Goal: Transaction & Acquisition: Purchase product/service

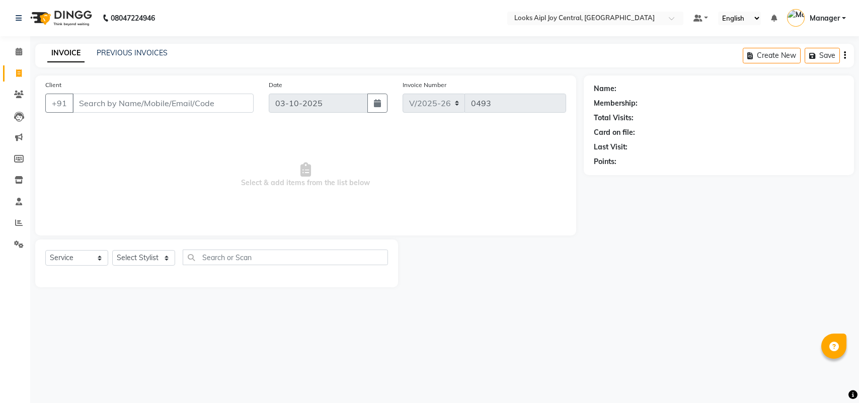
select select "6032"
select select "service"
click at [18, 248] on span at bounding box center [19, 245] width 18 height 12
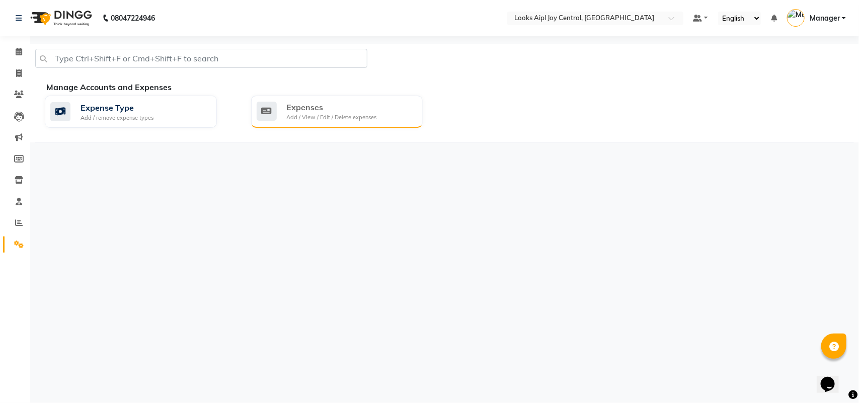
click at [282, 106] on div "Expenses Add / View / Edit / Delete expenses" at bounding box center [336, 111] width 158 height 21
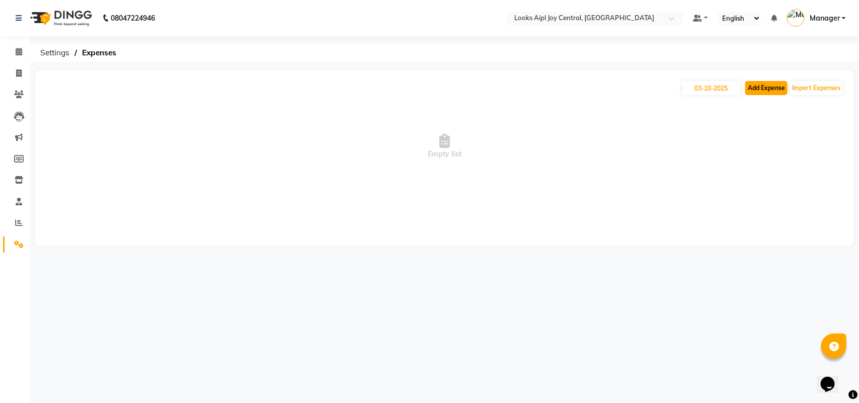
click at [765, 91] on button "Add Expense" at bounding box center [766, 88] width 42 height 14
select select "1"
select select "5008"
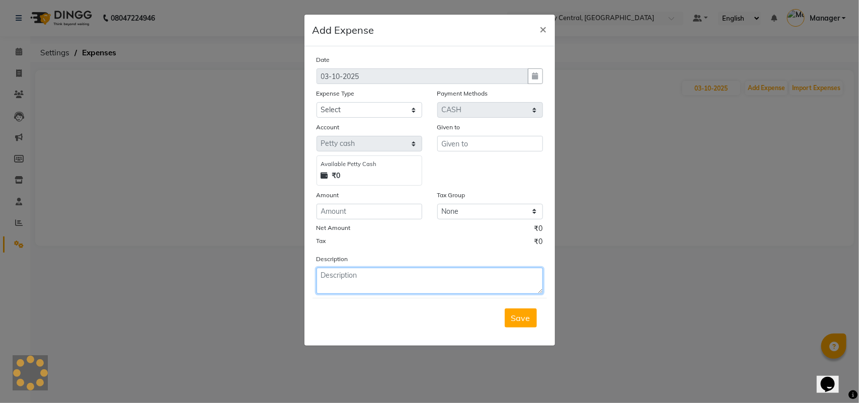
click at [332, 285] on textarea at bounding box center [429, 281] width 226 height 26
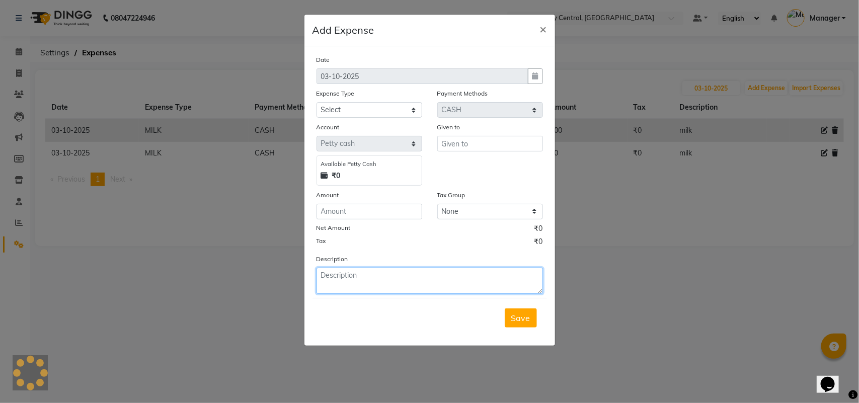
paste textarea "Google reviews Hair salon in [GEOGRAPHIC_DATA], [GEOGRAPHIC_DATA]"
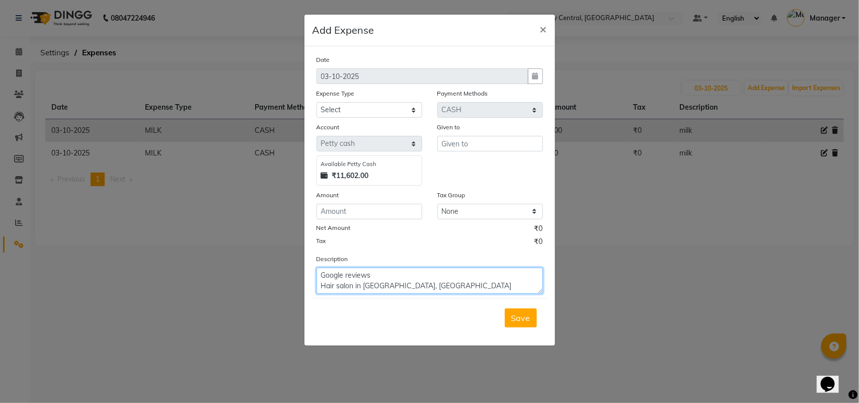
click at [439, 286] on textarea "Google reviews Hair salon in [GEOGRAPHIC_DATA], [GEOGRAPHIC_DATA]" at bounding box center [429, 281] width 226 height 26
click at [318, 272] on textarea "Google reviews" at bounding box center [429, 281] width 226 height 26
type textarea "Shiva Google reviews"
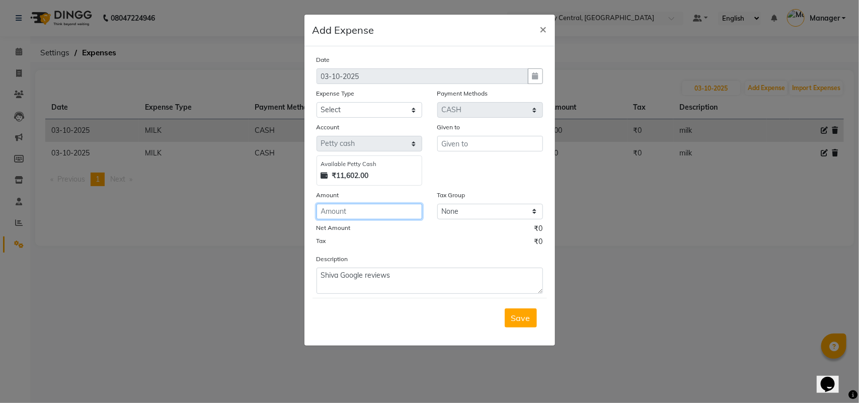
click at [341, 204] on input "number" at bounding box center [369, 212] width 106 height 16
type input "100"
click at [473, 133] on div "Given to" at bounding box center [490, 129] width 106 height 14
click at [473, 140] on input "text" at bounding box center [490, 144] width 106 height 16
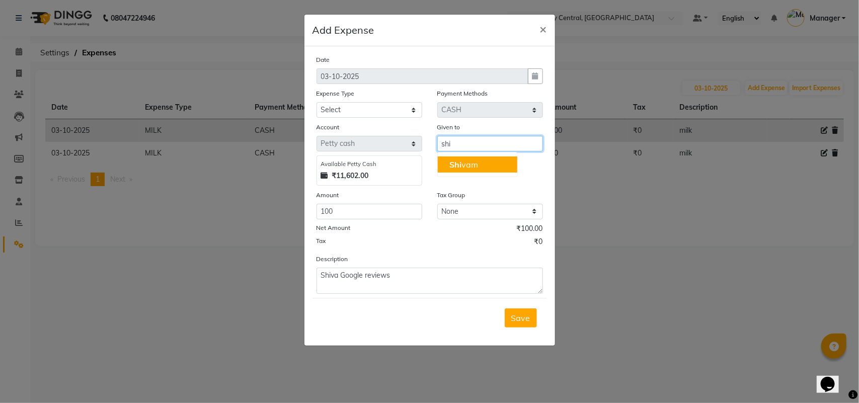
click at [475, 166] on ngb-highlight "Shi vam" at bounding box center [464, 164] width 29 height 10
type input "[DEMOGRAPHIC_DATA]"
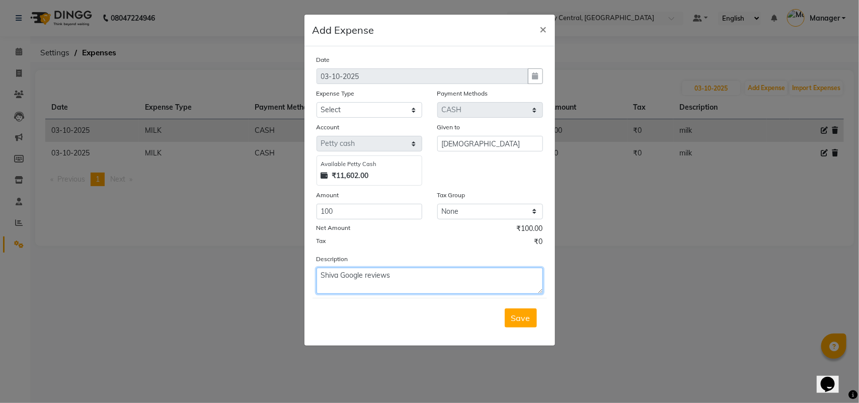
click at [341, 275] on textarea "Shiva Google reviews" at bounding box center [429, 281] width 226 height 26
type textarea "[PERSON_NAME] Google reviews"
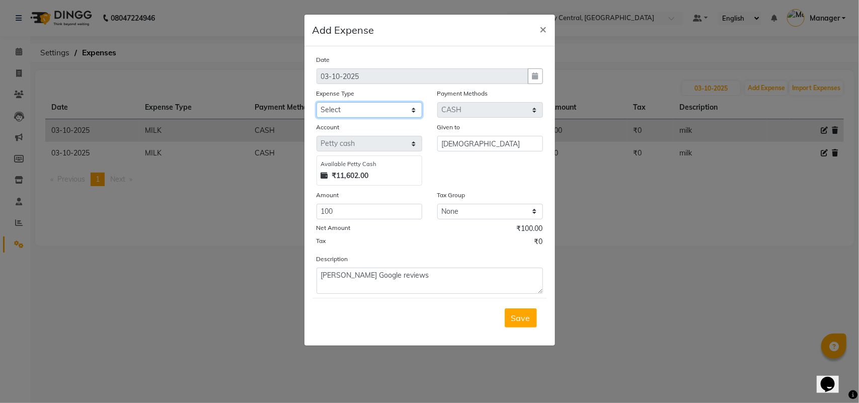
click at [393, 109] on select "Select Accommodation Aesthetics Bank Deposit BLINKIT Cash Handover Client Refun…" at bounding box center [369, 110] width 106 height 16
select select "24888"
click at [316, 102] on select "Select Accommodation Aesthetics Bank Deposit BLINKIT Cash Handover Client Refun…" at bounding box center [369, 110] width 106 height 16
click at [520, 324] on button "Save" at bounding box center [521, 317] width 32 height 19
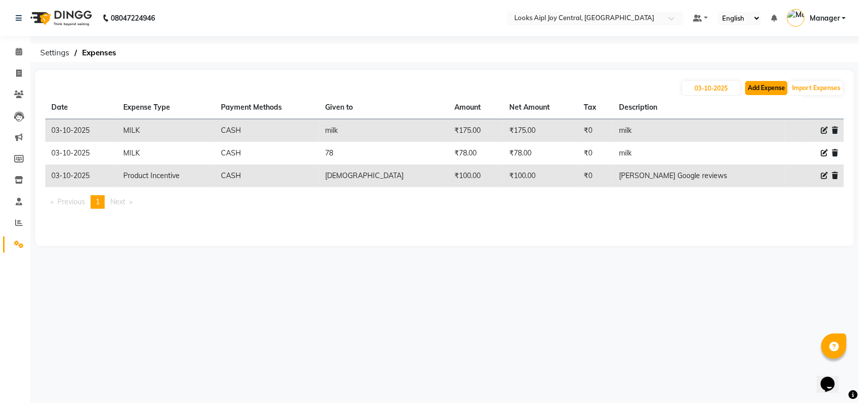
click at [761, 83] on button "Add Expense" at bounding box center [766, 88] width 42 height 14
select select "1"
select select "5008"
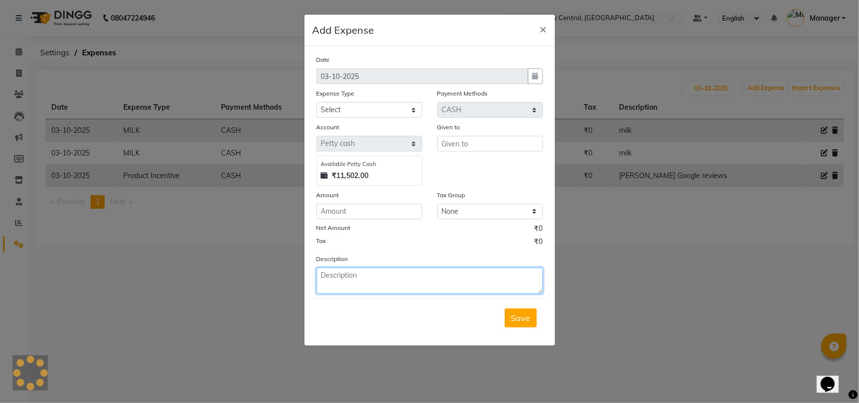
click at [385, 273] on textarea at bounding box center [429, 281] width 226 height 26
click at [385, 273] on textarea "368" at bounding box center [429, 281] width 226 height 26
type textarea "368 sandwich"
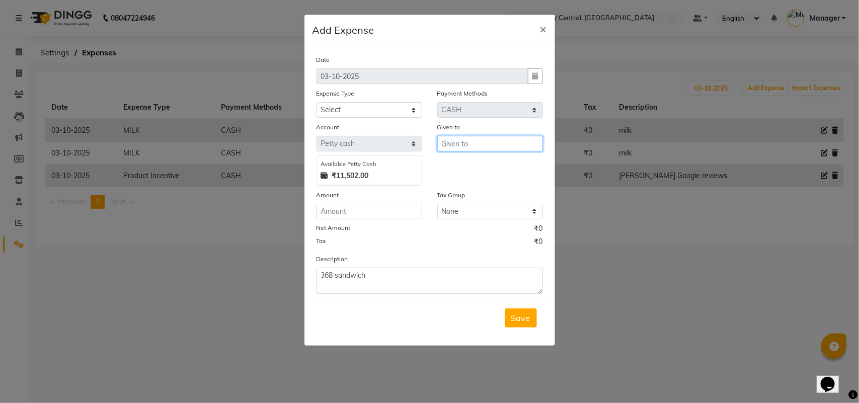
click at [463, 144] on input "text" at bounding box center [490, 144] width 106 height 16
type input "p"
type input "food"
click at [359, 215] on input "number" at bounding box center [369, 212] width 106 height 16
type input "368"
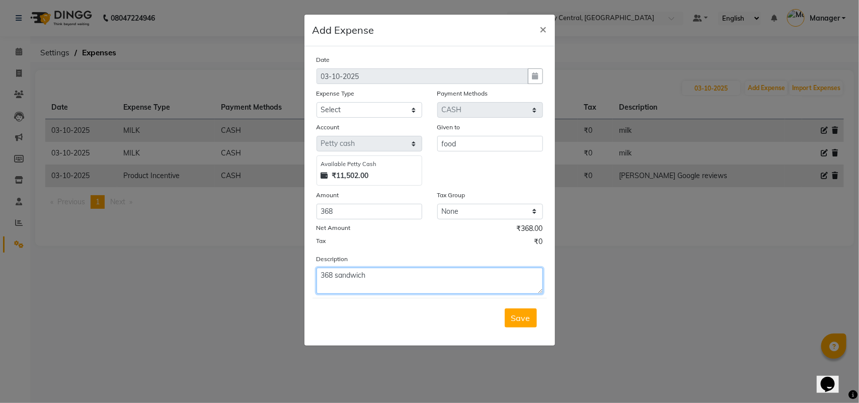
click at [333, 277] on textarea "368 sandwich" at bounding box center [429, 281] width 226 height 26
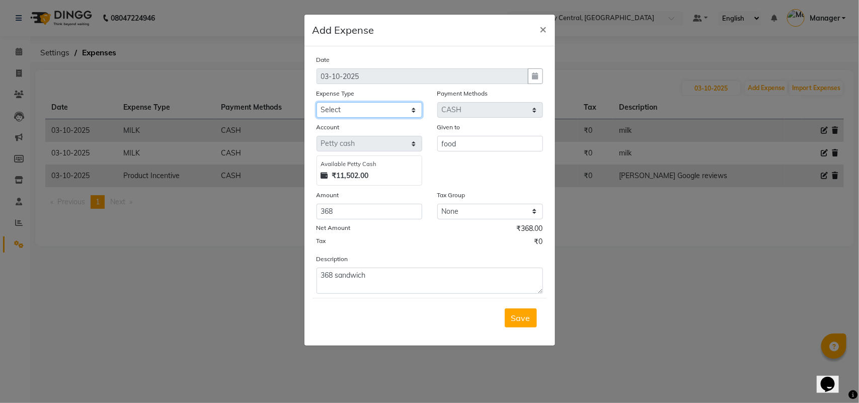
click at [369, 105] on select "Select Accommodation Aesthetics Bank Deposit BLINKIT Cash Handover Client Refun…" at bounding box center [369, 110] width 106 height 16
select select "23704"
click at [316, 102] on select "Select Accommodation Aesthetics Bank Deposit BLINKIT Cash Handover Client Refun…" at bounding box center [369, 110] width 106 height 16
click at [531, 319] on button "Save" at bounding box center [521, 317] width 32 height 19
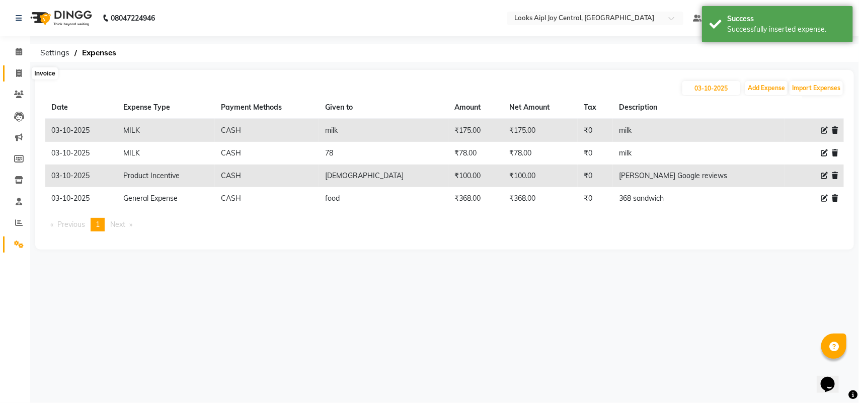
click at [18, 73] on icon at bounding box center [19, 73] width 6 height 8
select select "6032"
select select "service"
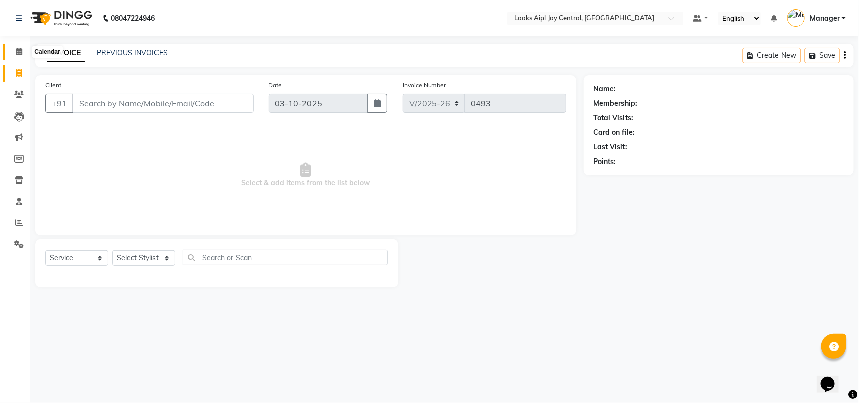
click at [22, 53] on span at bounding box center [19, 52] width 18 height 12
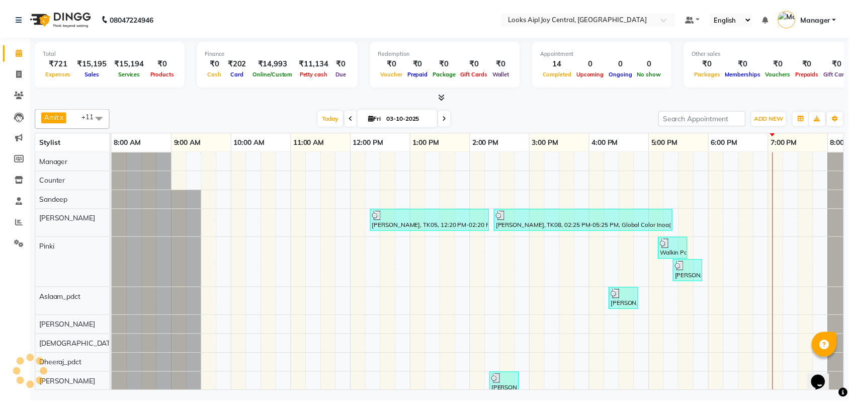
scroll to position [0, 44]
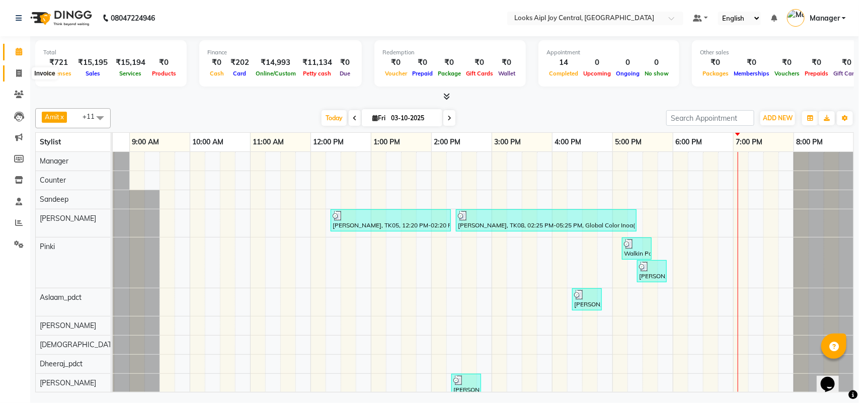
click at [18, 77] on span at bounding box center [19, 74] width 18 height 12
select select "service"
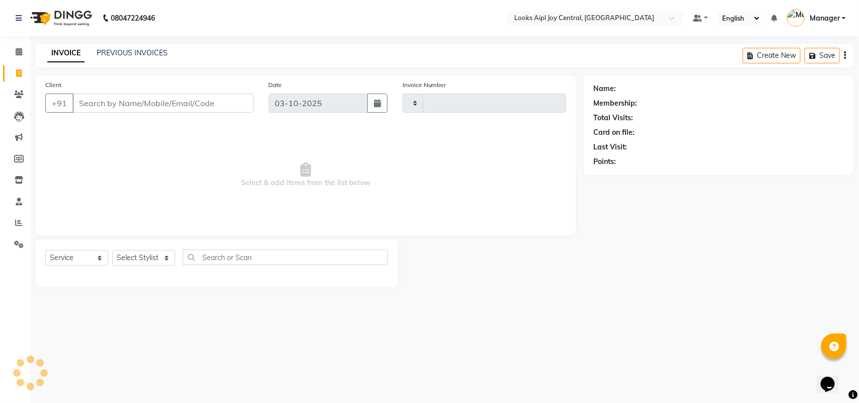
type input "0493"
select select "6032"
click at [113, 53] on link "PREVIOUS INVOICES" at bounding box center [132, 52] width 71 height 9
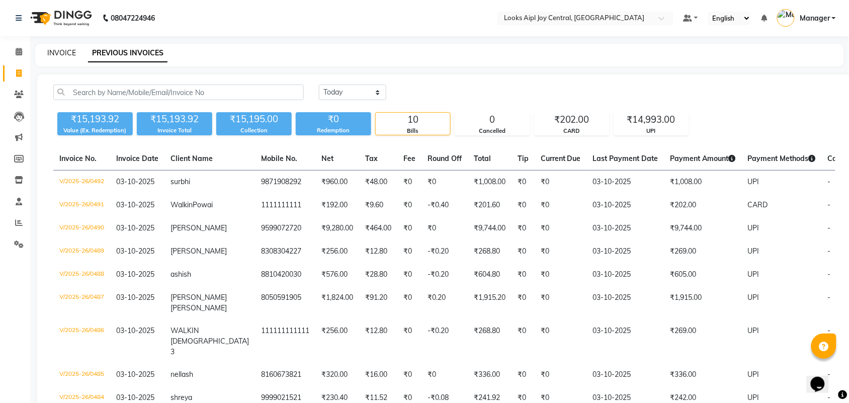
click at [52, 54] on link "INVOICE" at bounding box center [61, 52] width 29 height 9
select select "service"
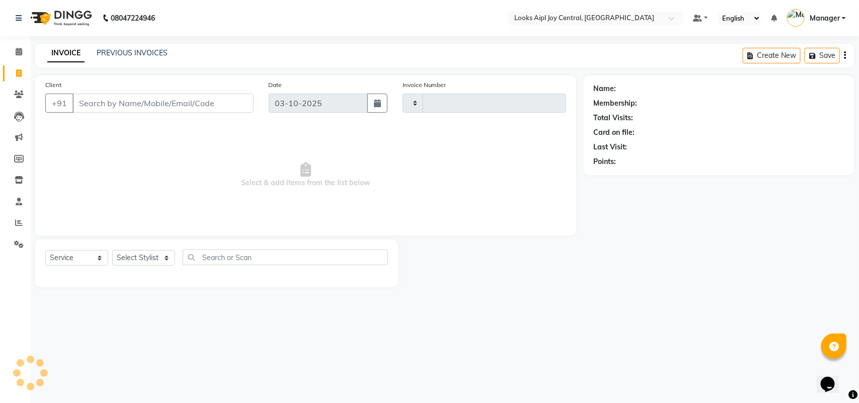
type input "0493"
select select "6032"
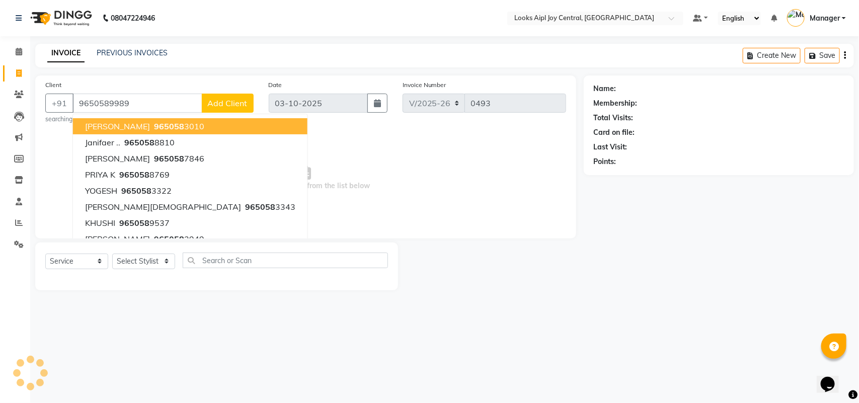
type input "9650589989"
select select "1: Object"
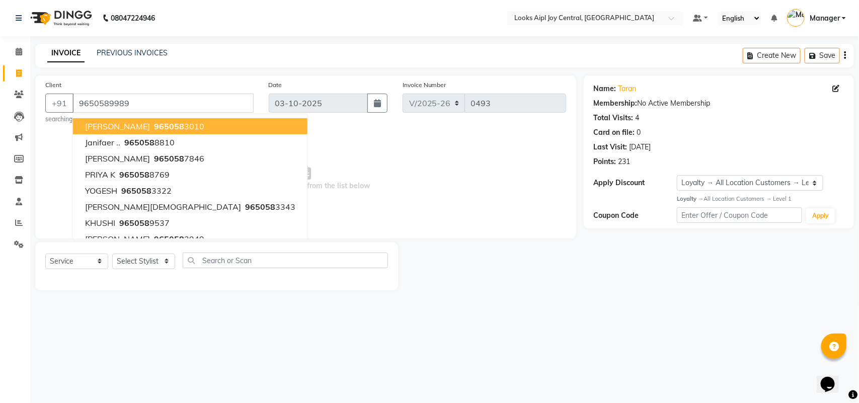
click at [263, 183] on span "Select & add items from the list below" at bounding box center [305, 178] width 521 height 101
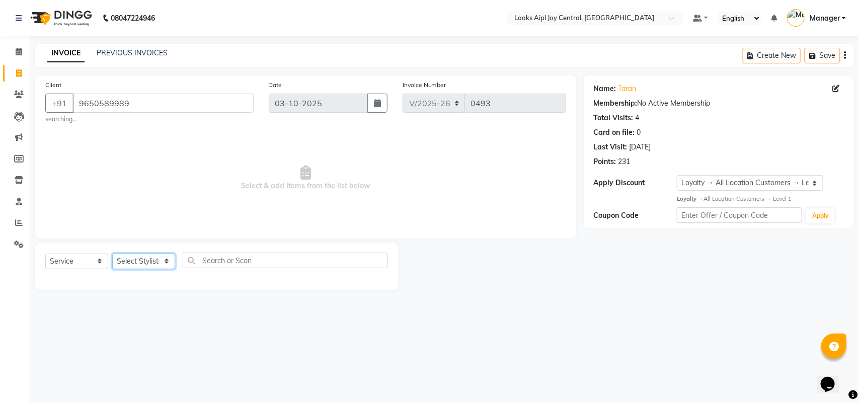
click at [122, 264] on select "Select Stylist [PERSON_NAME] [PERSON_NAME] Counter Deepak_pdct [PERSON_NAME] [P…" at bounding box center [143, 262] width 63 height 16
select select "92844"
click at [112, 254] on select "Select Stylist [PERSON_NAME] [PERSON_NAME] Counter Deepak_pdct [PERSON_NAME] [P…" at bounding box center [143, 262] width 63 height 16
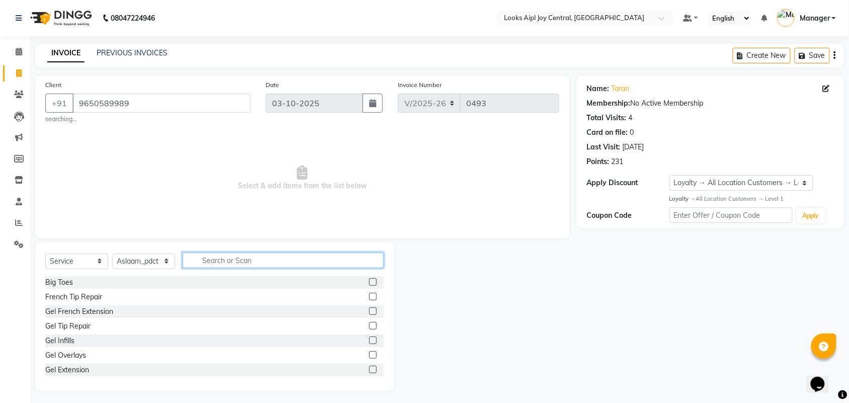
click at [233, 265] on input "text" at bounding box center [283, 261] width 201 height 16
type input "foot"
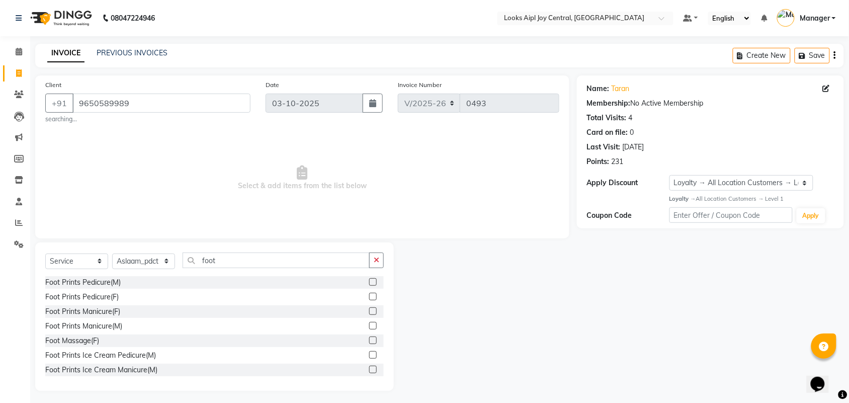
click at [369, 296] on label at bounding box center [373, 297] width 8 height 8
click at [369, 296] on input "checkbox" at bounding box center [372, 297] width 7 height 7
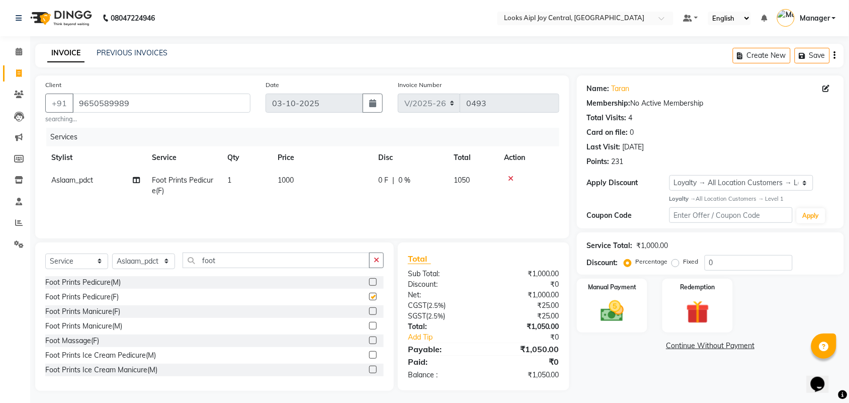
checkbox input "false"
click at [283, 181] on span "1000" at bounding box center [286, 180] width 16 height 9
select select "92844"
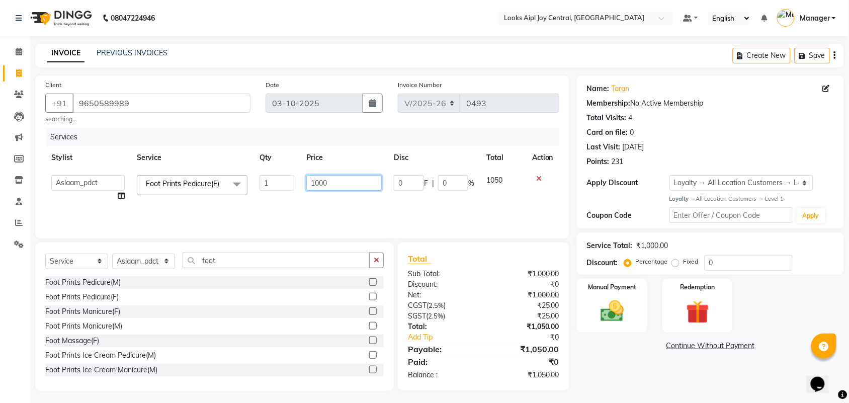
drag, startPoint x: 343, startPoint y: 185, endPoint x: 274, endPoint y: 180, distance: 68.6
click at [274, 180] on tr "[PERSON_NAME] [PERSON_NAME] Aslaam_pdct Counter Deepak_pdct Dheeraj_pdct Dheera…" at bounding box center [302, 188] width 514 height 38
type input "1200"
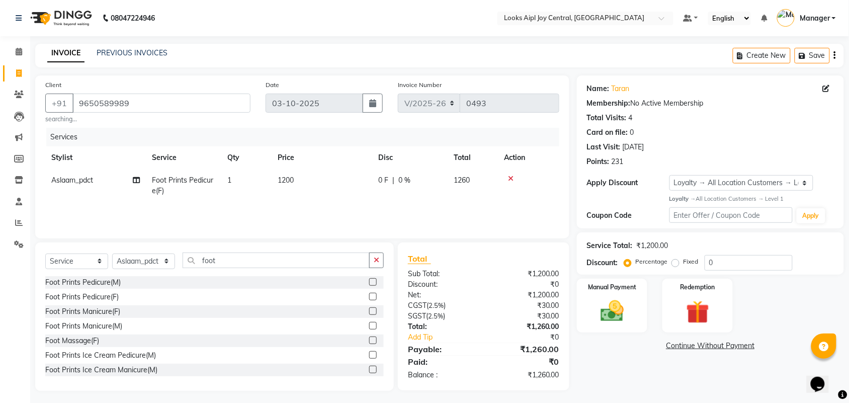
click at [335, 195] on td "1200" at bounding box center [322, 185] width 101 height 33
select select "92844"
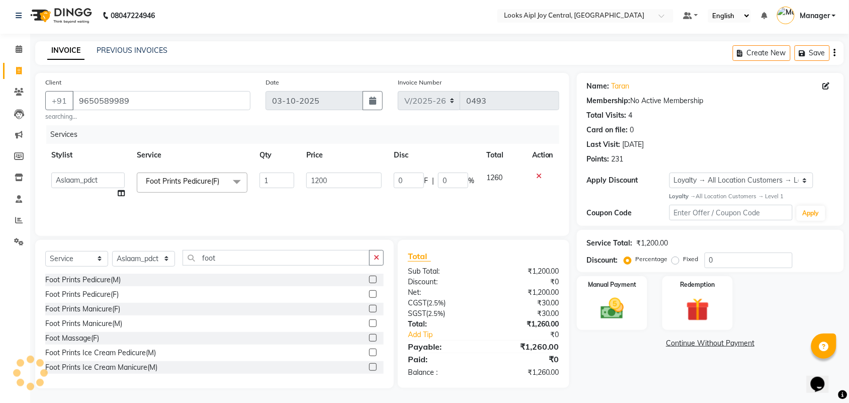
scroll to position [3, 0]
drag, startPoint x: 730, startPoint y: 265, endPoint x: 649, endPoint y: 278, distance: 81.6
click at [649, 278] on div "Name: [PERSON_NAME] Membership: No Active Membership Total Visits: 4 Card on fi…" at bounding box center [714, 229] width 275 height 315
type input "3"
type input "36"
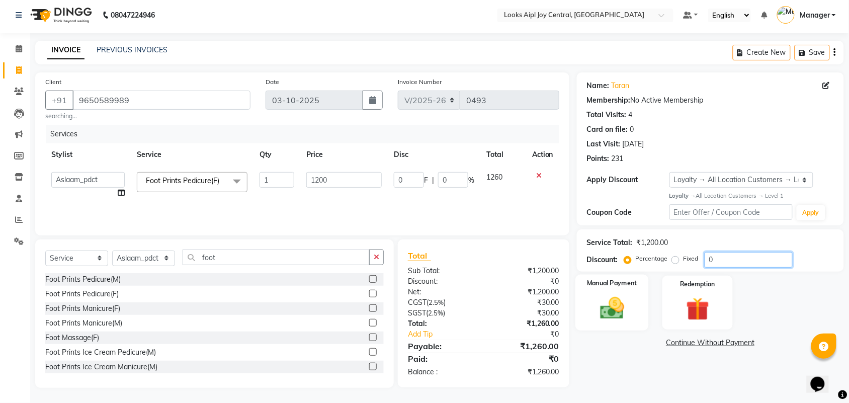
type input "3"
type input "36"
type input "432"
type input "36"
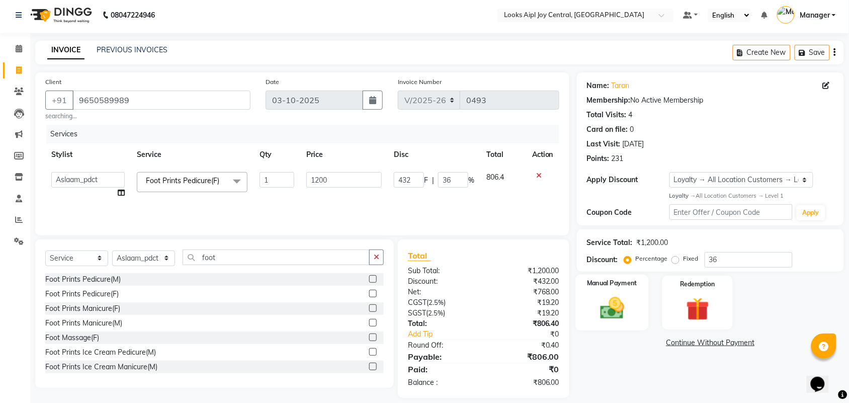
click at [606, 318] on img at bounding box center [612, 308] width 39 height 28
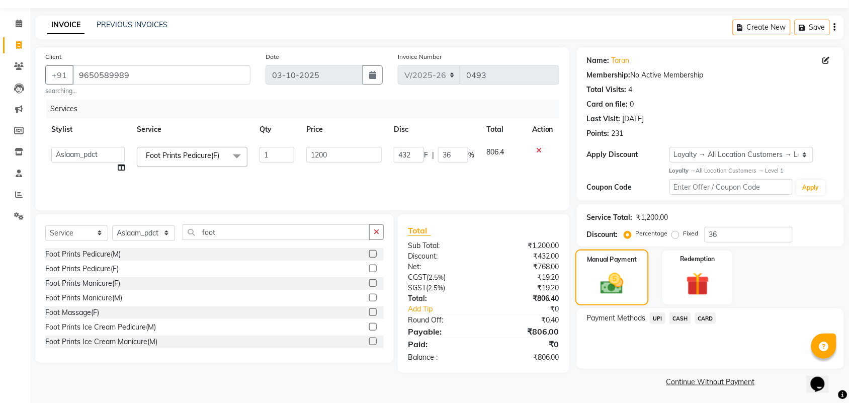
scroll to position [29, 0]
click at [678, 316] on span "CASH" at bounding box center [681, 317] width 22 height 12
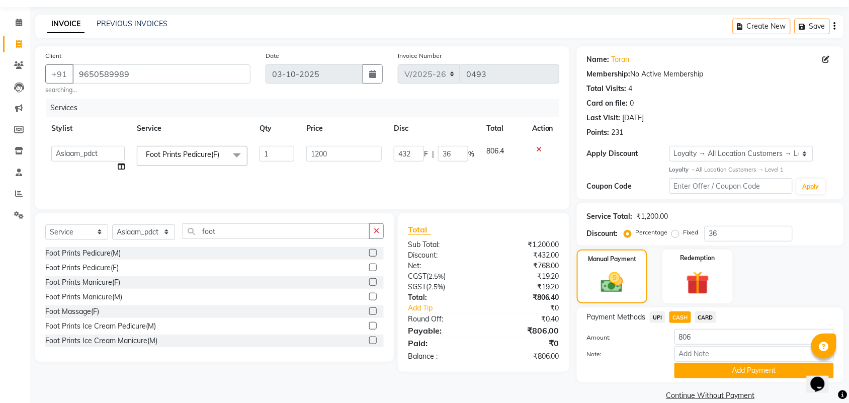
click at [712, 313] on span "CARD" at bounding box center [706, 317] width 22 height 12
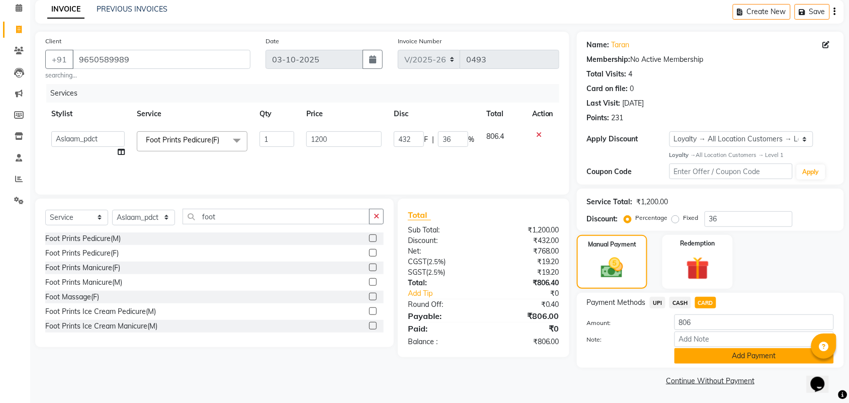
click at [733, 360] on button "Add Payment" at bounding box center [754, 356] width 159 height 16
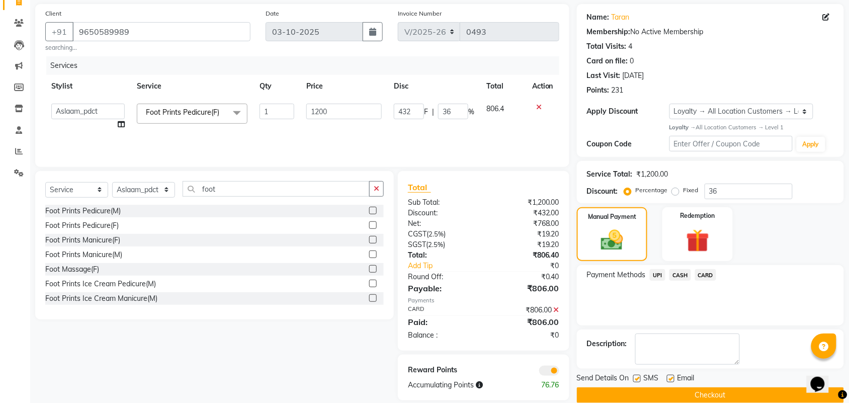
scroll to position [87, 0]
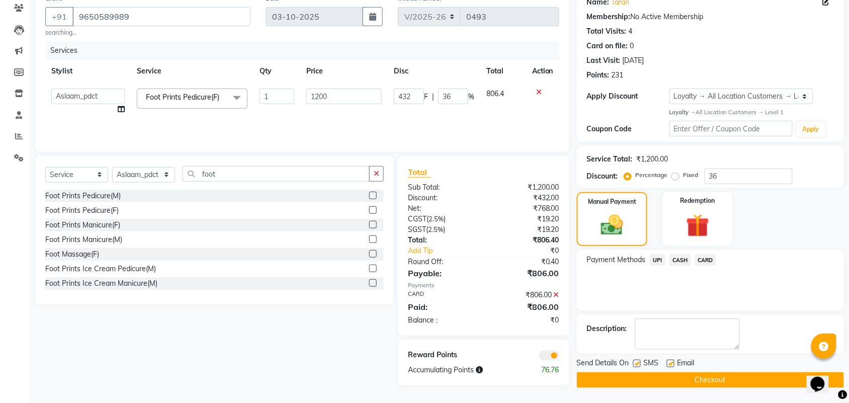
click at [698, 381] on button "Checkout" at bounding box center [710, 380] width 267 height 16
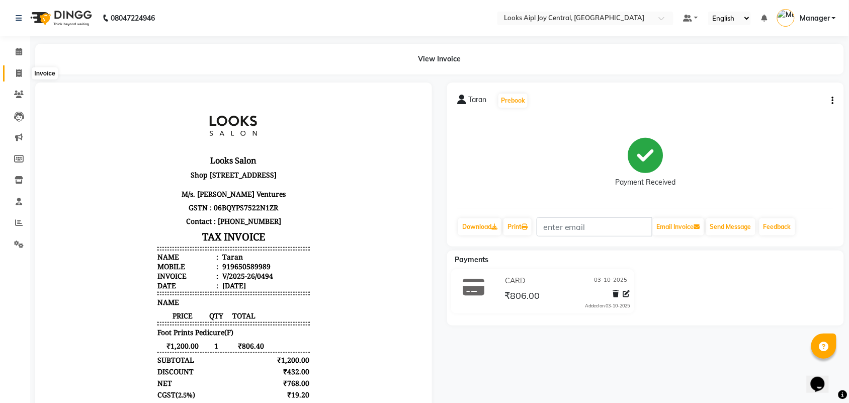
click at [24, 73] on span at bounding box center [19, 74] width 18 height 12
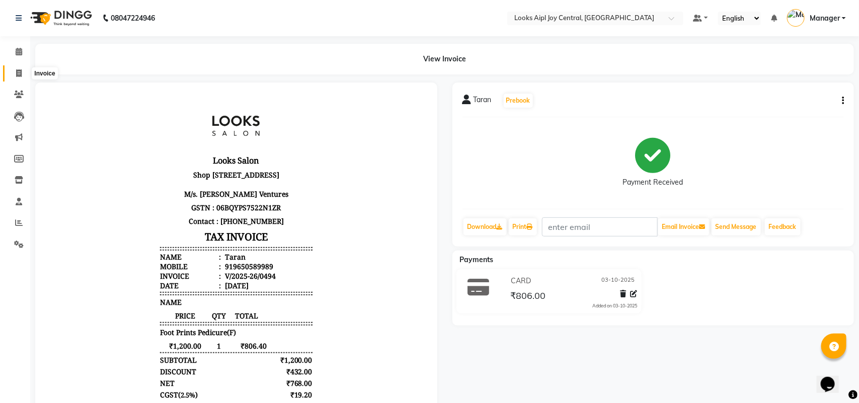
select select "service"
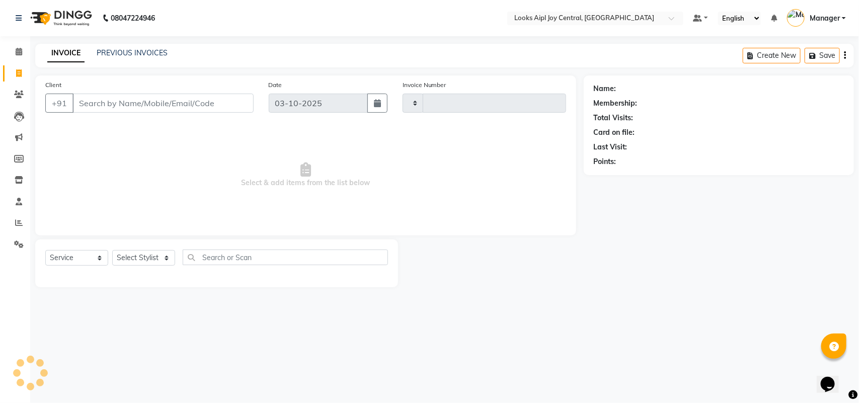
type input "0495"
select select "6032"
click at [130, 54] on link "PREVIOUS INVOICES" at bounding box center [132, 52] width 71 height 9
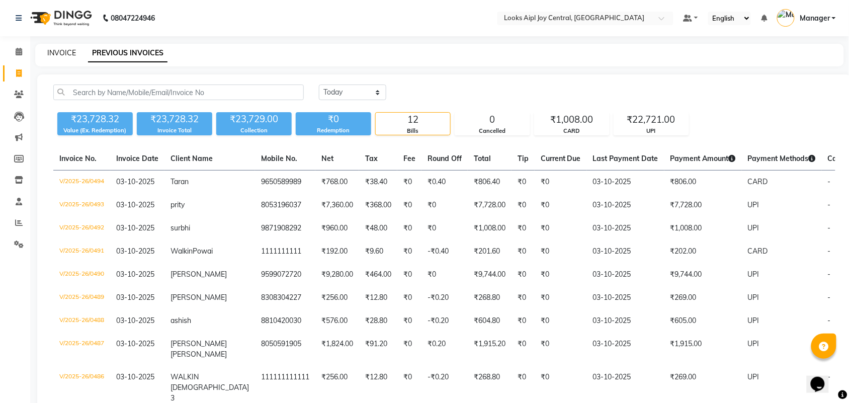
click at [70, 55] on link "INVOICE" at bounding box center [61, 52] width 29 height 9
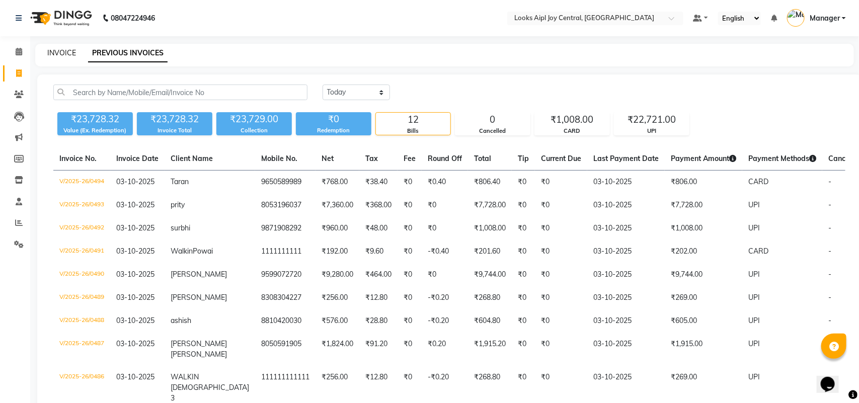
select select "6032"
select select "service"
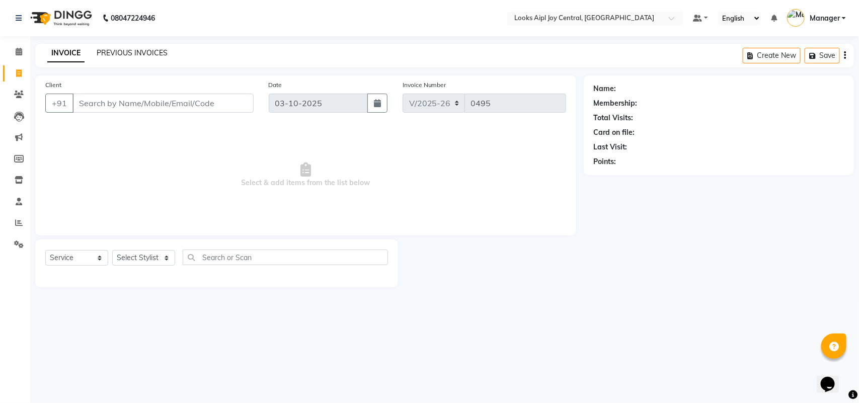
click at [123, 51] on link "PREVIOUS INVOICES" at bounding box center [132, 52] width 71 height 9
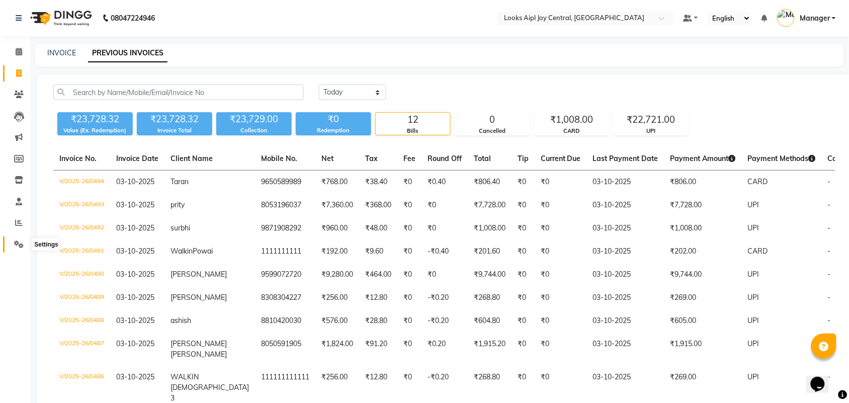
click at [23, 245] on icon at bounding box center [19, 244] width 10 height 8
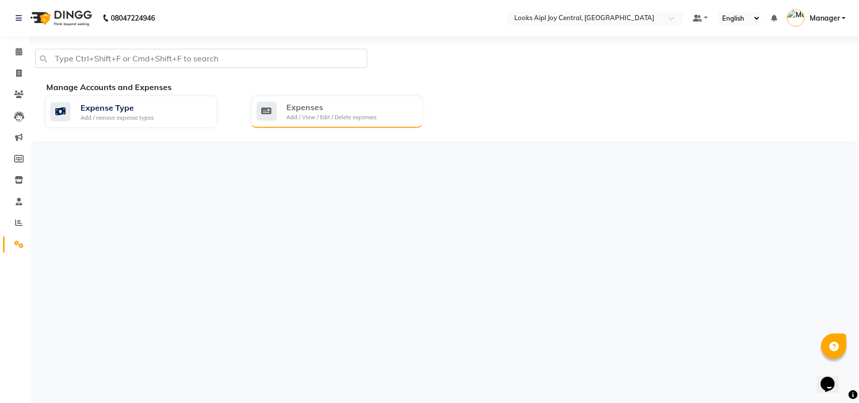
click at [315, 118] on div "Add / View / Edit / Delete expenses" at bounding box center [332, 117] width 90 height 9
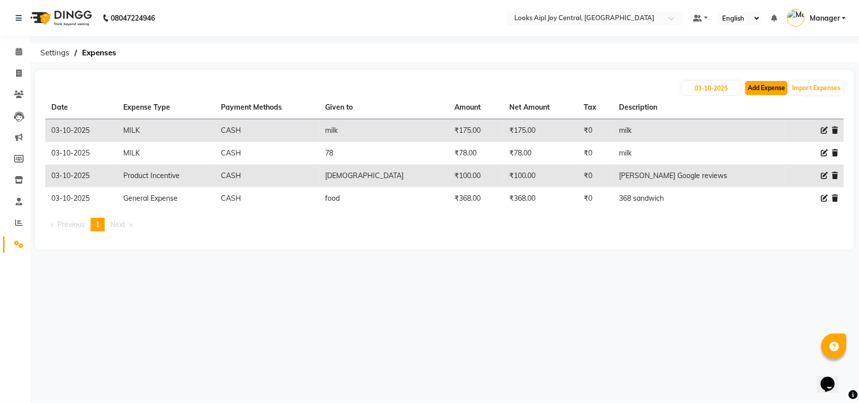
click at [756, 86] on button "Add Expense" at bounding box center [766, 88] width 42 height 14
select select "1"
select select "5008"
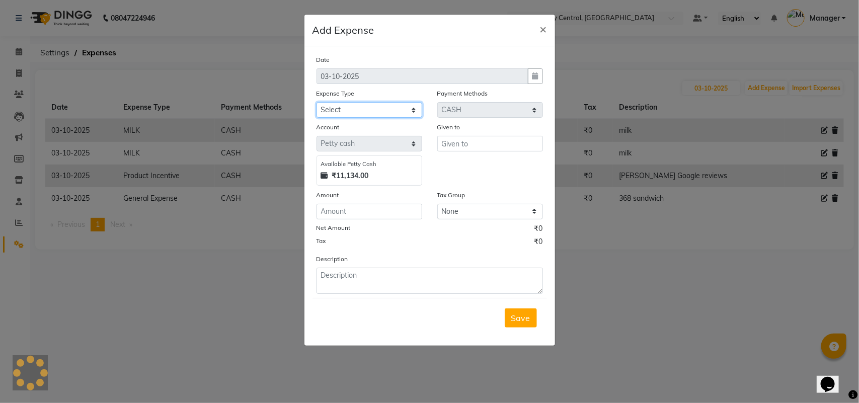
drag, startPoint x: 384, startPoint y: 112, endPoint x: 379, endPoint y: 113, distance: 5.3
click at [384, 112] on select "Select Accommodation Aesthetics Bank Deposit BLINKIT Cash Handover Client Refun…" at bounding box center [369, 110] width 106 height 16
select select "21975"
click at [316, 102] on select "Select Accommodation Aesthetics Bank Deposit BLINKIT Cash Handover Client Refun…" at bounding box center [369, 110] width 106 height 16
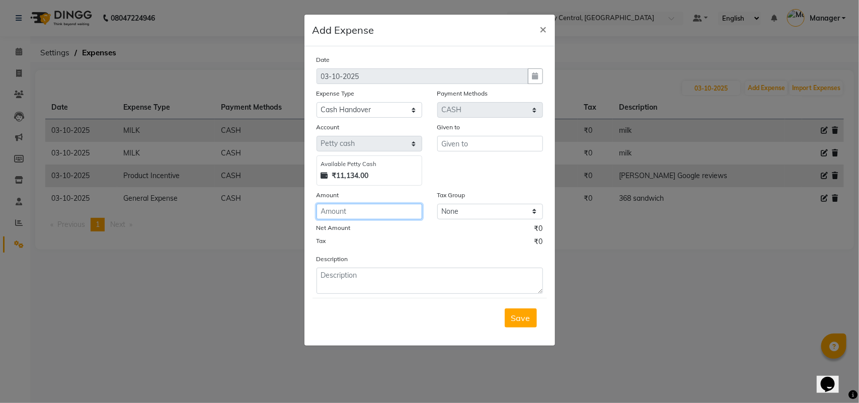
click at [341, 210] on input "number" at bounding box center [369, 212] width 106 height 16
type input "7000"
click at [468, 145] on input "text" at bounding box center [490, 144] width 106 height 16
type input "bhumika"
click at [376, 213] on input "7000" at bounding box center [369, 212] width 106 height 16
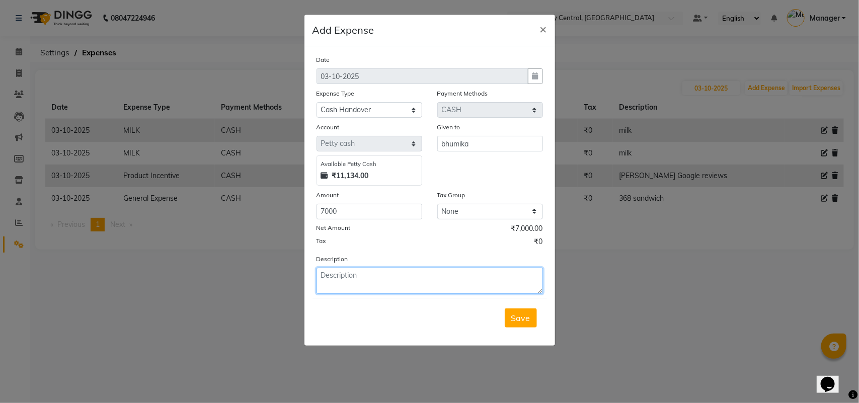
click at [368, 273] on textarea at bounding box center [429, 281] width 226 height 26
type textarea "[PERSON_NAME] forvad to [PERSON_NAME] maam"
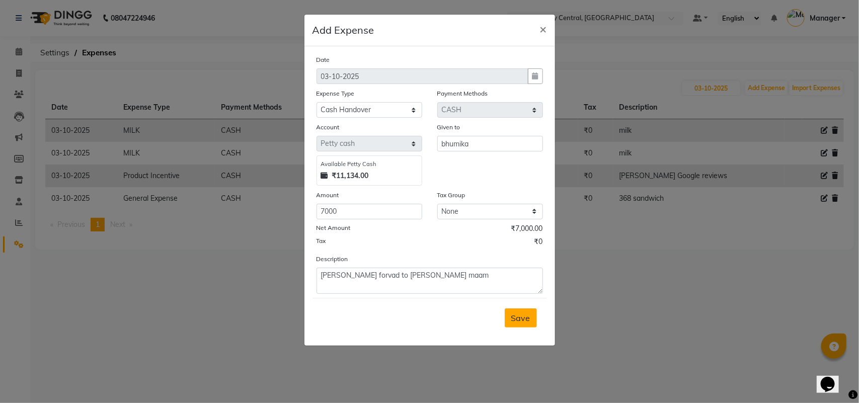
click at [523, 321] on span "Save" at bounding box center [520, 318] width 19 height 10
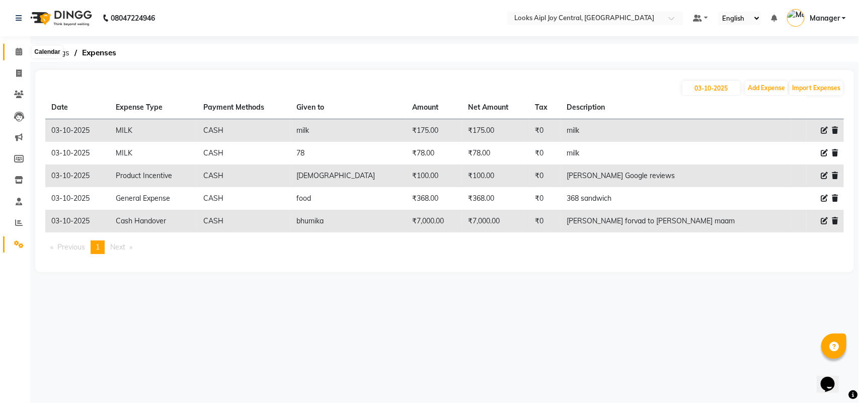
click at [21, 48] on icon at bounding box center [19, 52] width 7 height 8
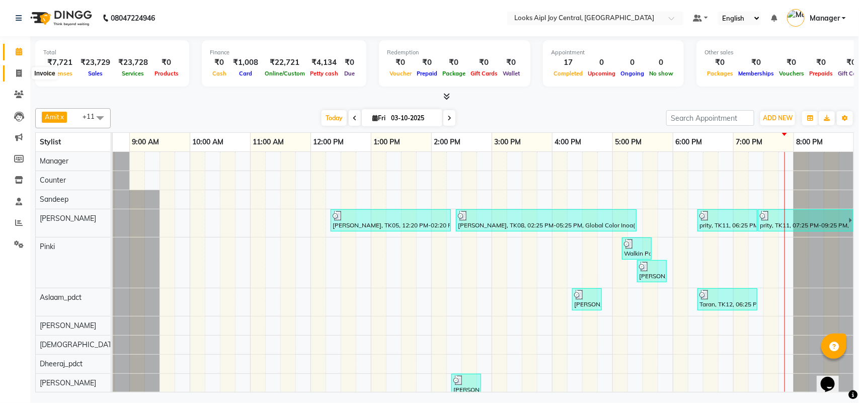
click at [14, 68] on span at bounding box center [19, 74] width 18 height 12
select select "service"
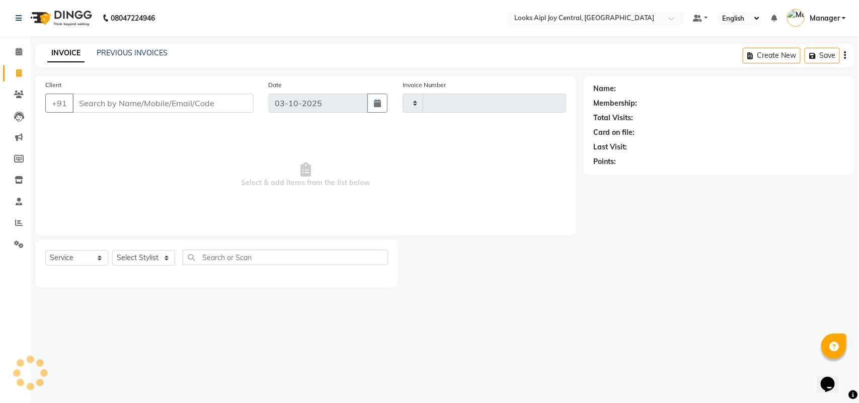
type input "0495"
select select "6032"
click at [23, 245] on icon at bounding box center [19, 244] width 10 height 8
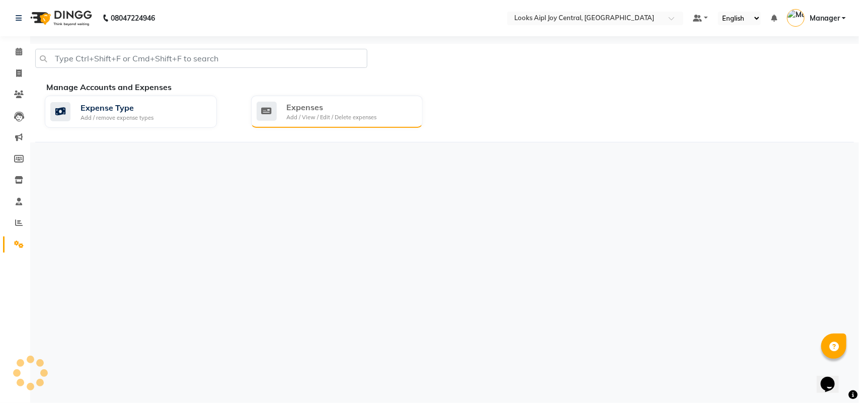
click at [338, 114] on div "Add / View / Edit / Delete expenses" at bounding box center [332, 117] width 90 height 9
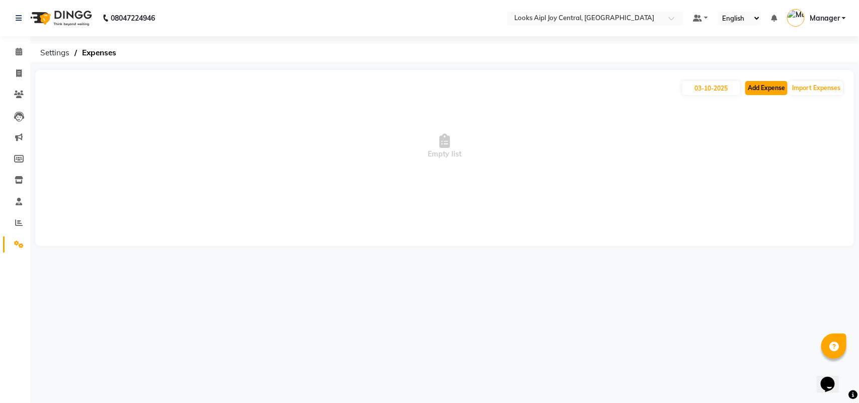
click at [758, 83] on button "Add Expense" at bounding box center [766, 88] width 42 height 14
select select "1"
select select "5008"
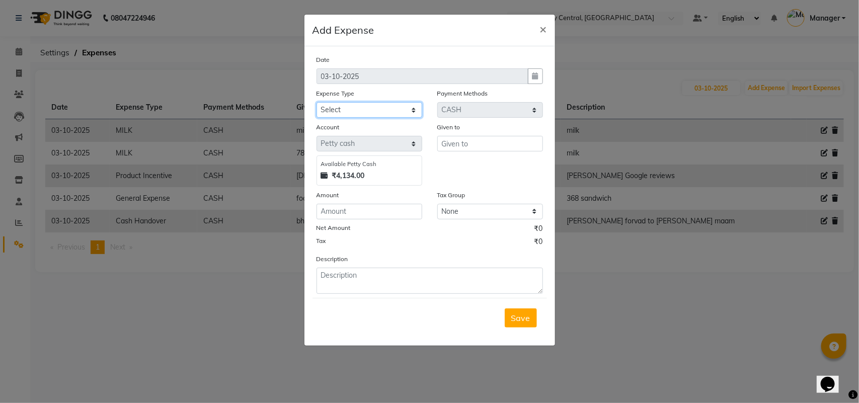
click at [390, 112] on select "Select Accommodation Aesthetics Bank Deposit BLINKIT Cash Handover Client Refun…" at bounding box center [369, 110] width 106 height 16
select select "24890"
click at [316, 102] on select "Select Accommodation Aesthetics Bank Deposit BLINKIT Cash Handover Client Refun…" at bounding box center [369, 110] width 106 height 16
click at [383, 211] on input "number" at bounding box center [369, 212] width 106 height 16
type input "35"
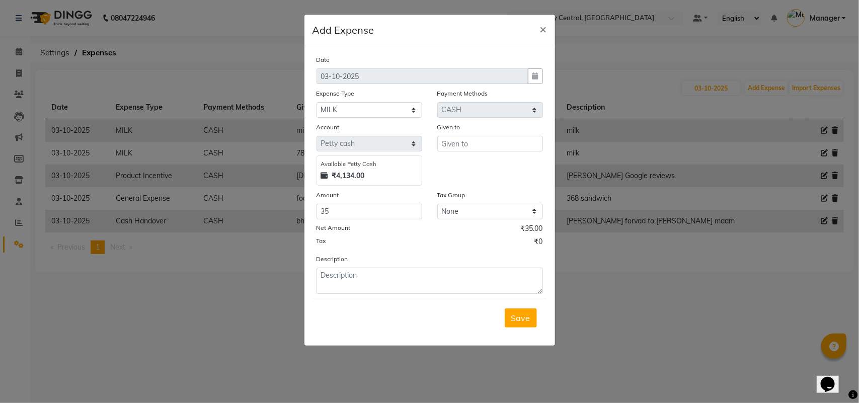
click at [501, 151] on div "Given to" at bounding box center [490, 154] width 121 height 64
click at [503, 142] on input "text" at bounding box center [490, 144] width 106 height 16
type input "35"
click at [401, 277] on textarea at bounding box center [429, 281] width 226 height 26
type textarea "milk"
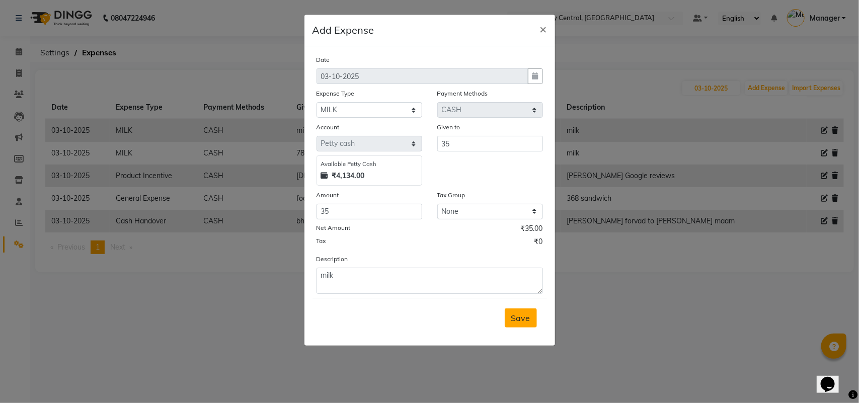
click at [521, 320] on span "Save" at bounding box center [520, 318] width 19 height 10
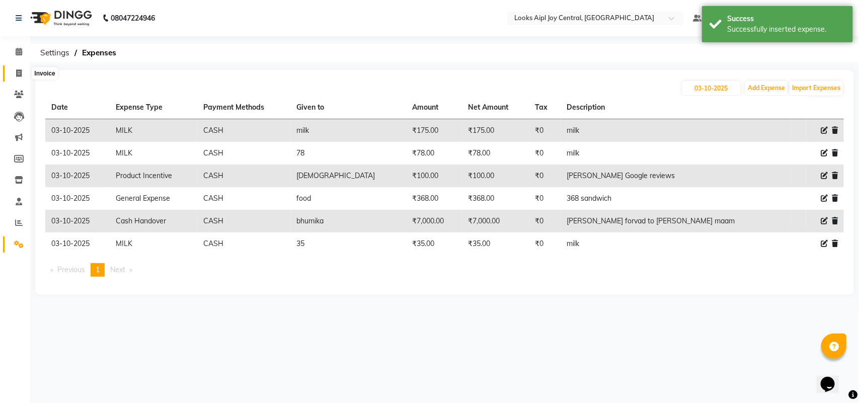
click at [19, 75] on icon at bounding box center [19, 73] width 6 height 8
select select "service"
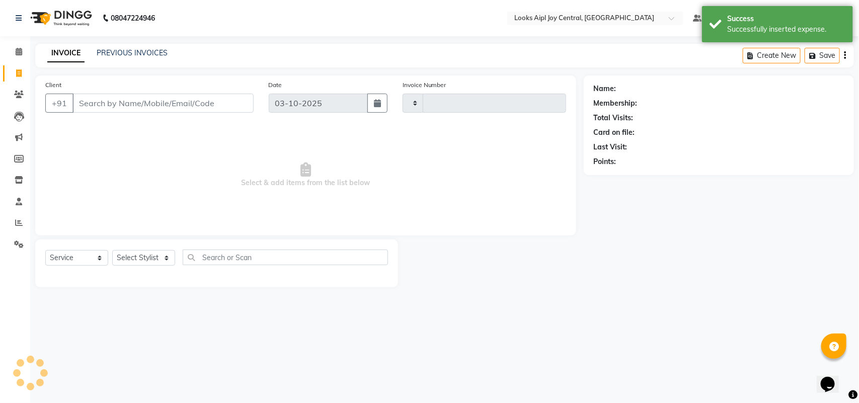
type input "0495"
select select "6032"
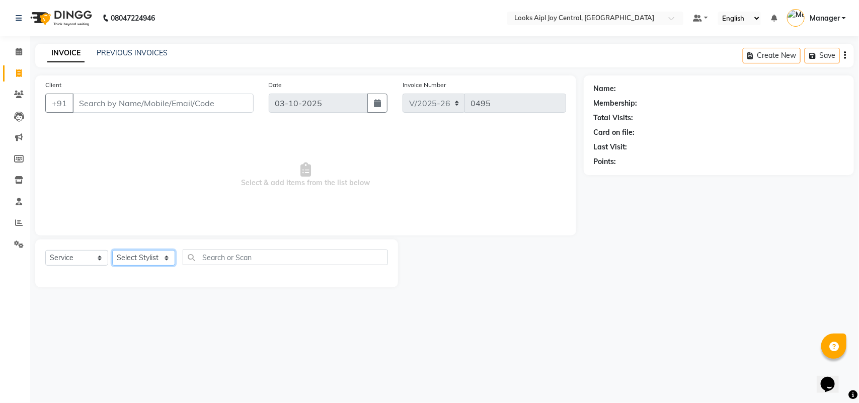
click at [146, 260] on select "Select Stylist [PERSON_NAME] [PERSON_NAME] Counter Deepak_pdct [PERSON_NAME] [P…" at bounding box center [143, 258] width 63 height 16
select select "92841"
click at [112, 250] on select "Select Stylist [PERSON_NAME] [PERSON_NAME] Counter Deepak_pdct [PERSON_NAME] [P…" at bounding box center [143, 258] width 63 height 16
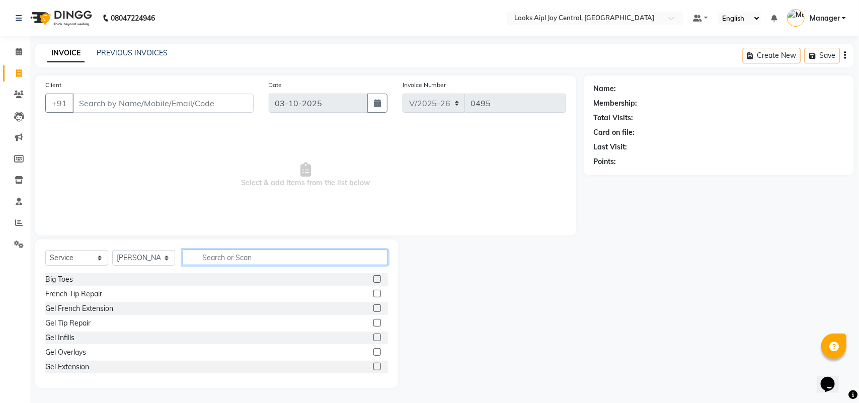
click at [267, 249] on input "text" at bounding box center [285, 257] width 205 height 16
type input "g"
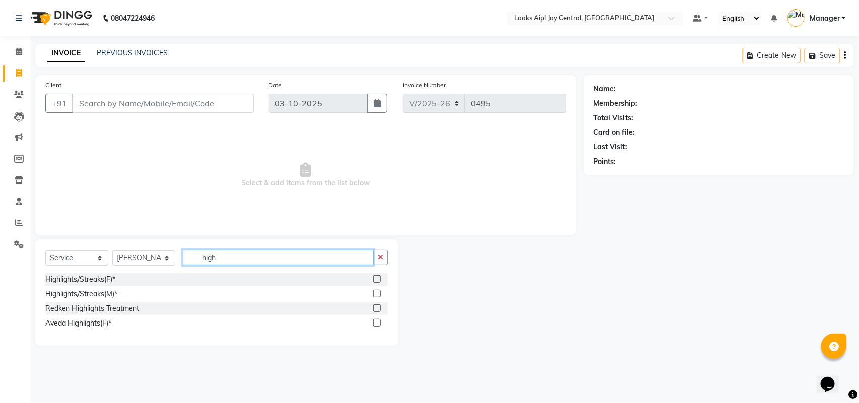
type input "high"
click at [374, 320] on label at bounding box center [377, 323] width 8 height 8
click at [374, 320] on input "checkbox" at bounding box center [376, 323] width 7 height 7
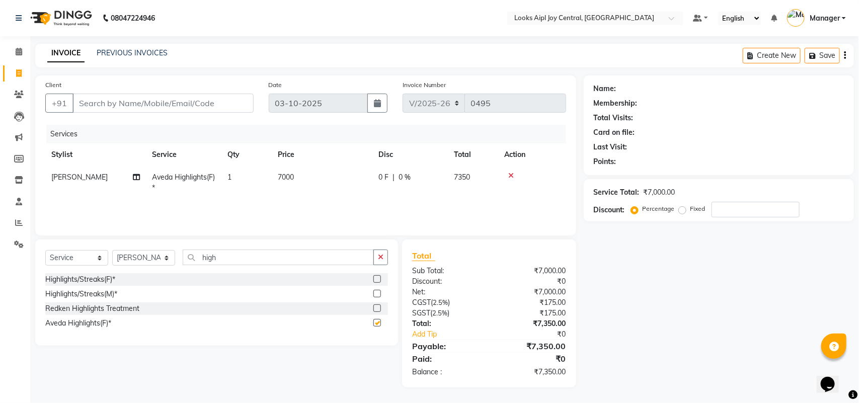
checkbox input "false"
drag, startPoint x: 218, startPoint y: 256, endPoint x: 183, endPoint y: 264, distance: 36.2
click at [183, 264] on input "high" at bounding box center [278, 257] width 191 height 16
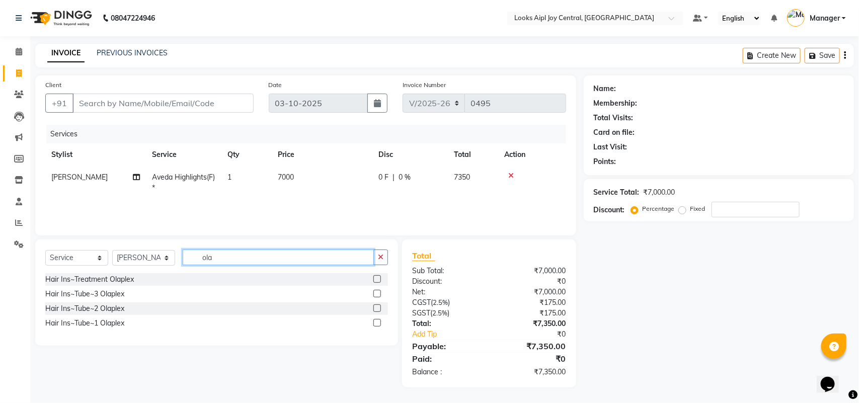
type input "ola"
click at [376, 295] on label at bounding box center [377, 294] width 8 height 8
click at [376, 295] on input "checkbox" at bounding box center [376, 294] width 7 height 7
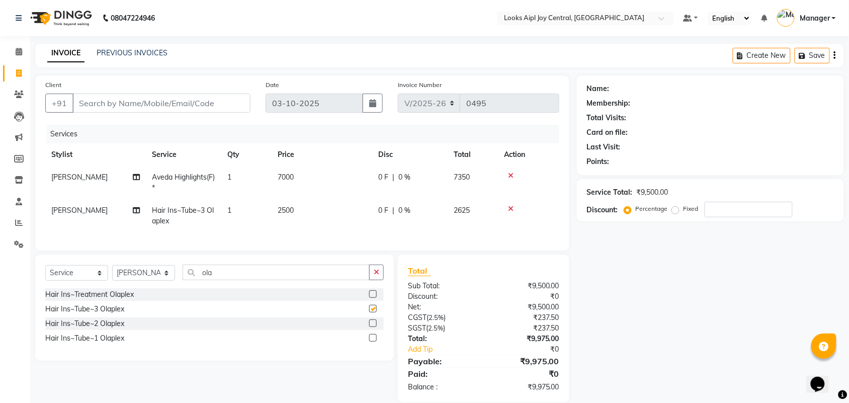
checkbox input "false"
click at [293, 205] on td "2500" at bounding box center [322, 215] width 101 height 33
select select "92841"
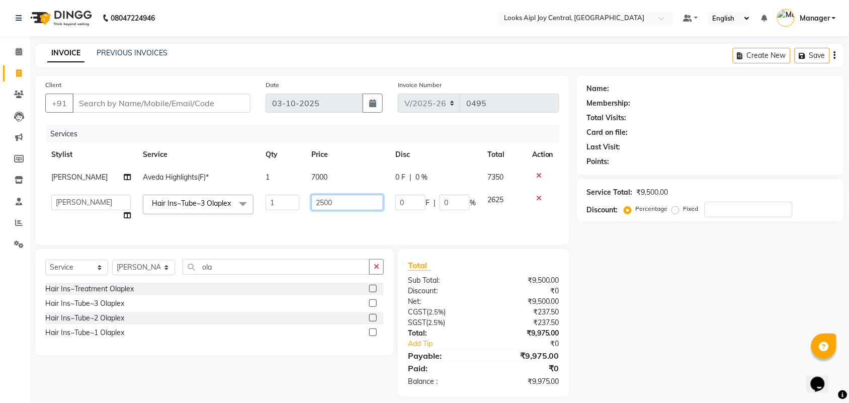
drag, startPoint x: 332, startPoint y: 205, endPoint x: 296, endPoint y: 204, distance: 36.2
click at [296, 204] on tr "[PERSON_NAME] [PERSON_NAME] Aslaam Aslaam_pdct Counter Deepak_pdct Dheeraj_pdct…" at bounding box center [302, 208] width 514 height 38
type input "3000"
click at [368, 225] on td "3000" at bounding box center [347, 208] width 84 height 38
select select "92841"
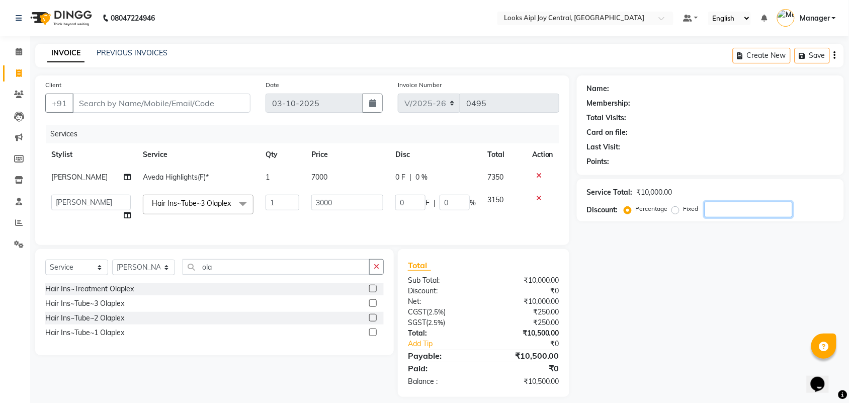
click at [756, 210] on input "number" at bounding box center [749, 210] width 88 height 16
type input "3"
type input "90"
type input "3"
type input "36"
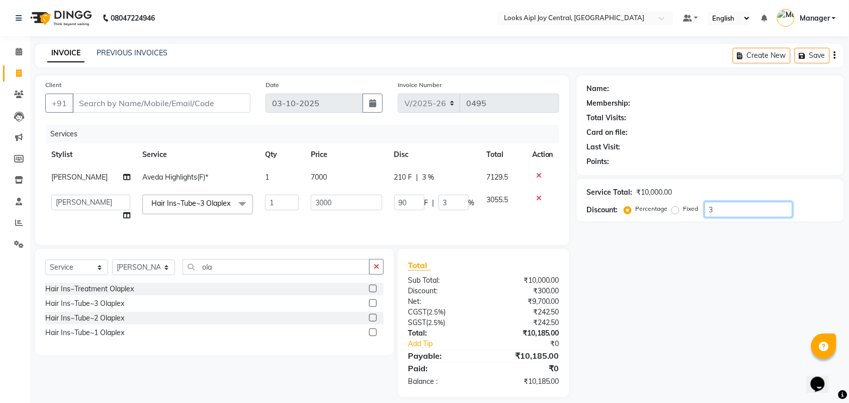
type input "1080"
type input "36"
type input "3"
type input "90"
type input "3"
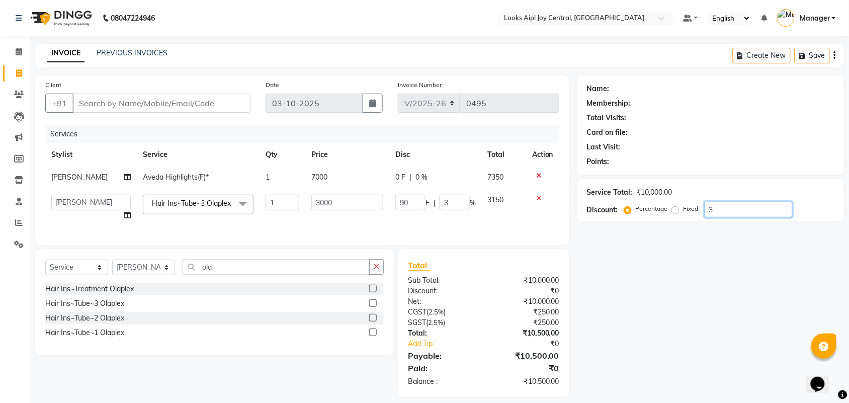
type input "0"
click at [316, 178] on span "7000" at bounding box center [319, 177] width 16 height 9
select select "92841"
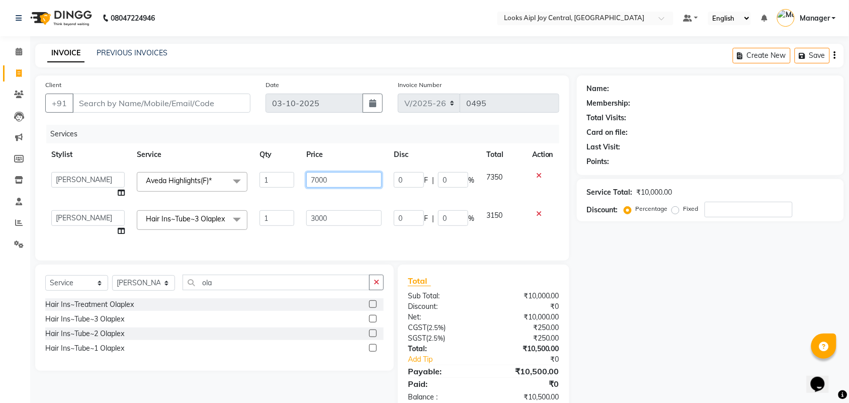
click at [317, 181] on input "7000" at bounding box center [343, 180] width 75 height 16
type input "7500"
click at [745, 217] on div "Service Total: ₹10,000.00 Discount: Percentage Fixed" at bounding box center [710, 200] width 267 height 42
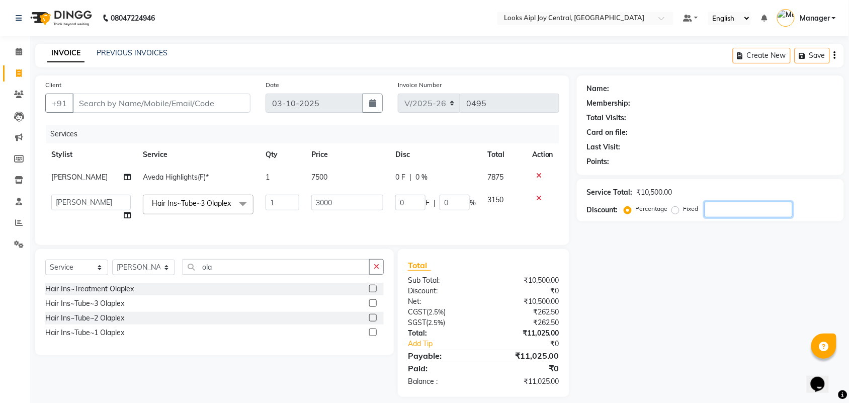
click at [712, 209] on input "number" at bounding box center [749, 210] width 88 height 16
type input "3"
type input "90"
type input "3"
type input "36"
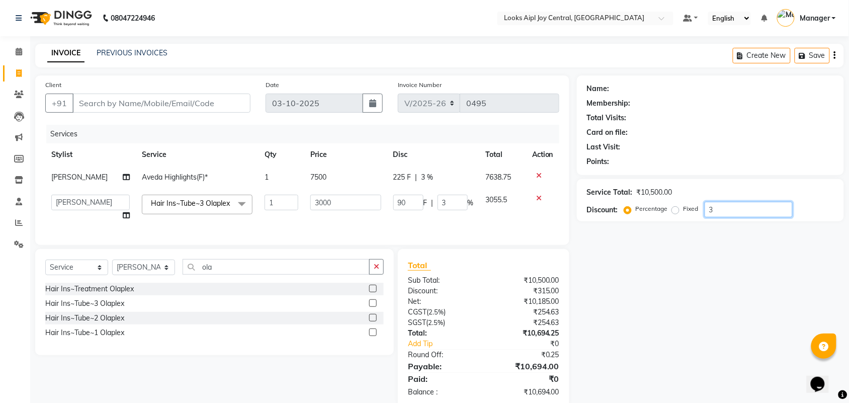
type input "1080"
type input "36"
type input "3"
type input "90"
type input "3"
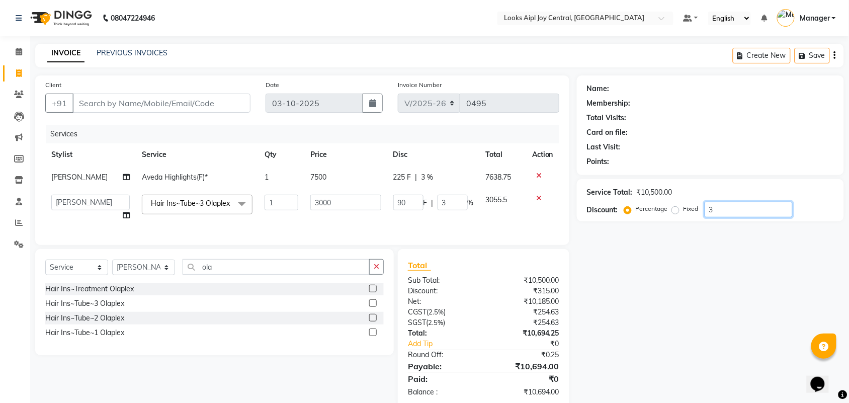
type input "0"
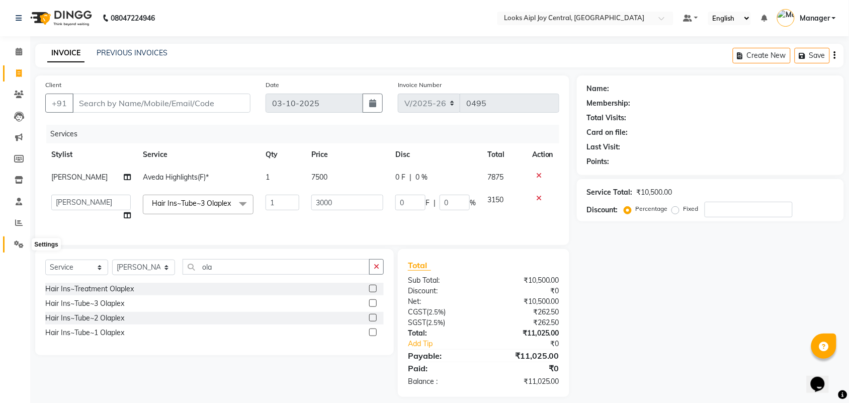
click at [16, 241] on icon at bounding box center [19, 244] width 10 height 8
click at [19, 50] on icon at bounding box center [19, 52] width 7 height 8
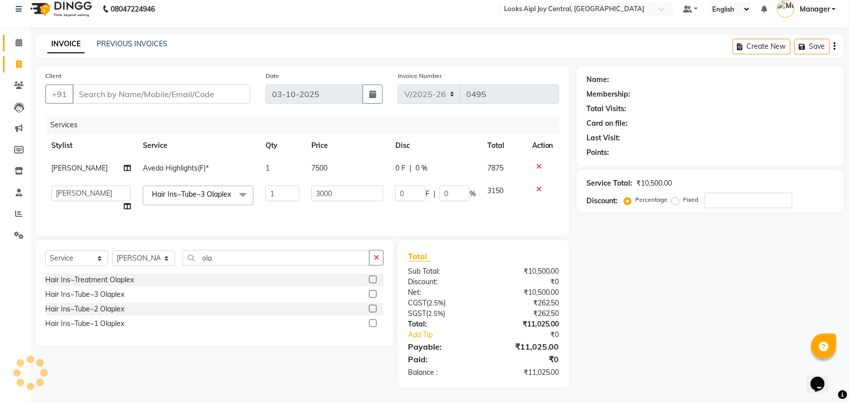
scroll to position [23, 0]
click at [162, 85] on input "Client" at bounding box center [161, 94] width 178 height 19
type input "9"
type input "0"
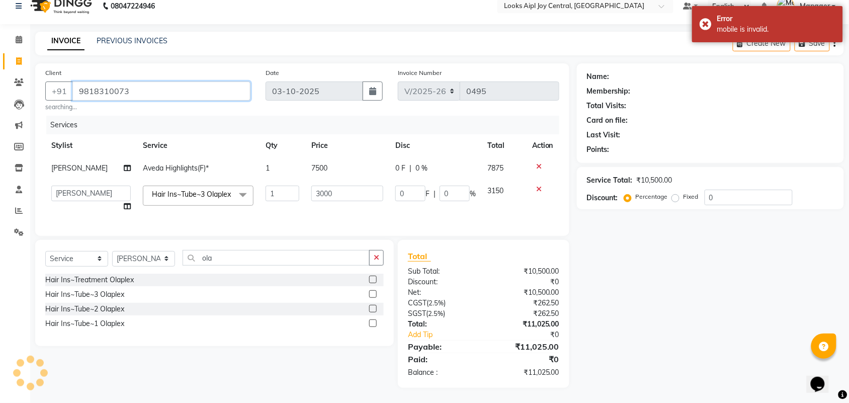
type input "9818310073"
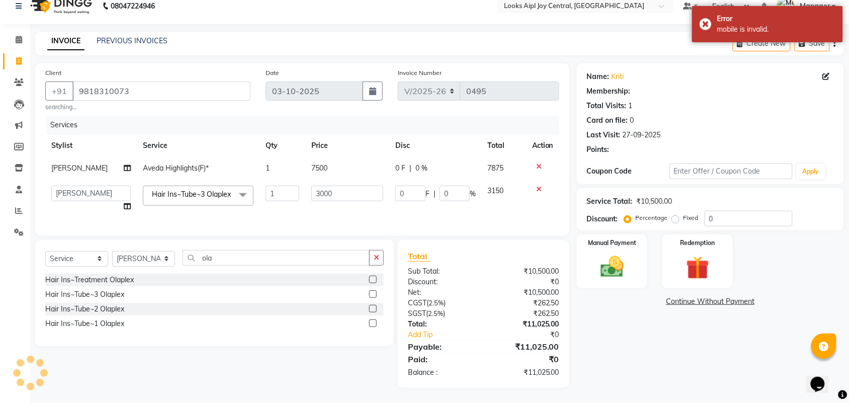
select select "1: Object"
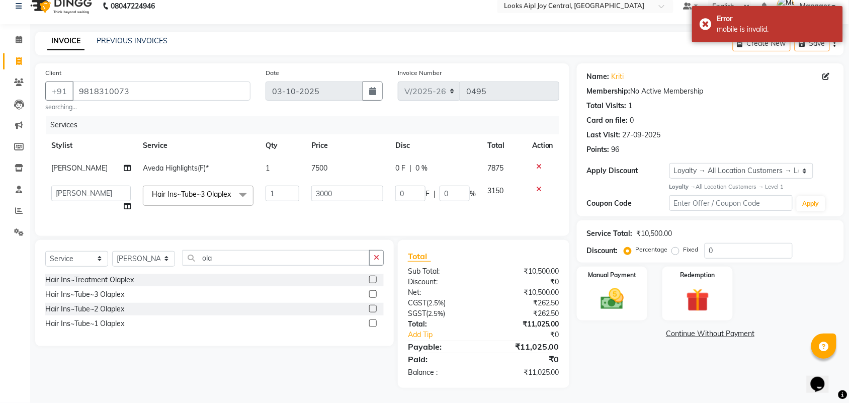
scroll to position [26, 0]
drag, startPoint x: 738, startPoint y: 230, endPoint x: 705, endPoint y: 232, distance: 33.3
click at [705, 243] on input "0" at bounding box center [749, 251] width 88 height 16
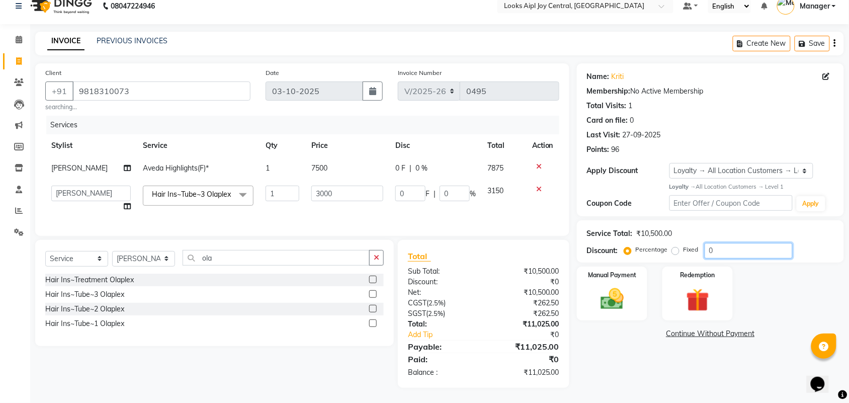
type input "3"
type input "90"
type input "3"
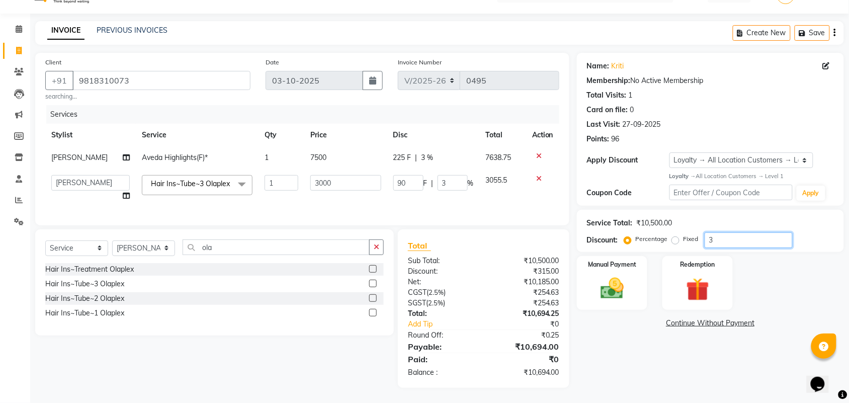
type input "36"
type input "1080"
type input "36"
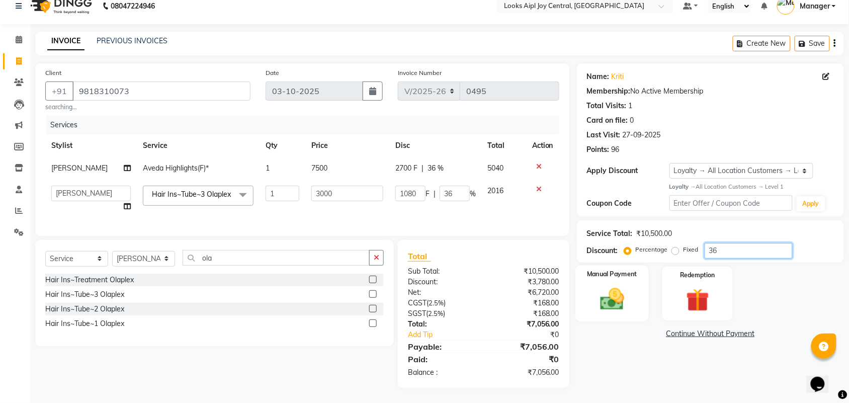
type input "36"
click at [614, 285] on img at bounding box center [612, 299] width 39 height 28
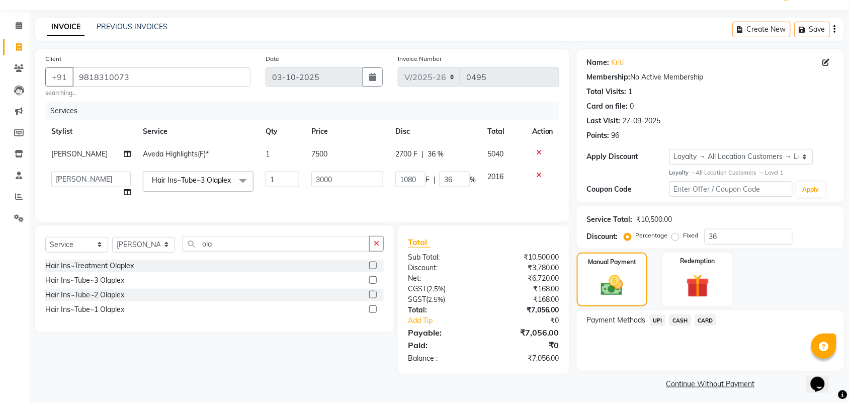
click at [657, 325] on span "UPI" at bounding box center [658, 320] width 16 height 12
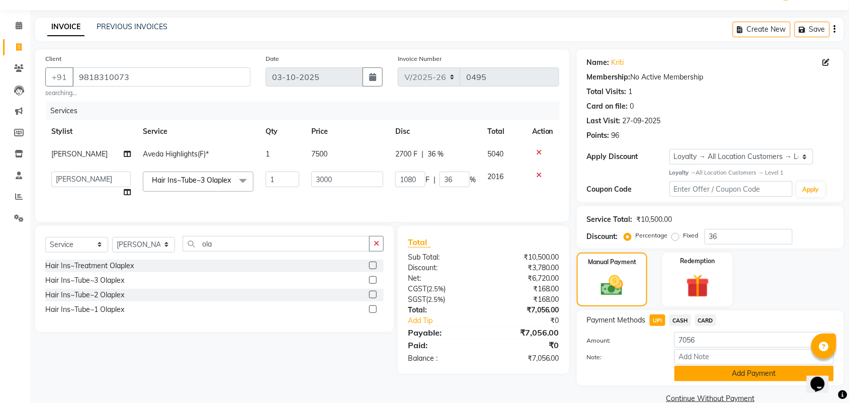
click at [724, 378] on button "Add Payment" at bounding box center [754, 374] width 159 height 16
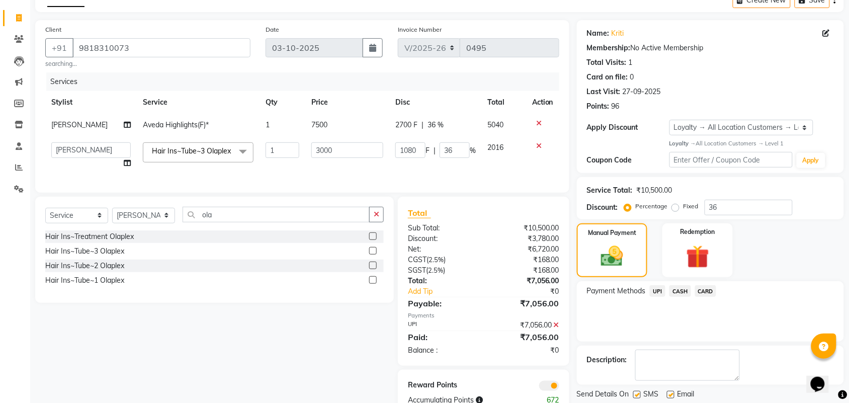
scroll to position [97, 0]
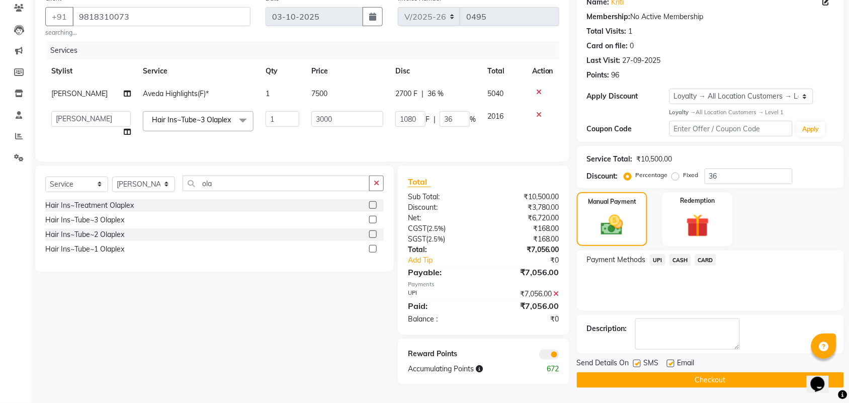
click at [695, 372] on button "Checkout" at bounding box center [710, 380] width 267 height 16
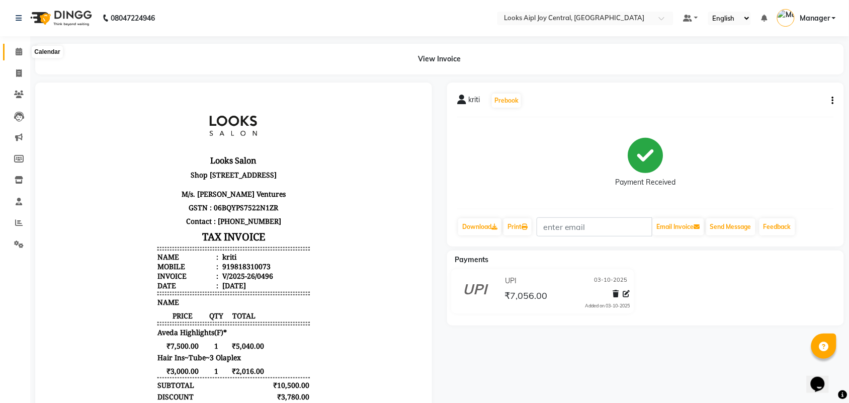
click at [23, 51] on span at bounding box center [19, 52] width 18 height 12
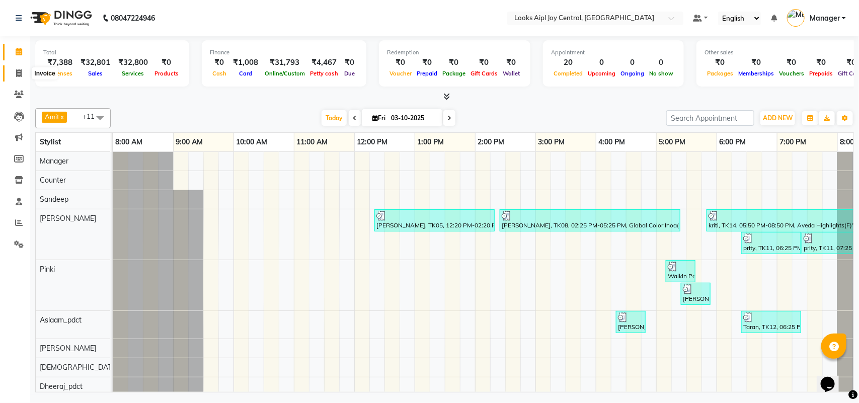
click at [14, 76] on span at bounding box center [19, 74] width 18 height 12
select select "service"
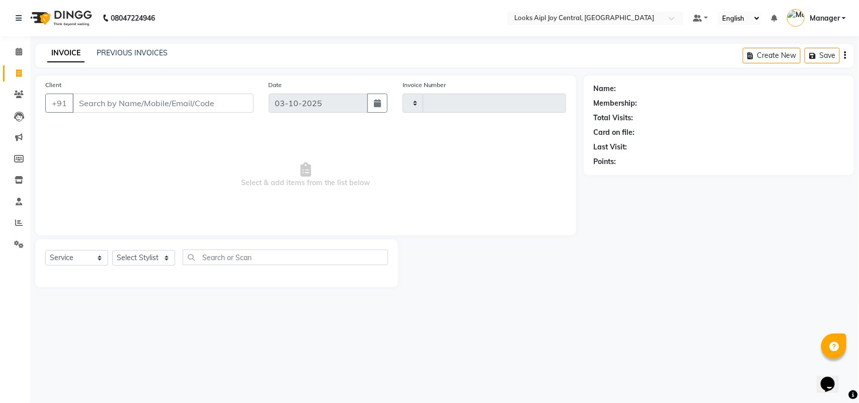
type input "0497"
select select "6032"
click at [115, 54] on link "PREVIOUS INVOICES" at bounding box center [132, 52] width 71 height 9
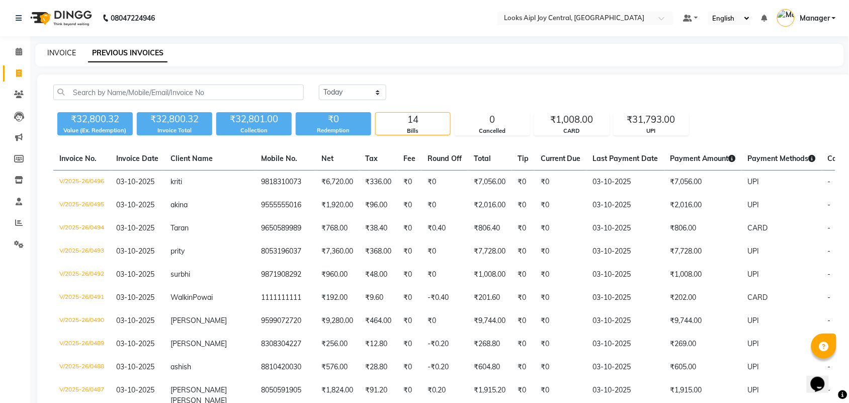
click at [57, 49] on link "INVOICE" at bounding box center [61, 52] width 29 height 9
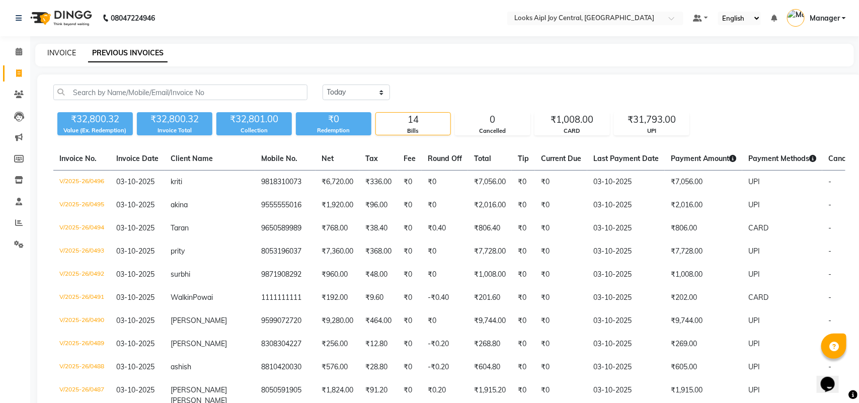
select select "6032"
select select "service"
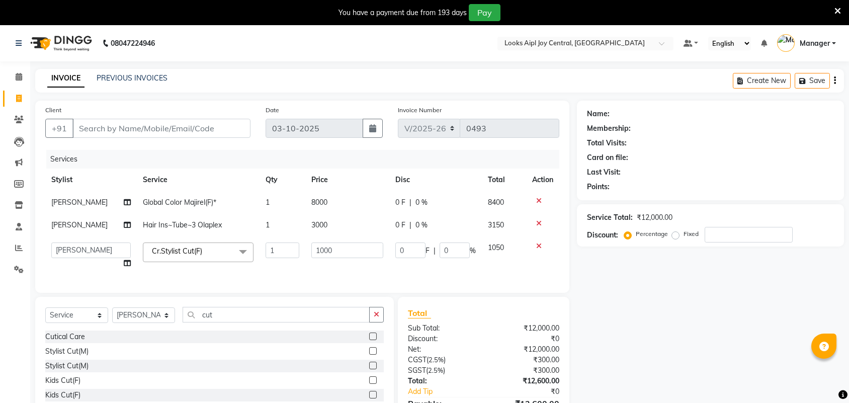
select select "6032"
select select "92841"
select select "service"
select select "92841"
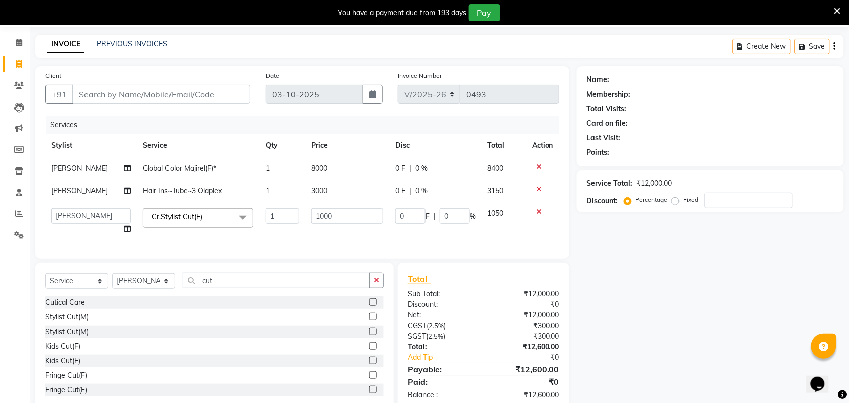
scroll to position [66, 0]
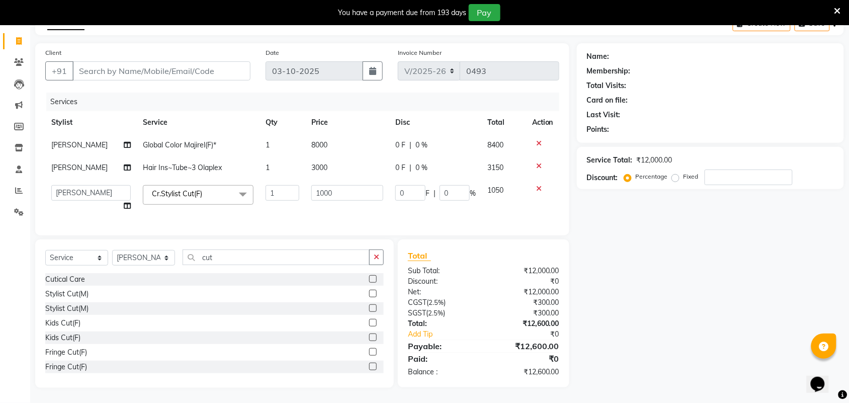
click at [59, 163] on span "[PERSON_NAME]" at bounding box center [79, 167] width 56 height 9
select select "92841"
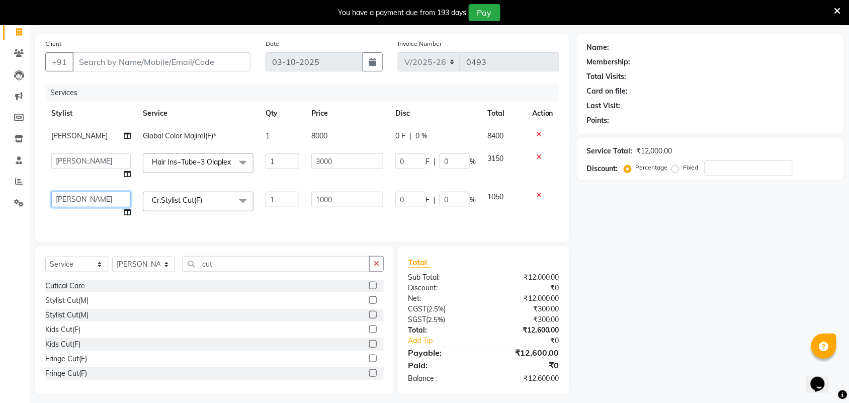
click at [101, 198] on select "Amit Anand Anish Anish Aslaam Aslaam_pdct Counter Deepak_pdct Dheeraj_pdct Dhee…" at bounding box center [90, 200] width 79 height 16
select select "93293"
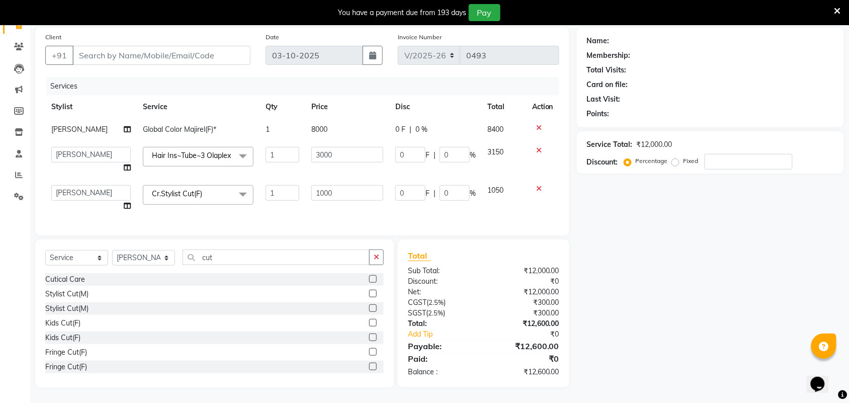
scroll to position [87, 0]
click at [841, 12] on icon at bounding box center [837, 11] width 7 height 9
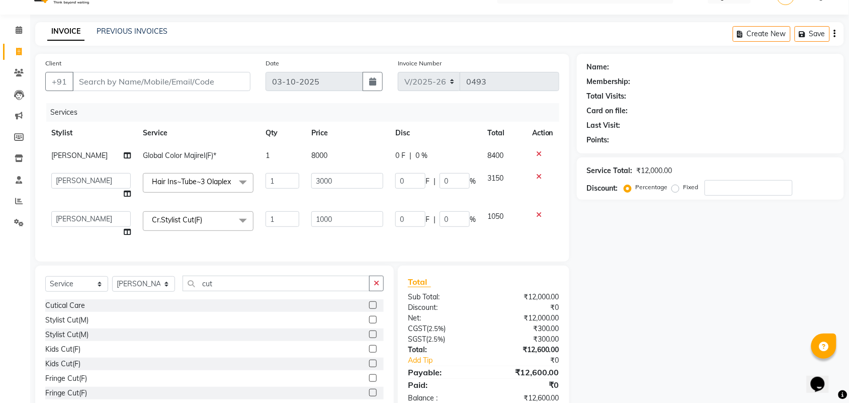
scroll to position [0, 0]
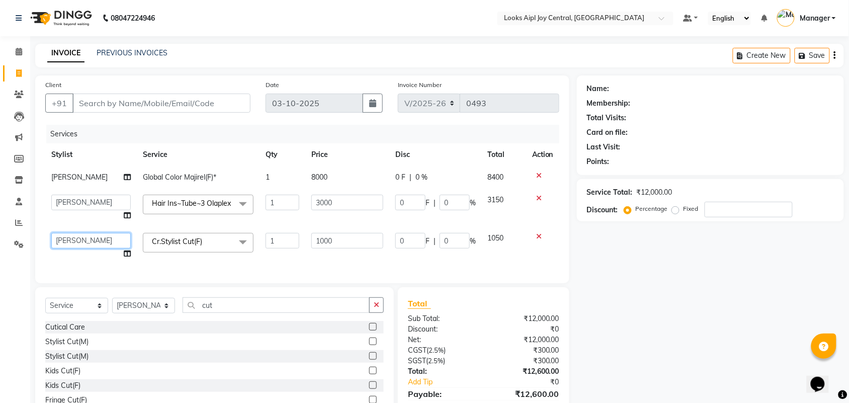
click at [107, 245] on select "Amit Anand Anish Anish Aslaam Aslaam_pdct Counter Deepak_pdct Dheeraj_pdct Dhee…" at bounding box center [90, 241] width 79 height 16
select select "92841"
click at [83, 200] on select "Amit Anand Anish Anish Aslaam Aslaam_pdct Counter Deepak_pdct Dheeraj_pdct Dhee…" at bounding box center [90, 203] width 79 height 16
click at [86, 201] on select "Amit Anand Anish Anish Aslaam Aslaam_pdct Counter Deepak_pdct Dheeraj_pdct Dhee…" at bounding box center [90, 203] width 79 height 16
select select "93293"
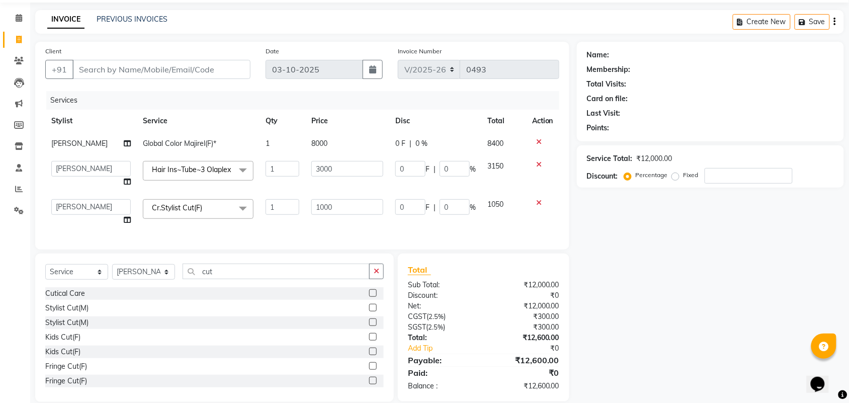
scroll to position [61, 0]
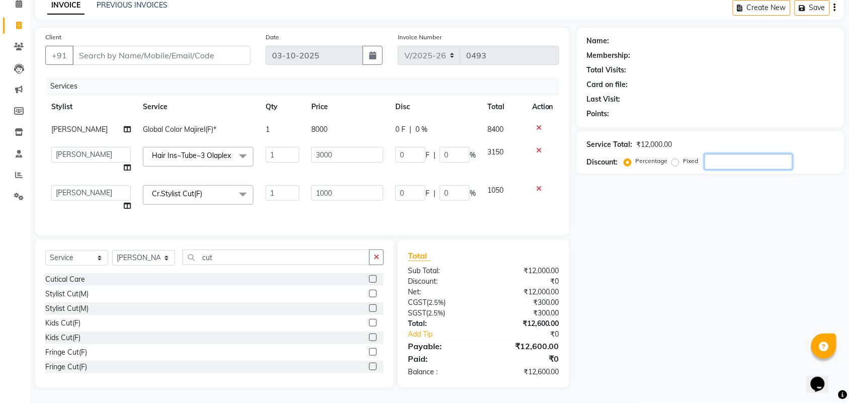
click at [743, 154] on input "number" at bounding box center [749, 162] width 88 height 16
type input "3"
type input "30"
type input "3"
type input "90"
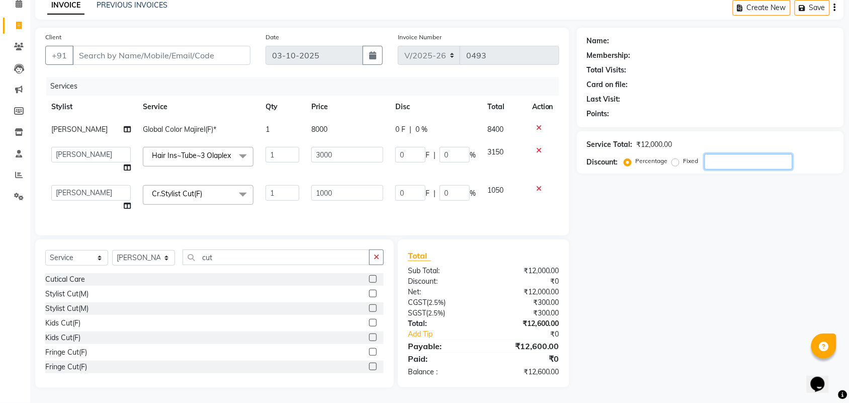
type input "3"
type input "36"
type input "360"
type input "36"
type input "1080"
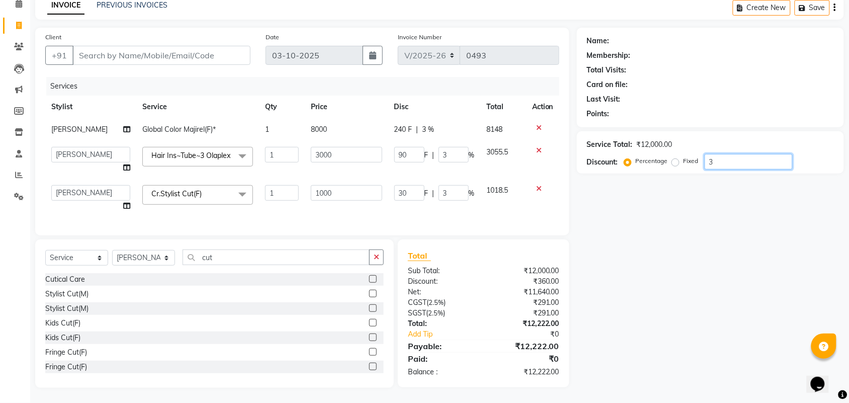
type input "36"
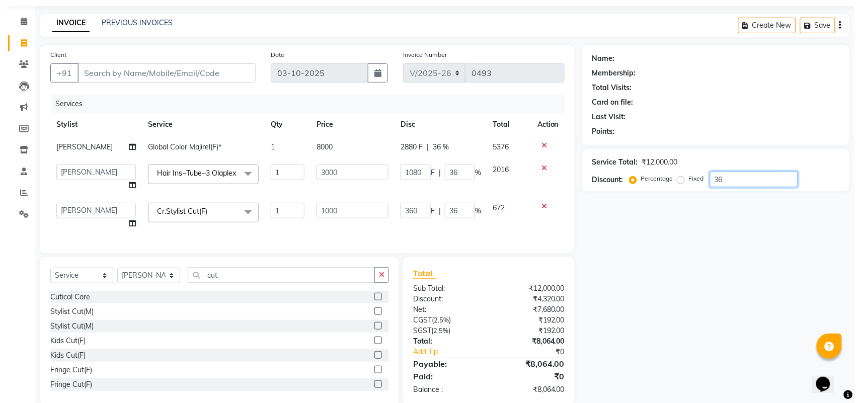
scroll to position [0, 0]
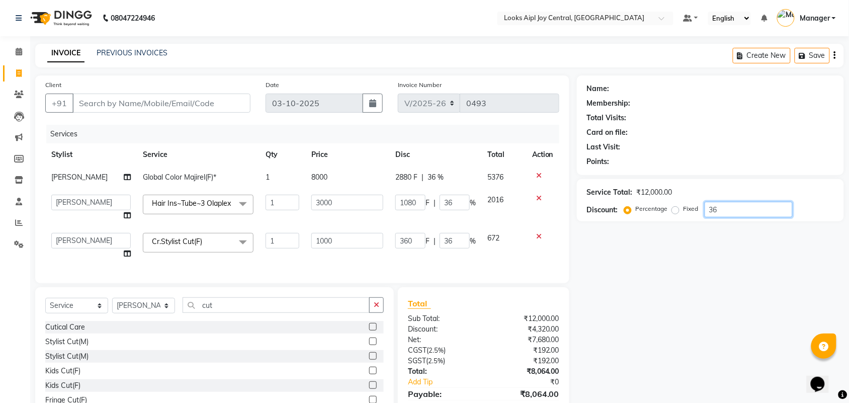
type input "3"
type input "30"
type input "3"
type input "90"
type input "3"
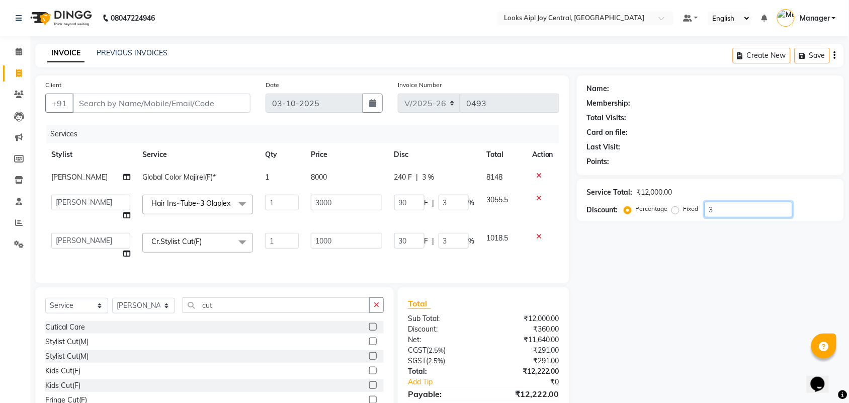
type input "0"
click at [131, 102] on input "Client" at bounding box center [161, 103] width 178 height 19
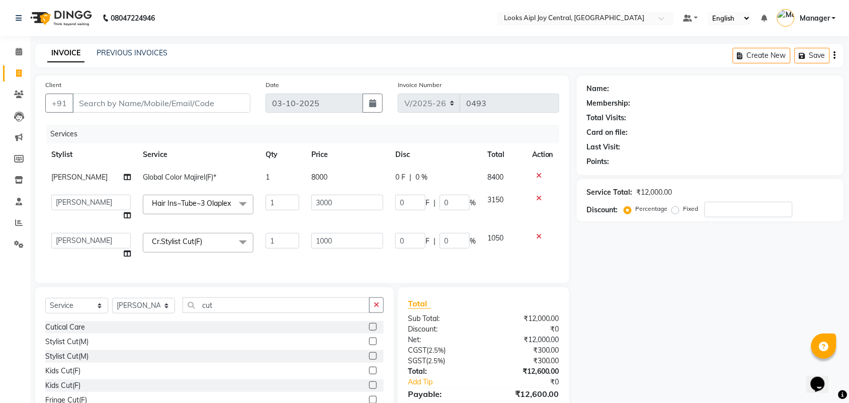
click at [579, 245] on div "Name: Membership: Total Visits: Card on file: Last Visit: Points: Service Total…" at bounding box center [714, 255] width 275 height 360
click at [163, 101] on input "Client" at bounding box center [161, 103] width 178 height 19
type input "8"
type input "0"
type input "8053196037"
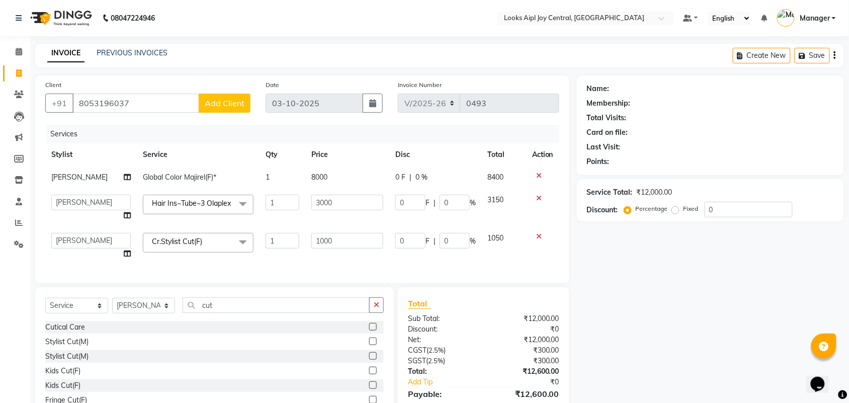
click at [219, 114] on div "Client +91 8053196037 Add Client" at bounding box center [148, 99] width 220 height 41
click at [227, 106] on span "Add Client" at bounding box center [225, 103] width 40 height 10
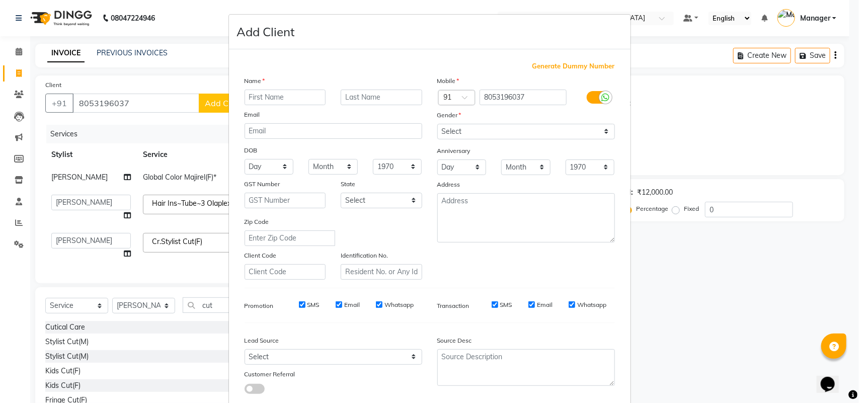
click at [298, 104] on input "text" at bounding box center [284, 98] width 81 height 16
type input "prity"
click at [479, 134] on select "Select Male Female Other Prefer Not To Say" at bounding box center [526, 132] width 178 height 16
select select "female"
click at [437, 124] on select "Select Male Female Other Prefer Not To Say" at bounding box center [526, 132] width 178 height 16
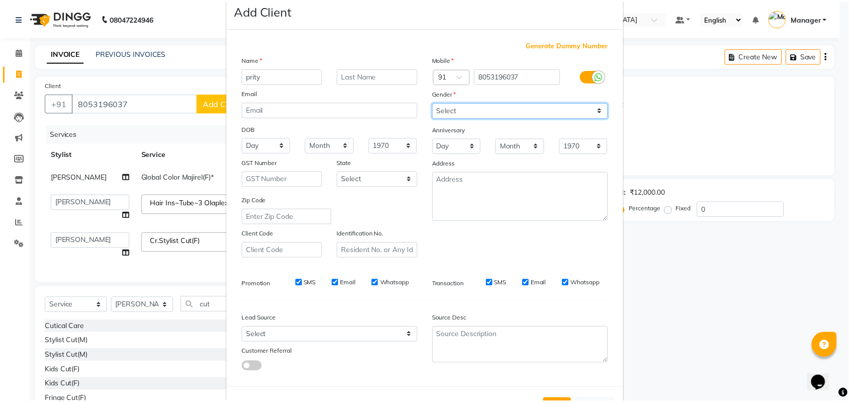
scroll to position [58, 0]
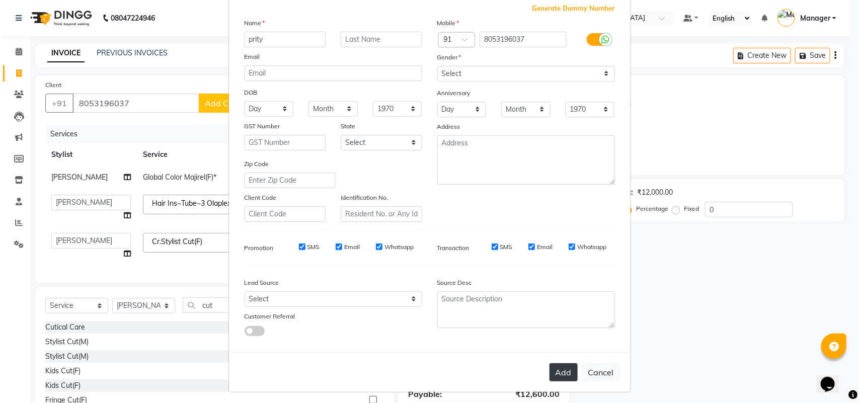
click at [569, 369] on button "Add" at bounding box center [563, 372] width 28 height 18
select select
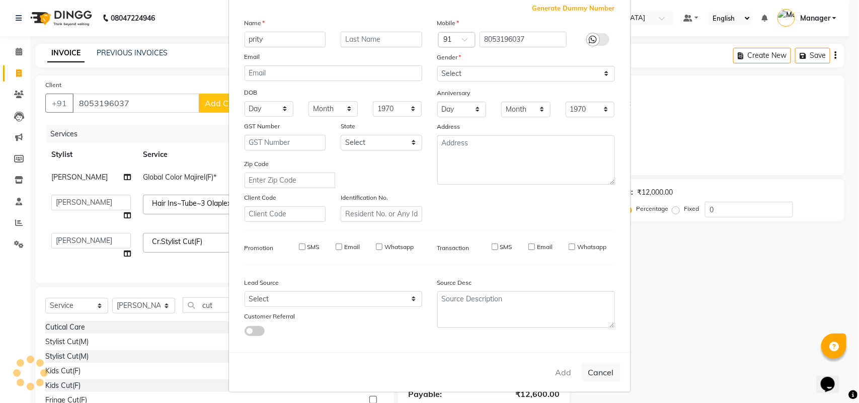
select select
checkbox input "false"
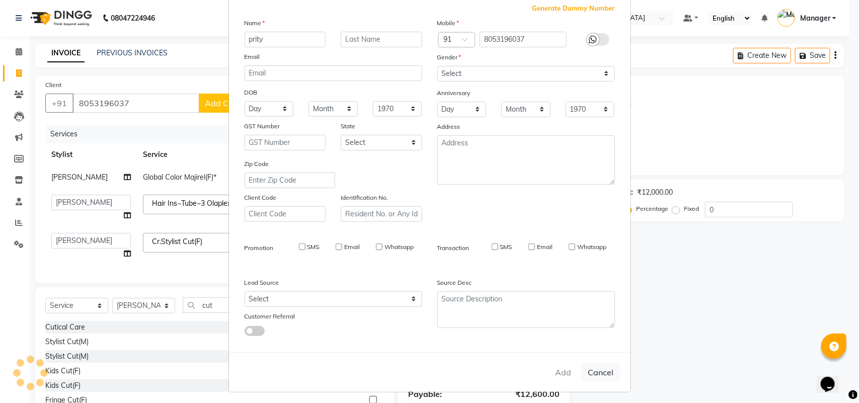
checkbox input "false"
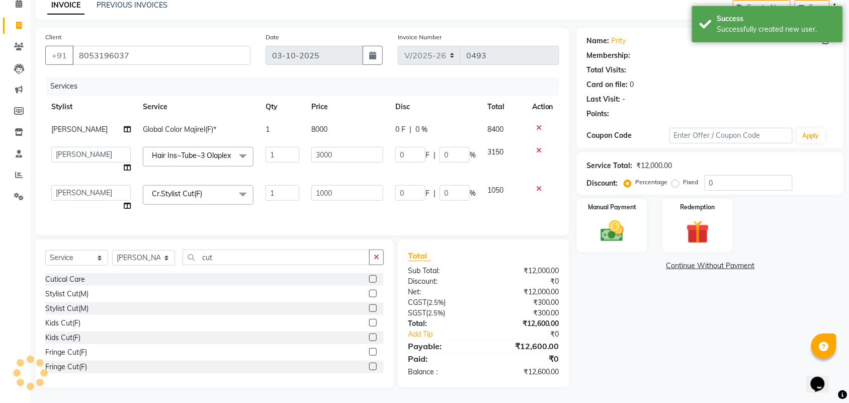
scroll to position [61, 0]
select select "1: Object"
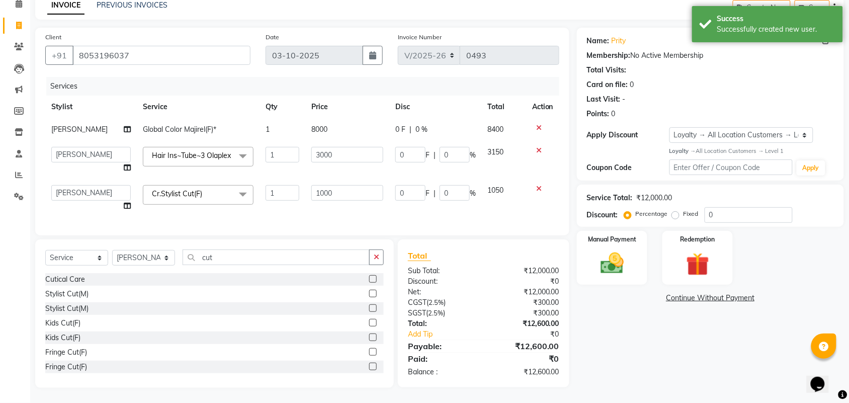
click at [318, 118] on td "8000" at bounding box center [347, 129] width 84 height 23
select select "92841"
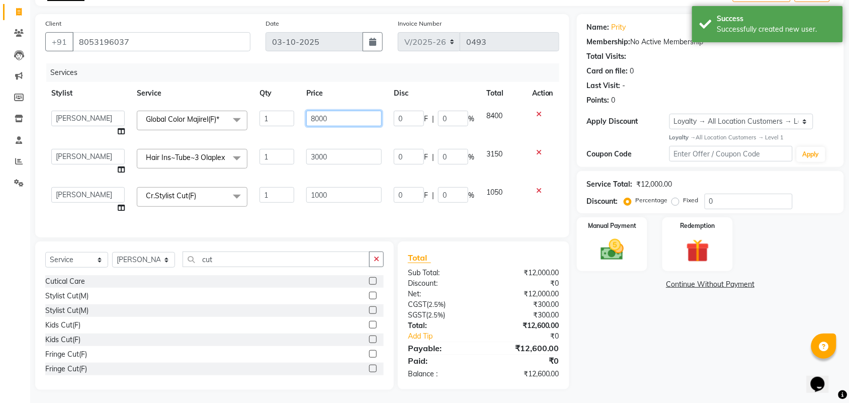
drag, startPoint x: 305, startPoint y: 114, endPoint x: 286, endPoint y: 116, distance: 19.7
click at [286, 116] on tr "Amit Anand Anish Anish Aslaam Aslaam_pdct Counter Deepak_pdct Dheeraj_pdct Dhee…" at bounding box center [302, 124] width 514 height 38
type input "7000"
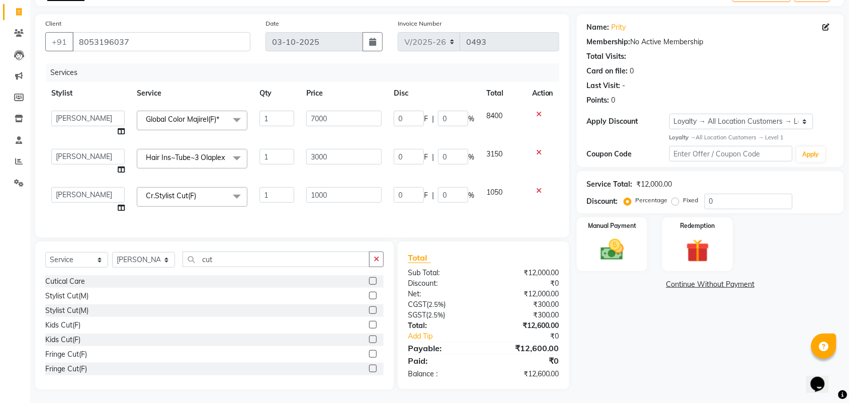
click at [307, 175] on tbody "Amit Anand Anish Anish Aslaam Aslaam_pdct Counter Deepak_pdct Dheeraj_pdct Dhee…" at bounding box center [302, 162] width 514 height 115
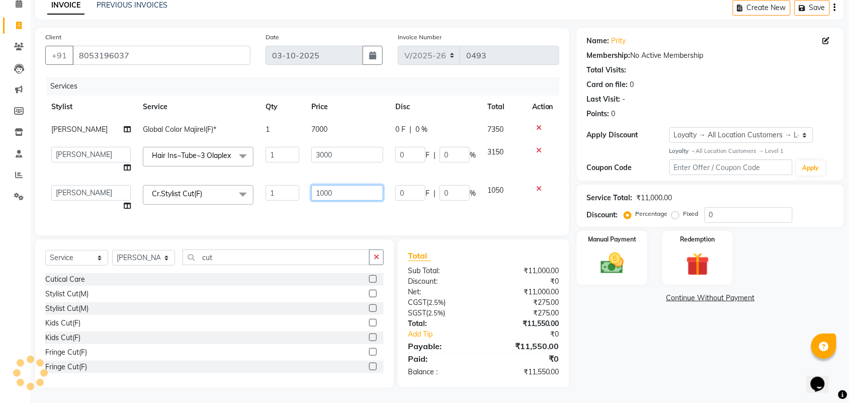
drag, startPoint x: 329, startPoint y: 187, endPoint x: 297, endPoint y: 189, distance: 32.8
click at [297, 189] on tr "Amit Anand Anish Anish Aslaam Aslaam_pdct Counter Deepak_pdct Dheeraj_pdct Dhee…" at bounding box center [302, 198] width 514 height 38
type input "1500"
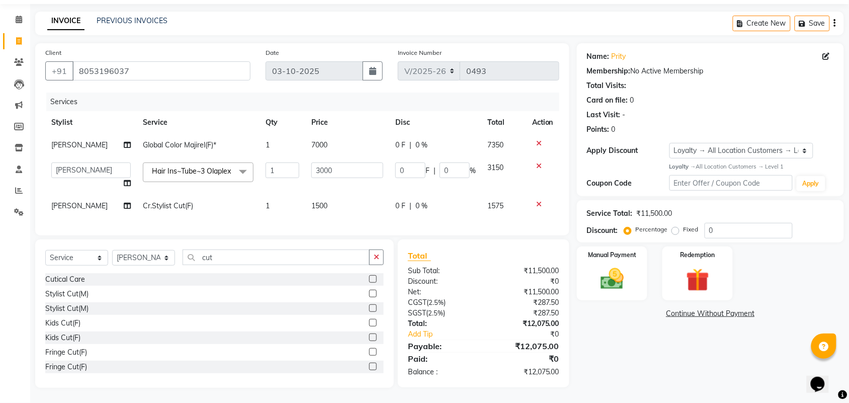
scroll to position [46, 0]
click at [345, 209] on div "Services Stylist Service Qty Price Disc Total Action Anish Global Color Majirel…" at bounding box center [302, 159] width 514 height 133
click at [81, 162] on select "Amit Anand Anish Anish Aslaam Aslaam_pdct Counter Deepak_pdct Dheeraj_pdct Dhee…" at bounding box center [90, 170] width 79 height 16
select select "93283"
click at [71, 162] on select "Amit Anand Anish Anish Aslaam Aslaam_pdct Counter Deepak_pdct Dheeraj_pdct Dhee…" at bounding box center [90, 170] width 79 height 16
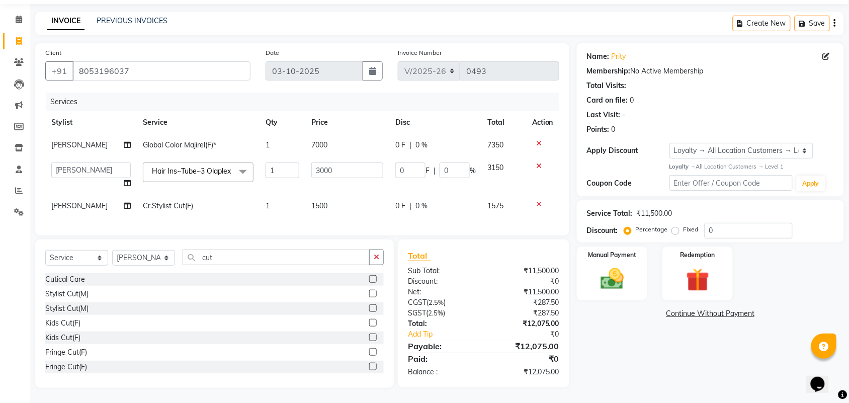
select select "92841"
drag, startPoint x: 740, startPoint y: 222, endPoint x: 690, endPoint y: 225, distance: 50.9
click at [690, 225] on div "Service Total: ₹11,500.00 Discount: Percentage Fixed 0" at bounding box center [710, 221] width 267 height 42
type input "3"
type input "90"
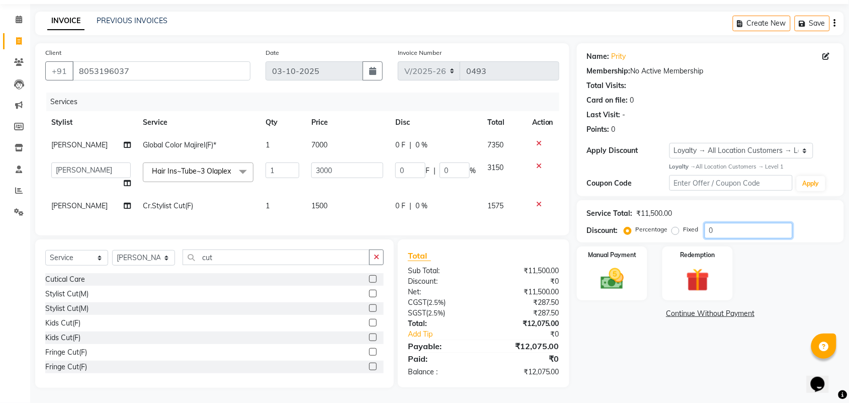
type input "3"
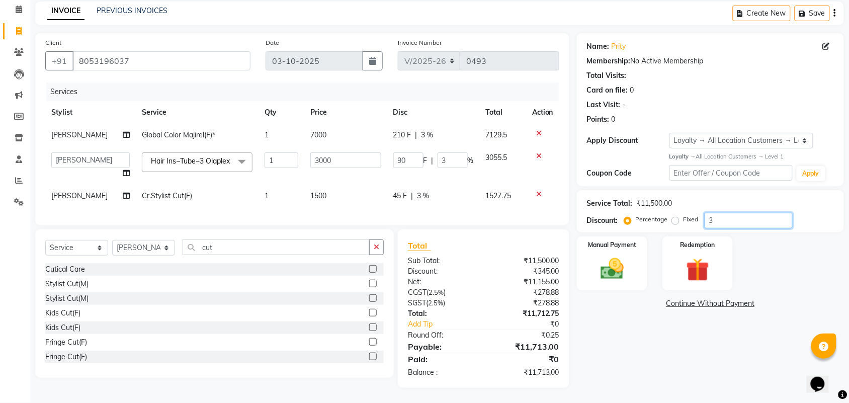
type input "36"
type input "1080"
type input "36"
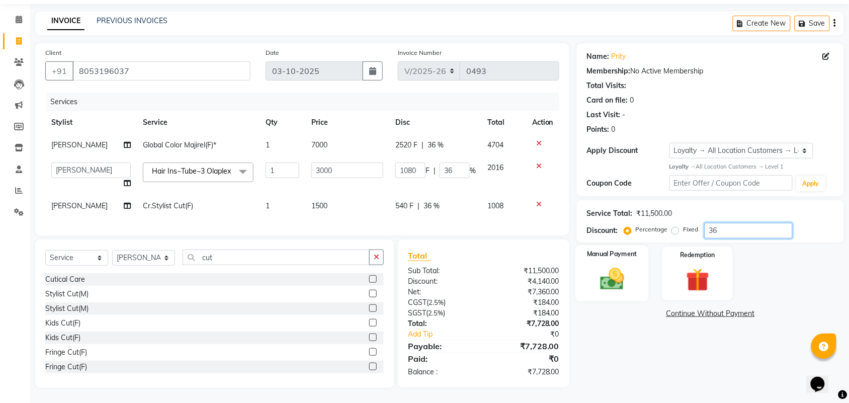
type input "36"
click at [617, 275] on img at bounding box center [612, 279] width 39 height 28
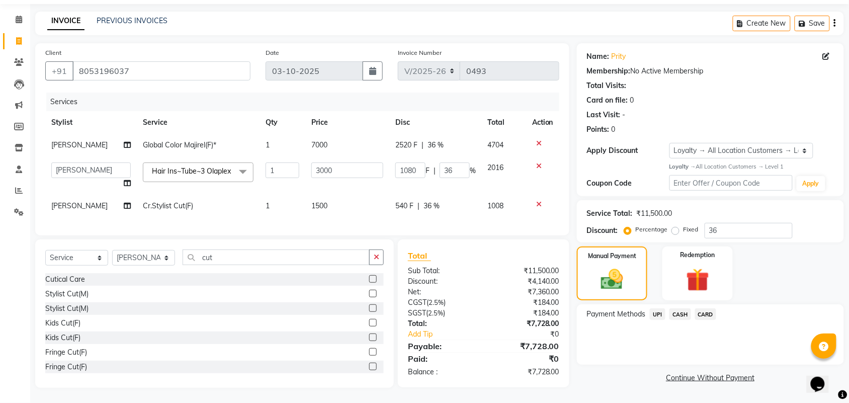
click at [658, 308] on span "UPI" at bounding box center [658, 314] width 16 height 12
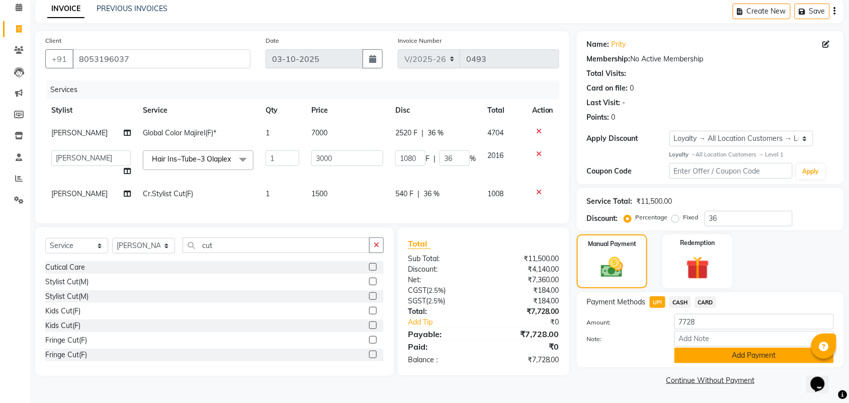
click at [707, 358] on button "Add Payment" at bounding box center [754, 356] width 159 height 16
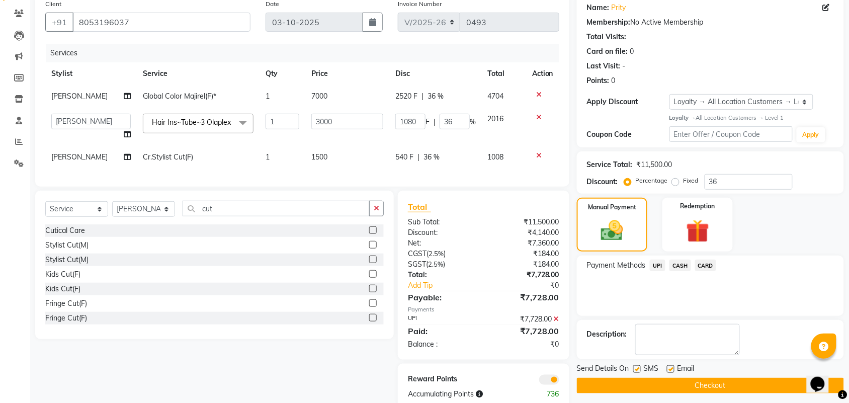
scroll to position [116, 0]
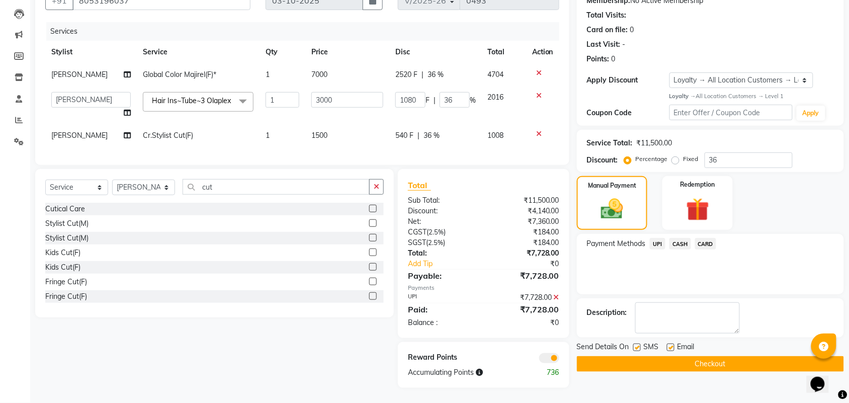
click at [736, 356] on button "Checkout" at bounding box center [710, 364] width 267 height 16
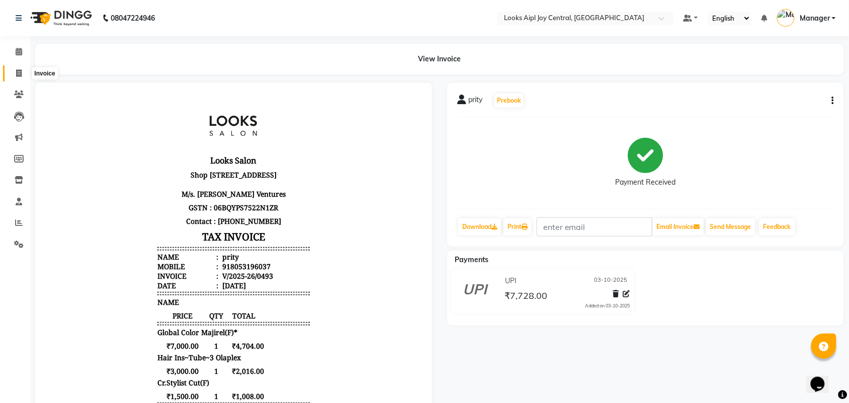
click at [14, 71] on span at bounding box center [19, 74] width 18 height 12
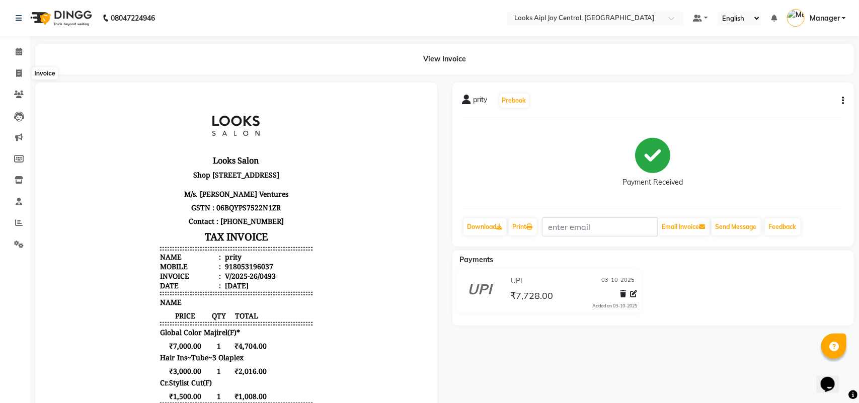
select select "6032"
select select "service"
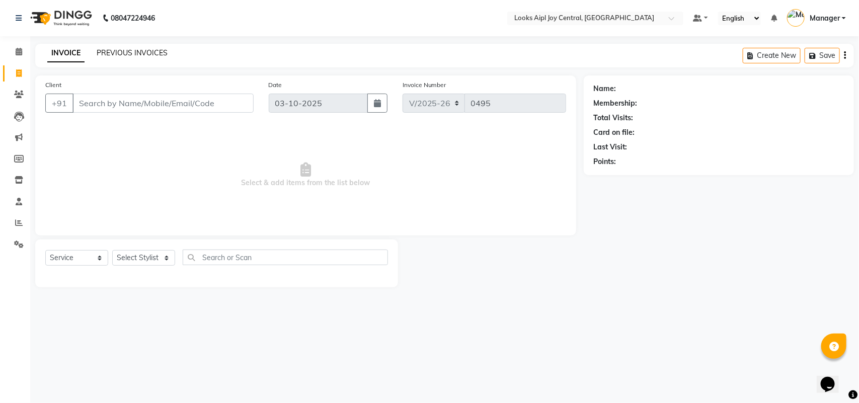
click at [127, 54] on link "PREVIOUS INVOICES" at bounding box center [132, 52] width 71 height 9
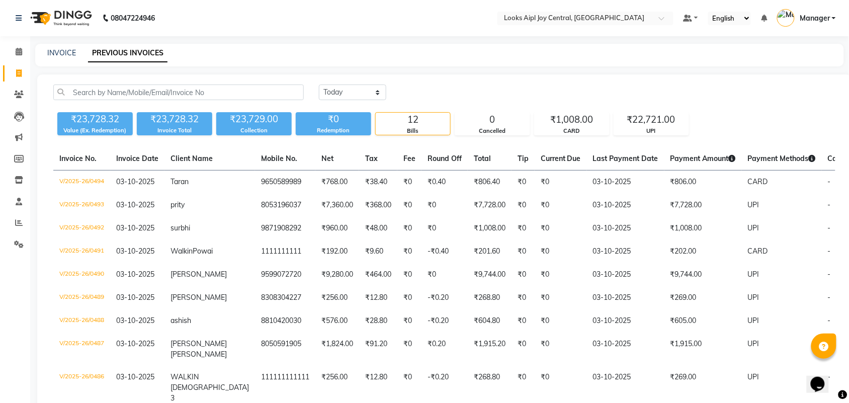
click at [64, 59] on div "INVOICE PREVIOUS INVOICES" at bounding box center [439, 55] width 809 height 23
click at [64, 50] on link "INVOICE" at bounding box center [61, 52] width 29 height 9
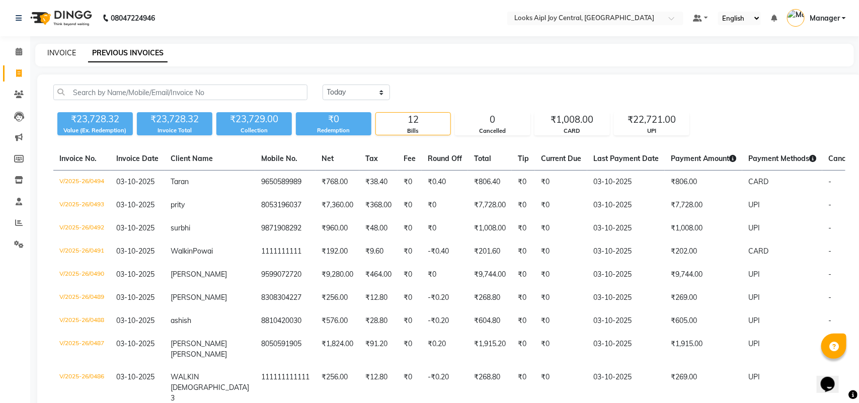
select select "6032"
select select "service"
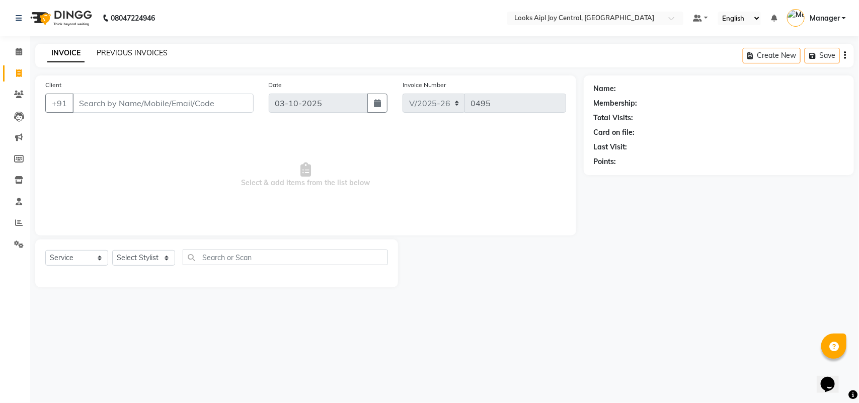
click at [127, 53] on link "PREVIOUS INVOICES" at bounding box center [132, 52] width 71 height 9
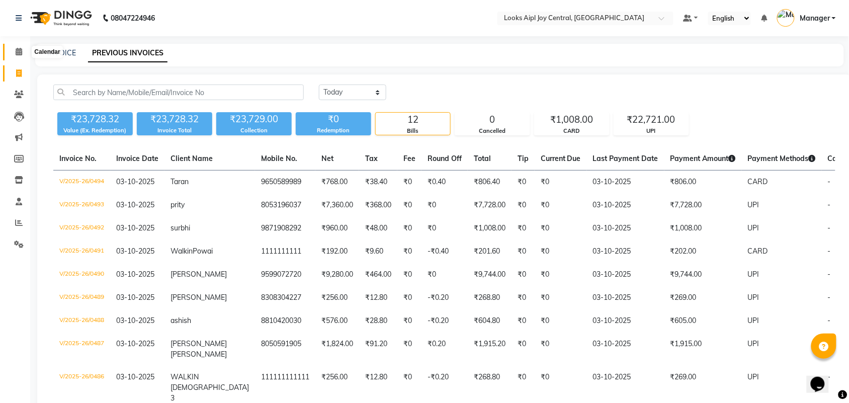
click at [21, 54] on icon at bounding box center [19, 52] width 7 height 8
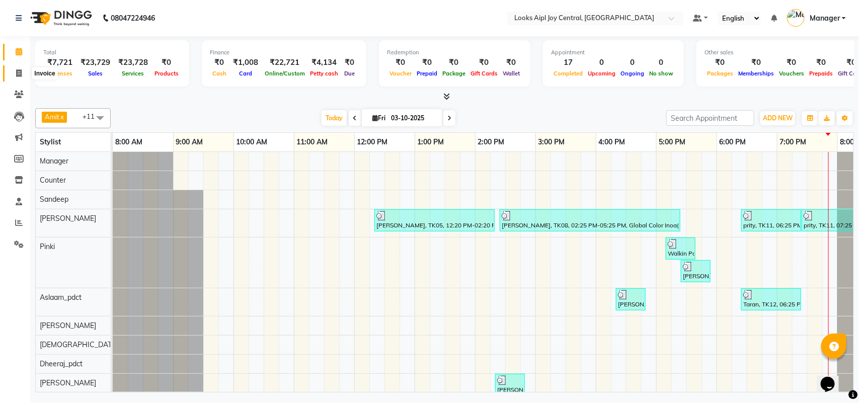
click at [13, 78] on span at bounding box center [19, 74] width 18 height 12
select select "service"
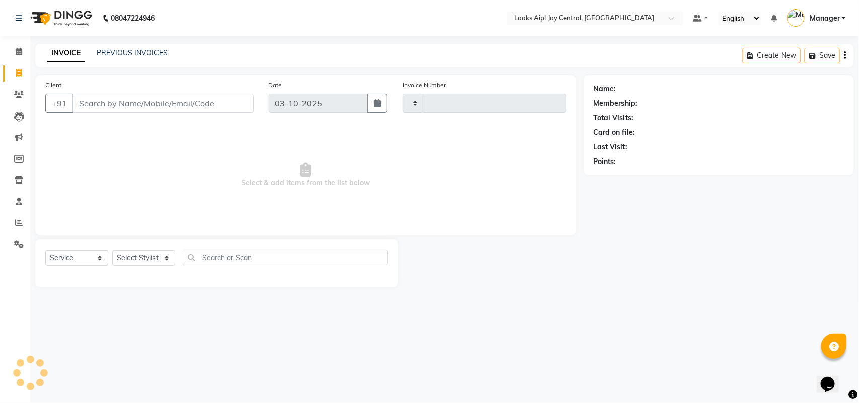
type input "0495"
select select "6032"
click at [136, 256] on select "Select Stylist [PERSON_NAME] [PERSON_NAME] Counter Deepak_pdct [PERSON_NAME] [P…" at bounding box center [143, 258] width 63 height 16
select select "93295"
click at [112, 250] on select "Select Stylist [PERSON_NAME] [PERSON_NAME] Counter Deepak_pdct [PERSON_NAME] [P…" at bounding box center [143, 258] width 63 height 16
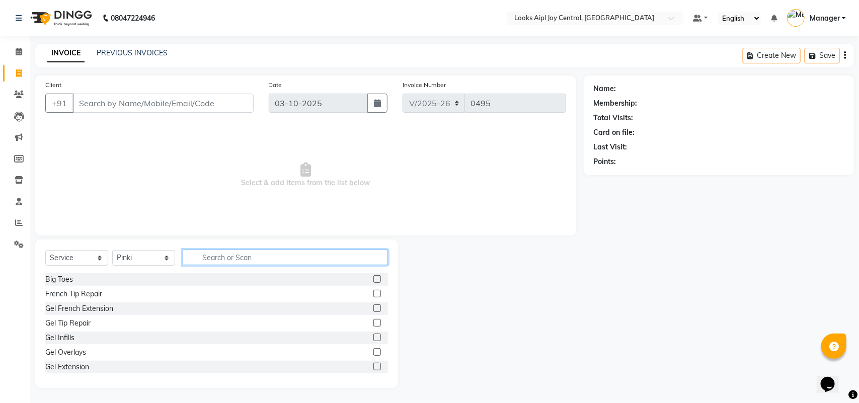
click at [219, 254] on input "text" at bounding box center [285, 257] width 205 height 16
type input "eye"
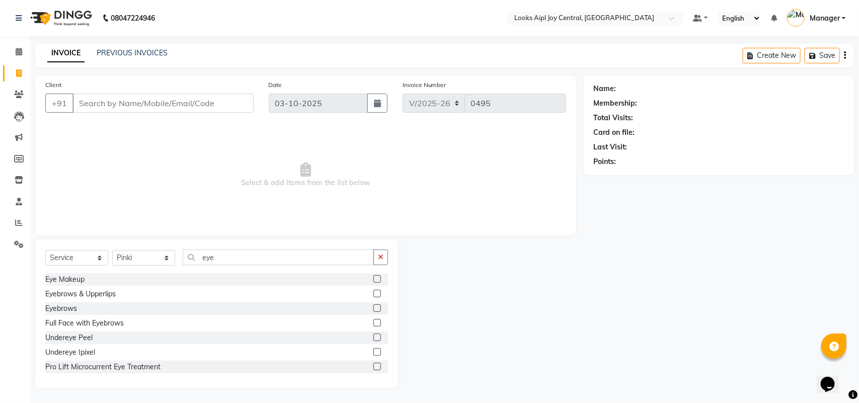
click at [373, 308] on label at bounding box center [377, 308] width 8 height 8
click at [373, 308] on input "checkbox" at bounding box center [376, 308] width 7 height 7
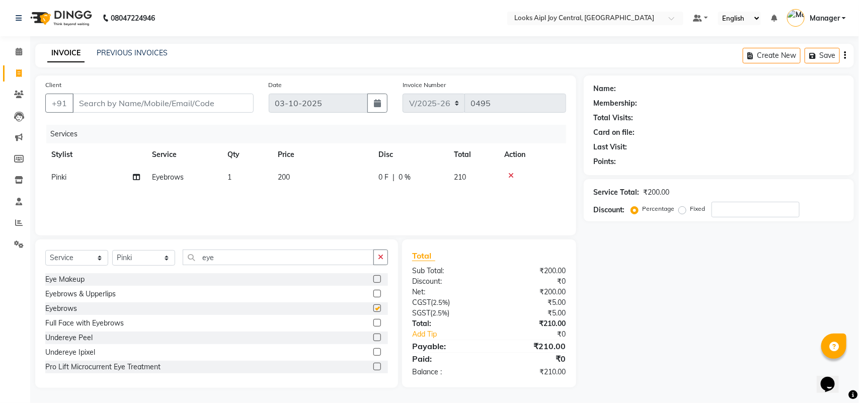
checkbox input "false"
drag, startPoint x: 252, startPoint y: 258, endPoint x: 172, endPoint y: 255, distance: 80.6
click at [172, 255] on div "Select Service Product Membership Package Voucher Prepaid Gift Card Select Styl…" at bounding box center [216, 261] width 343 height 24
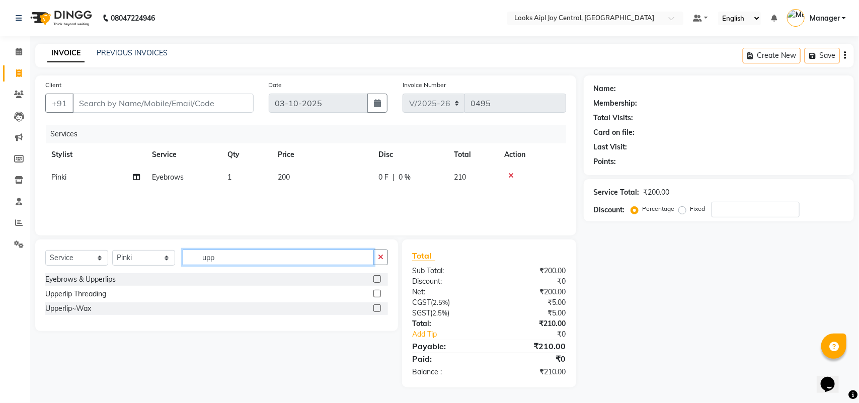
type input "upp"
click at [376, 310] on label at bounding box center [377, 308] width 8 height 8
click at [376, 310] on input "checkbox" at bounding box center [376, 308] width 7 height 7
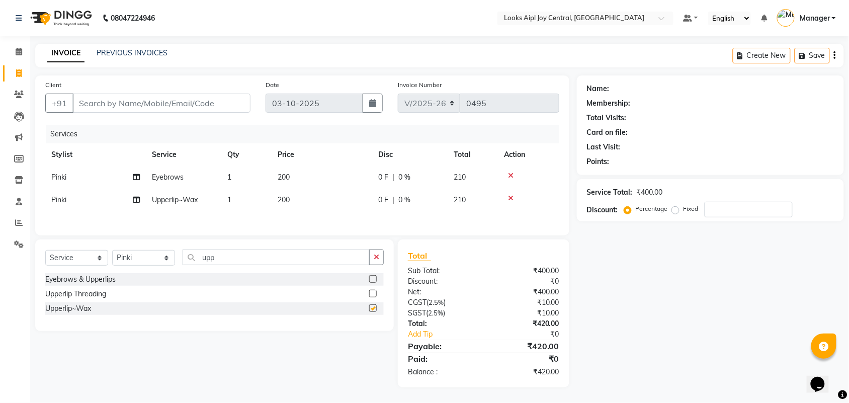
checkbox input "false"
click at [198, 252] on div "Select Service Product Membership Package Voucher Prepaid Gift Card Select Styl…" at bounding box center [214, 285] width 359 height 92
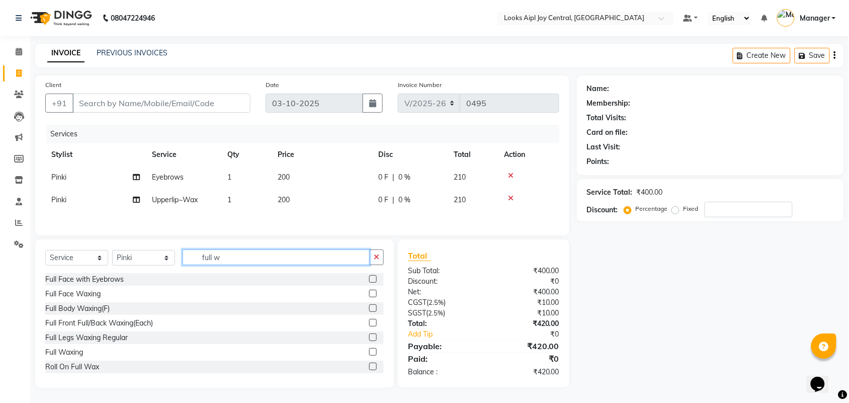
type input "full w"
click at [369, 354] on label at bounding box center [373, 352] width 8 height 8
click at [369, 354] on input "checkbox" at bounding box center [372, 352] width 7 height 7
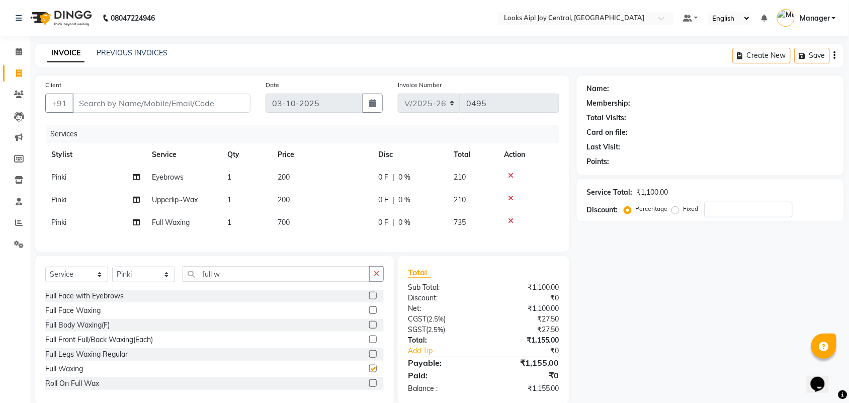
checkbox input "false"
click at [289, 222] on span "700" at bounding box center [284, 222] width 12 height 9
select select "93295"
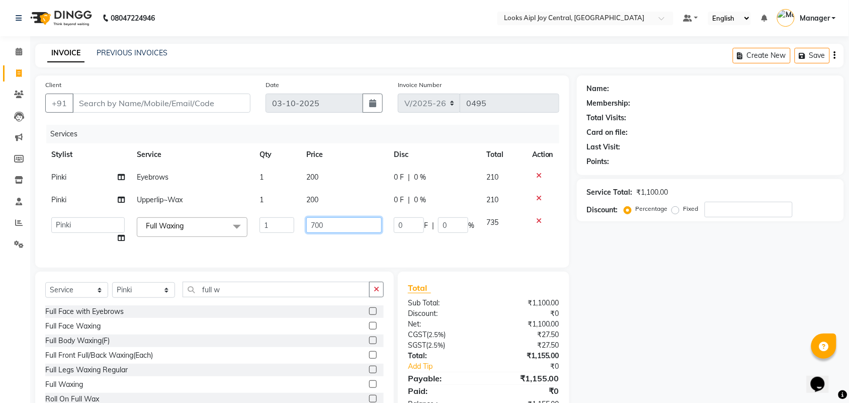
drag, startPoint x: 337, startPoint y: 220, endPoint x: 255, endPoint y: 228, distance: 82.9
click at [255, 228] on tr "Amit Anand Anish Anish Aslaam Aslaam_pdct Counter Deepak_pdct Dheeraj_pdct Dhee…" at bounding box center [302, 230] width 514 height 38
type input "1500"
click at [318, 245] on div "Services Stylist Service Qty Price Disc Total Action Pinki Eyebrows 1 200 0 F |…" at bounding box center [302, 191] width 514 height 133
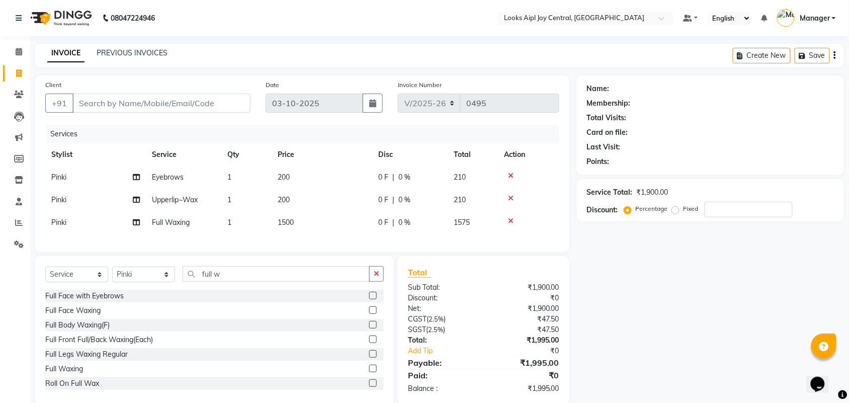
click at [285, 177] on span "200" at bounding box center [284, 177] width 12 height 9
select select "93295"
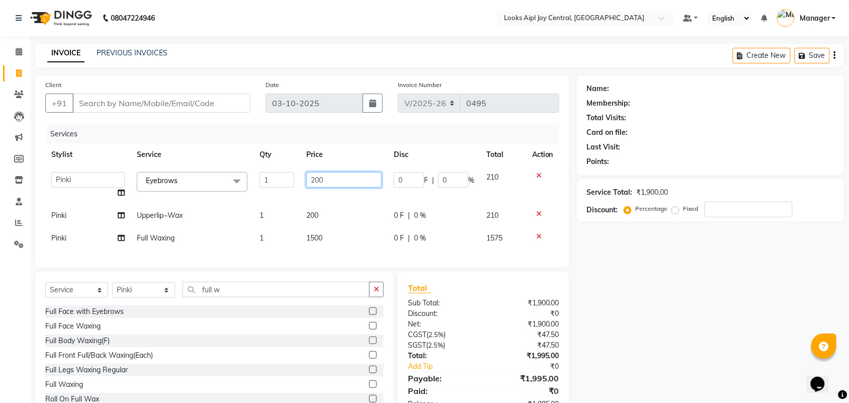
drag, startPoint x: 338, startPoint y: 178, endPoint x: 277, endPoint y: 183, distance: 60.6
click at [277, 183] on tr "Amit Anand Anish Anish Aslaam Aslaam_pdct Counter Deepak_pdct Dheeraj_pdct Dhee…" at bounding box center [302, 185] width 514 height 38
type input "100"
click at [348, 213] on tbody "Amit Anand Anish Anish Aslaam Aslaam_pdct Counter Deepak_pdct Dheeraj_pdct Dhee…" at bounding box center [302, 207] width 514 height 83
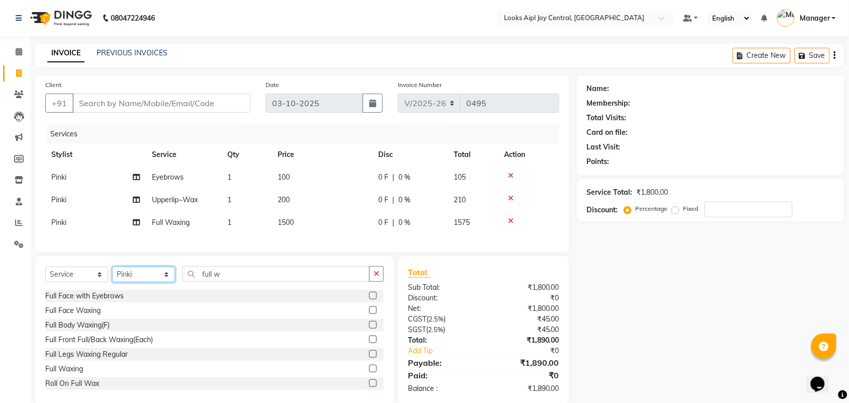
click at [141, 282] on select "Select Stylist [PERSON_NAME] [PERSON_NAME] Counter Deepak_pdct [PERSON_NAME] [P…" at bounding box center [143, 275] width 63 height 16
select select "92866"
click at [112, 276] on select "Select Stylist [PERSON_NAME] [PERSON_NAME] Counter Deepak_pdct [PERSON_NAME] [P…" at bounding box center [143, 275] width 63 height 16
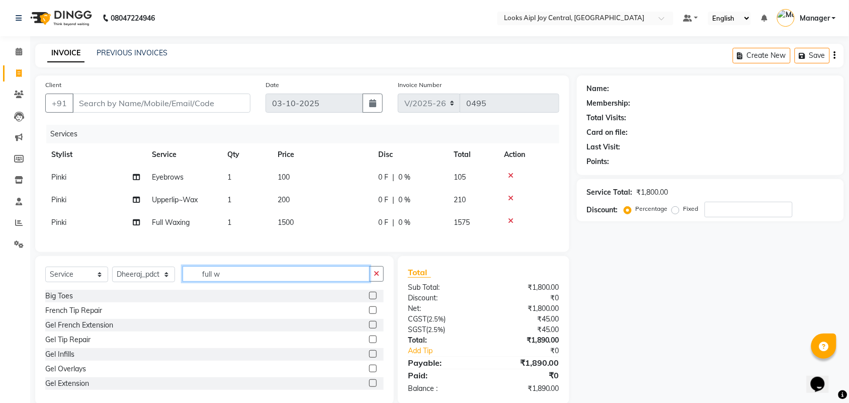
drag, startPoint x: 237, startPoint y: 283, endPoint x: 198, endPoint y: 282, distance: 39.2
click at [198, 282] on input "full w" at bounding box center [276, 274] width 187 height 16
type input "foot"
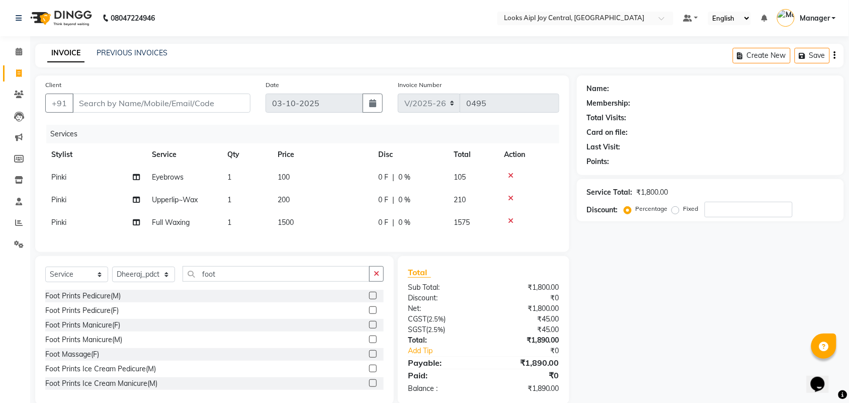
click at [369, 328] on label at bounding box center [373, 325] width 8 height 8
click at [369, 328] on input "checkbox" at bounding box center [372, 325] width 7 height 7
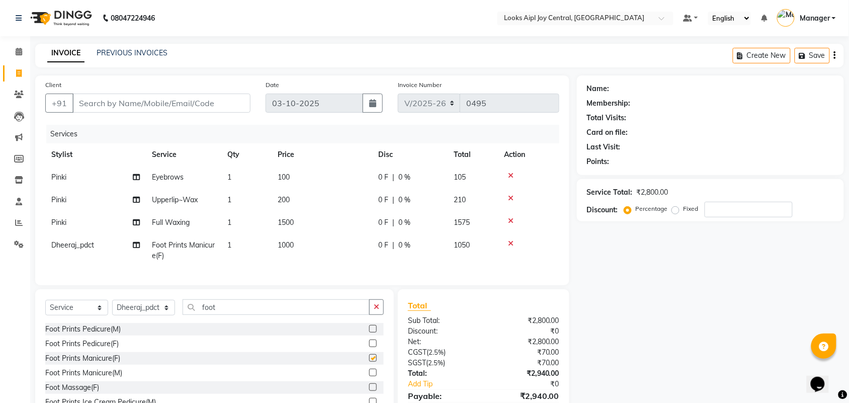
checkbox input "false"
click at [285, 242] on span "1000" at bounding box center [286, 244] width 16 height 9
select select "92866"
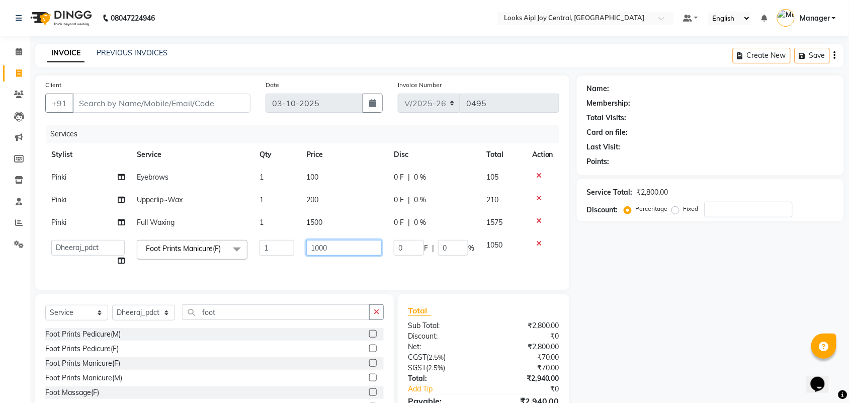
drag, startPoint x: 333, startPoint y: 245, endPoint x: 303, endPoint y: 250, distance: 30.6
click at [303, 250] on td "1000" at bounding box center [344, 253] width 88 height 38
type input "1200"
click at [313, 258] on td "1200" at bounding box center [344, 253] width 88 height 38
select select "92866"
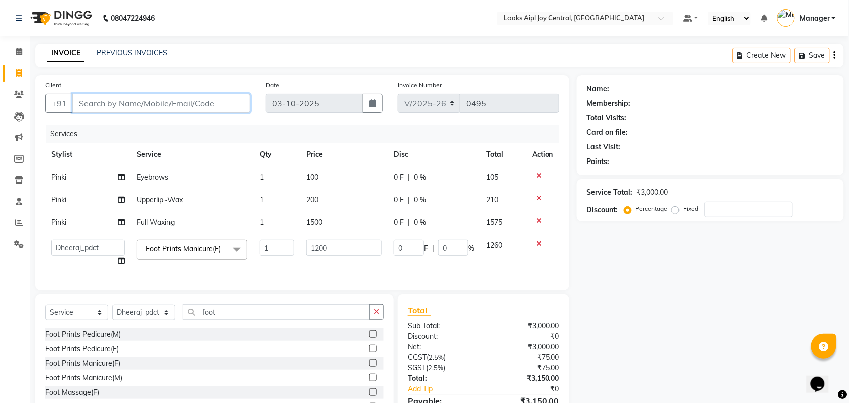
click at [150, 106] on input "Client" at bounding box center [161, 103] width 178 height 19
type input "9"
type input "0"
type input "9555555016"
click at [222, 106] on span "Add Client" at bounding box center [225, 103] width 40 height 10
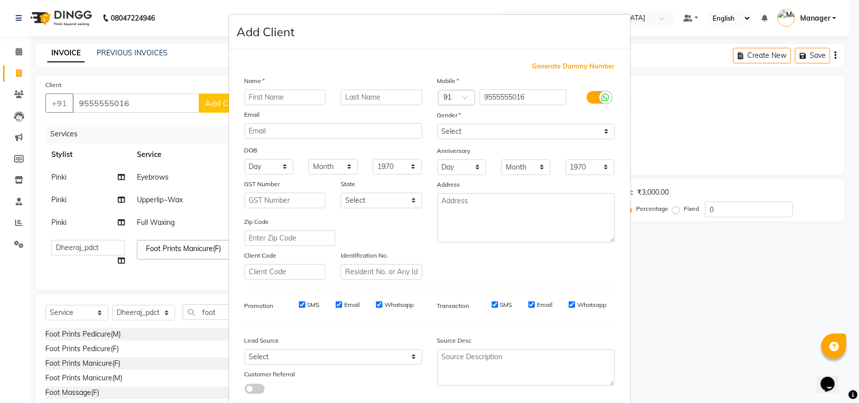
click at [267, 91] on input "text" at bounding box center [284, 98] width 81 height 16
type input "akina"
drag, startPoint x: 557, startPoint y: 131, endPoint x: 546, endPoint y: 137, distance: 13.0
click at [557, 131] on select "Select Male Female Other Prefer Not To Say" at bounding box center [526, 132] width 178 height 16
select select "female"
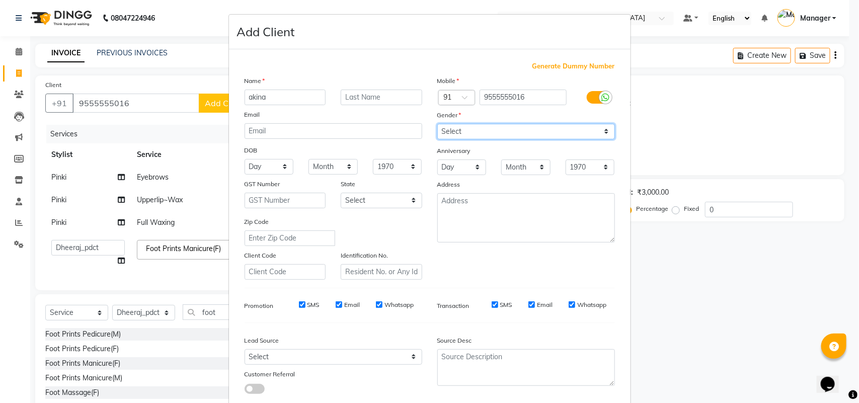
click at [437, 124] on select "Select Male Female Other Prefer Not To Say" at bounding box center [526, 132] width 178 height 16
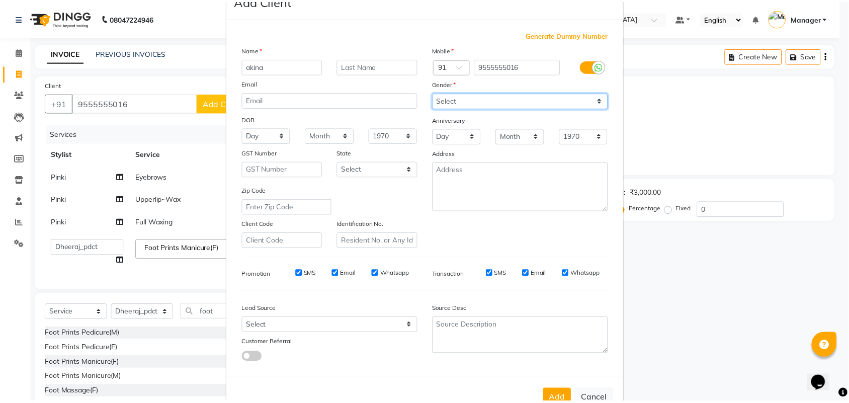
scroll to position [58, 0]
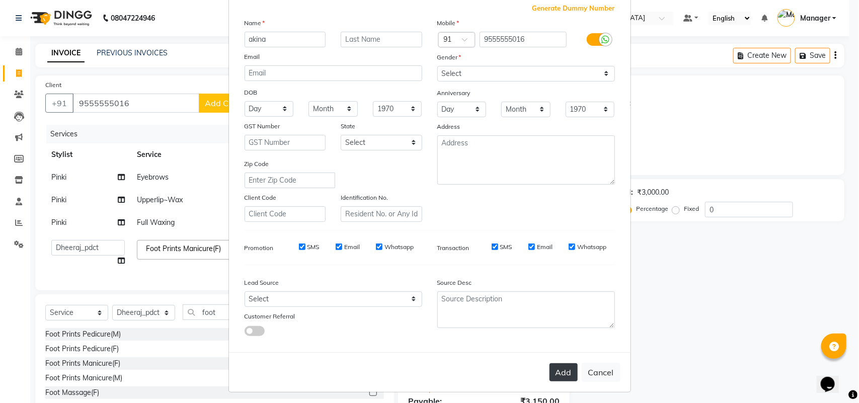
click at [565, 366] on button "Add" at bounding box center [563, 372] width 28 height 18
select select
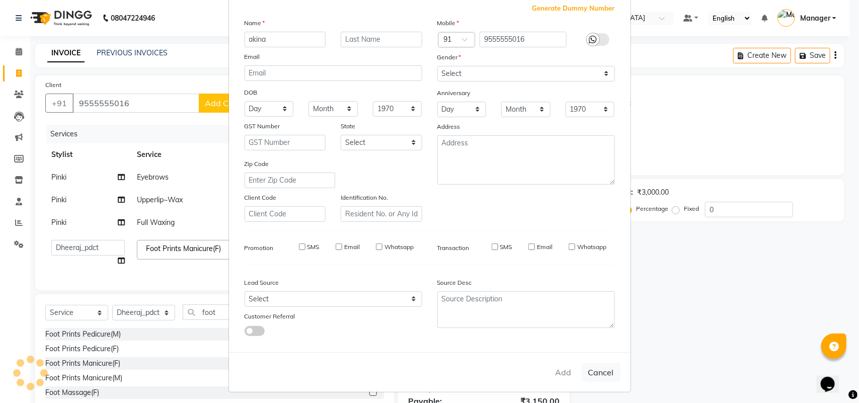
select select
checkbox input "false"
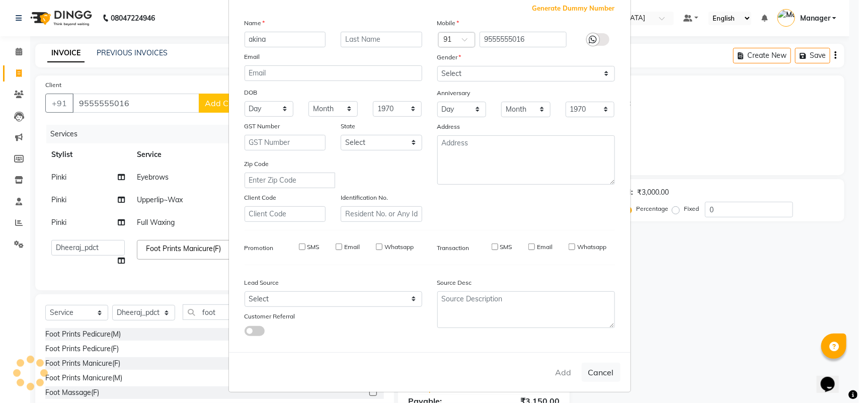
checkbox input "false"
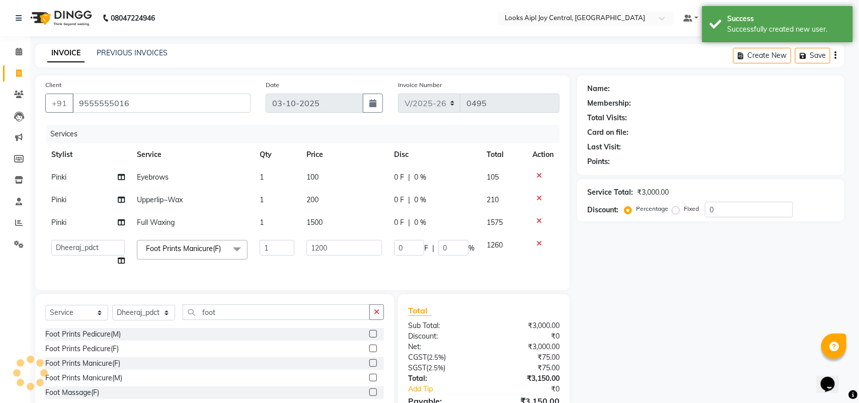
select select "1: Object"
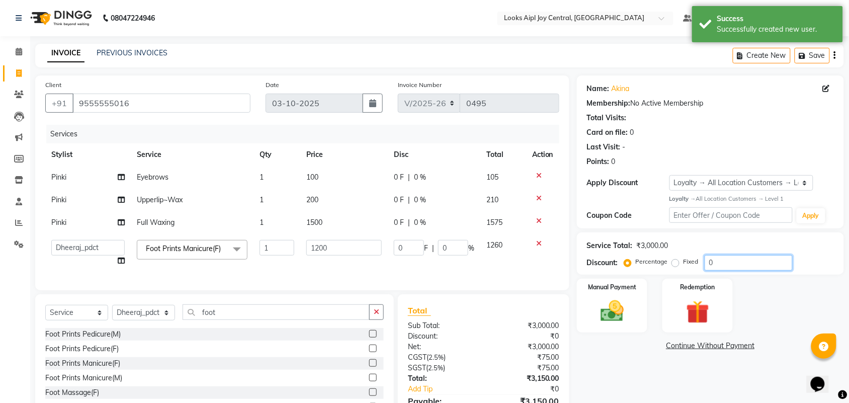
drag, startPoint x: 729, startPoint y: 260, endPoint x: 701, endPoint y: 263, distance: 28.8
click at [701, 263] on div "Percentage Fixed 0" at bounding box center [709, 263] width 166 height 16
type input "3"
type input "36"
type input "3"
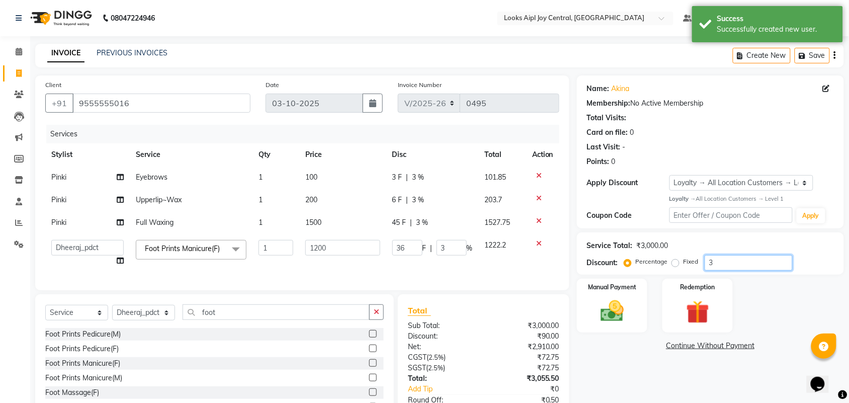
type input "0"
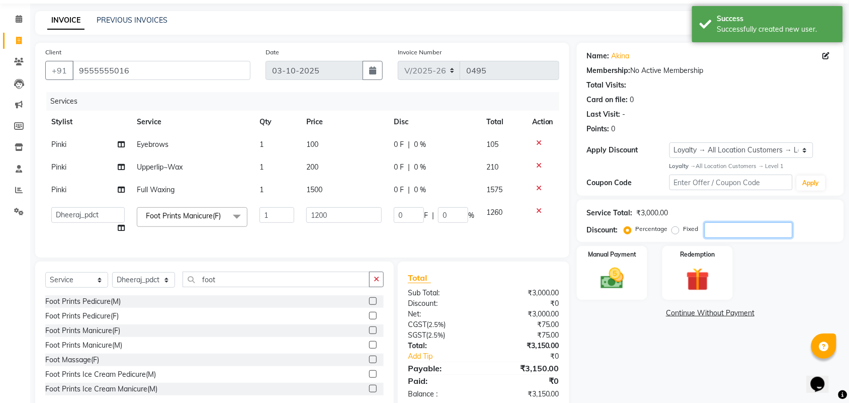
scroll to position [64, 0]
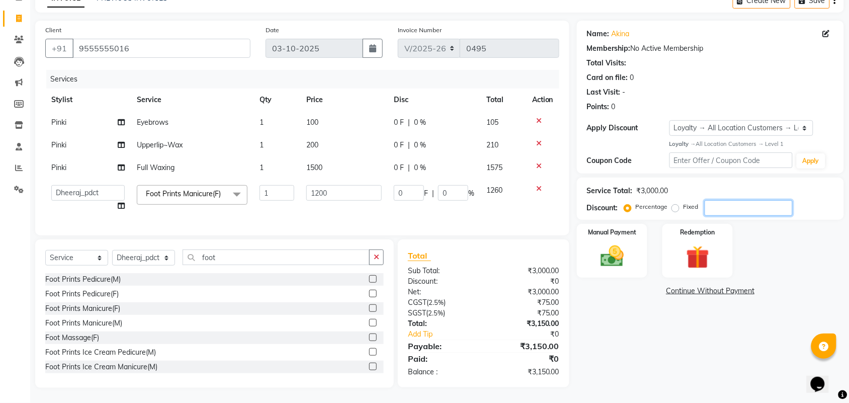
type input "3"
type input "36"
type input "3"
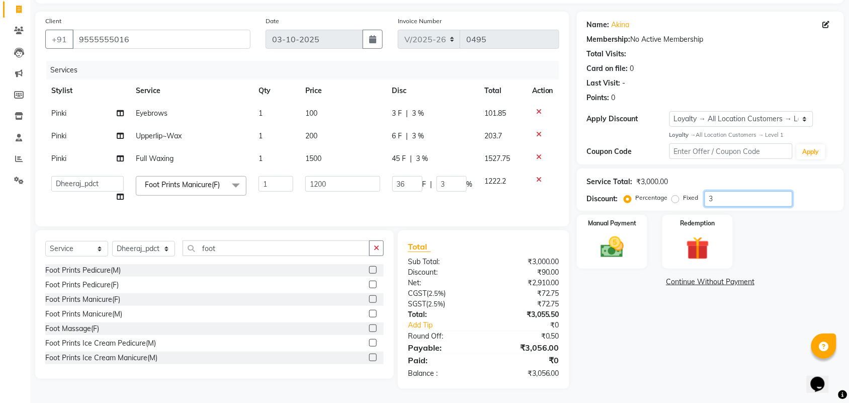
type input "36"
type input "432"
type input "36"
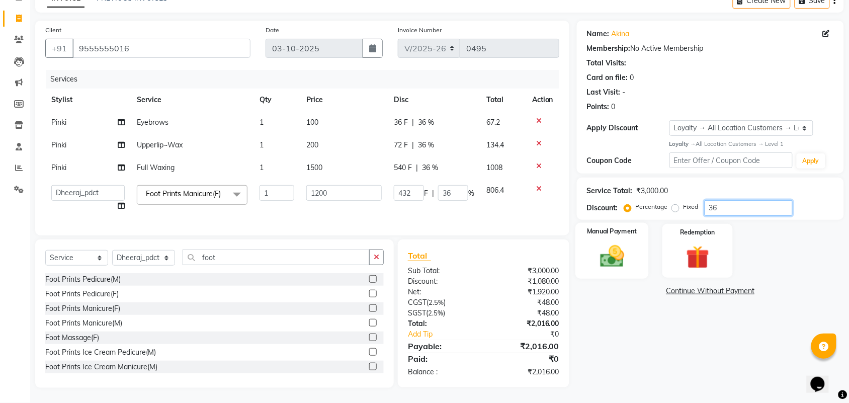
type input "36"
click at [616, 249] on img at bounding box center [612, 256] width 39 height 28
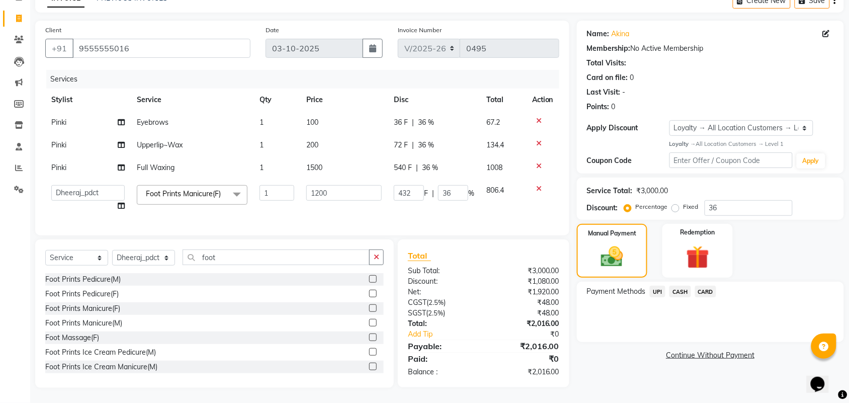
click at [660, 286] on span "UPI" at bounding box center [658, 292] width 16 height 12
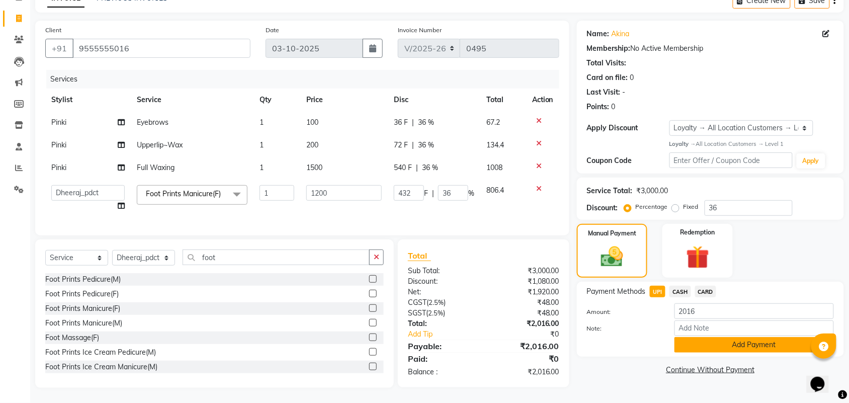
click at [725, 340] on button "Add Payment" at bounding box center [754, 345] width 159 height 16
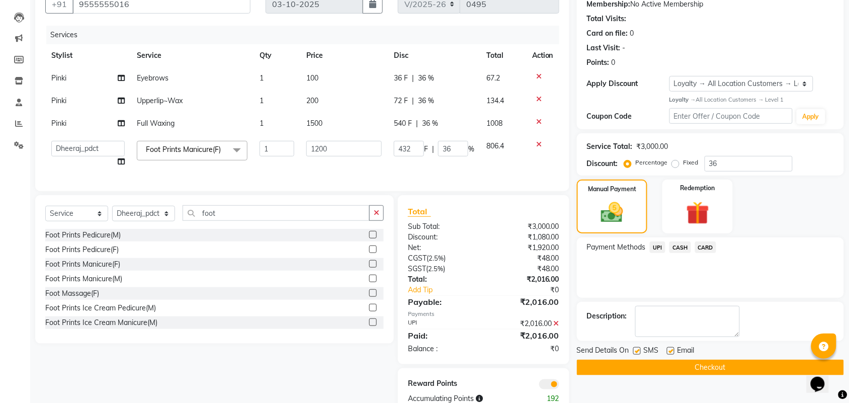
scroll to position [134, 0]
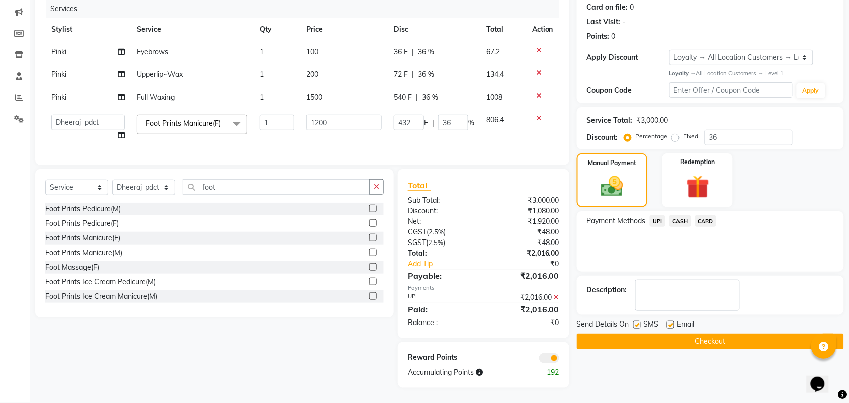
click at [715, 333] on button "Checkout" at bounding box center [710, 341] width 267 height 16
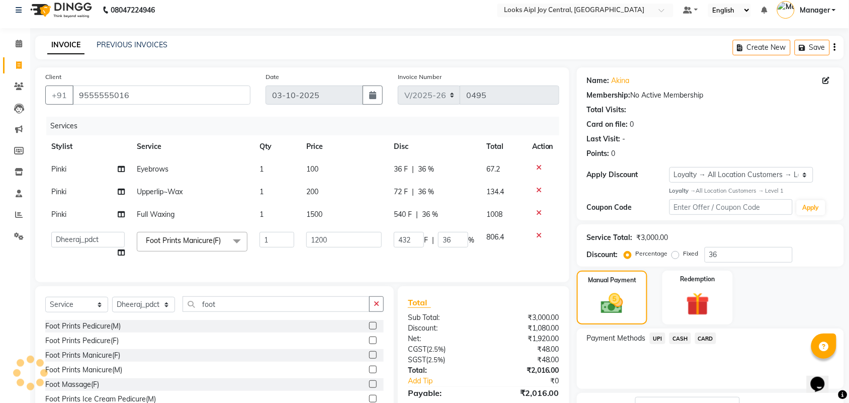
scroll to position [3, 0]
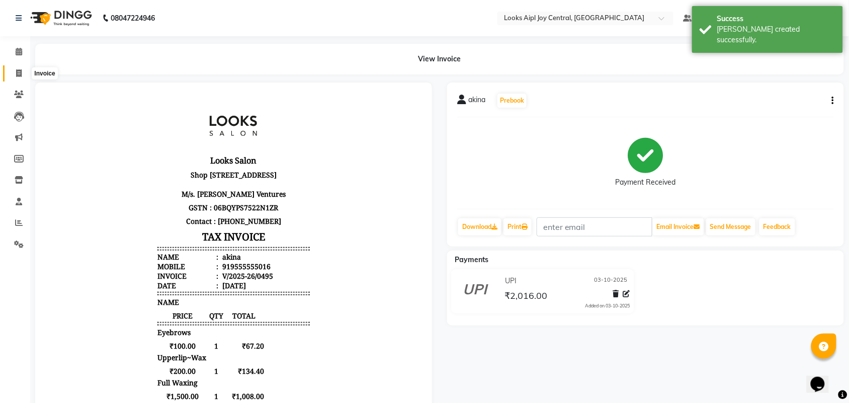
click at [20, 69] on icon at bounding box center [19, 73] width 6 height 8
select select "6032"
select select "service"
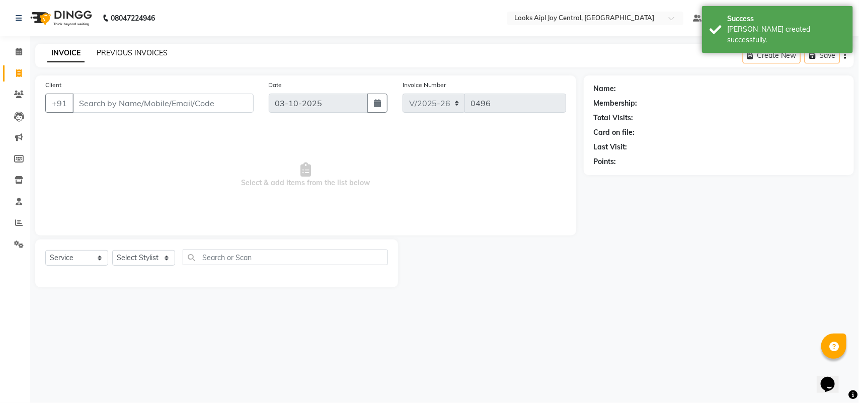
click at [109, 53] on link "PREVIOUS INVOICES" at bounding box center [132, 52] width 71 height 9
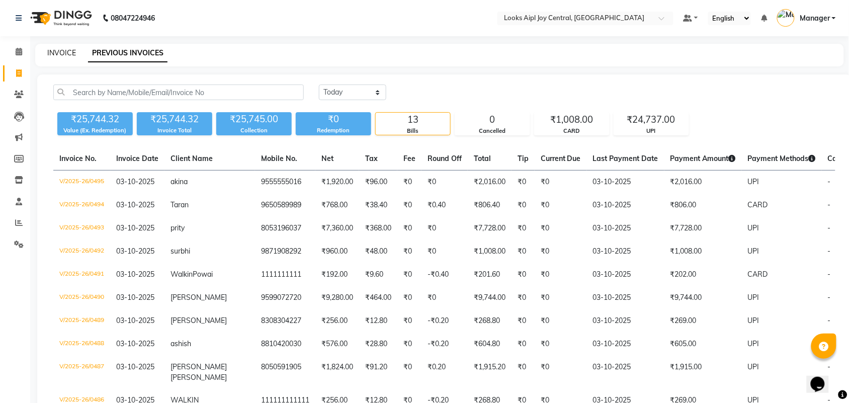
click at [57, 55] on link "INVOICE" at bounding box center [61, 52] width 29 height 9
select select "service"
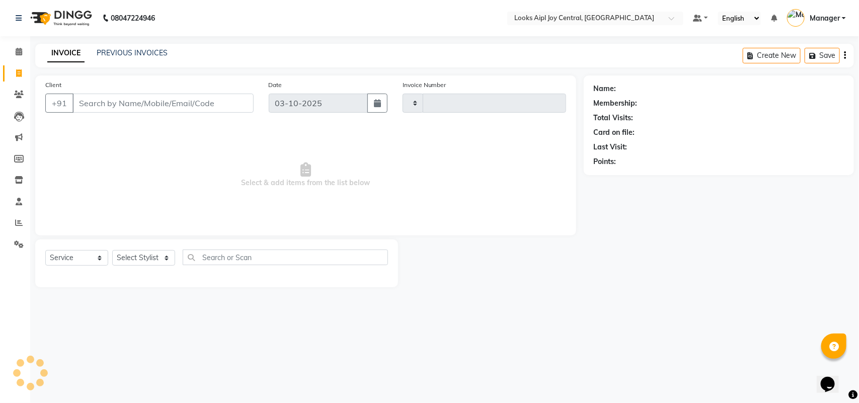
type input "0496"
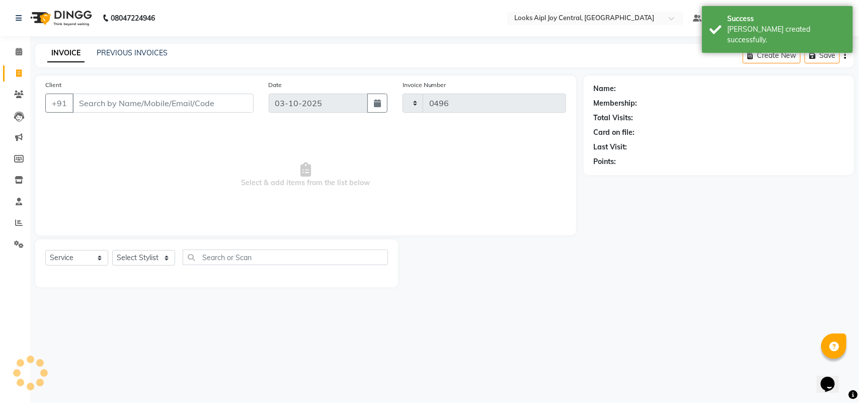
select select "6032"
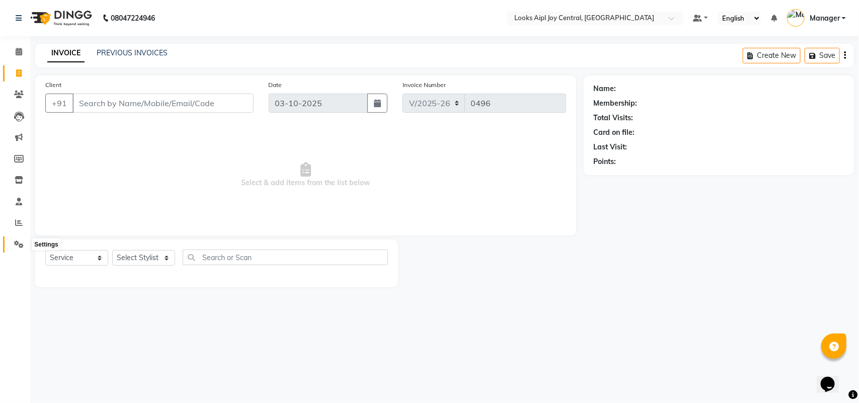
click at [21, 247] on icon at bounding box center [19, 244] width 10 height 8
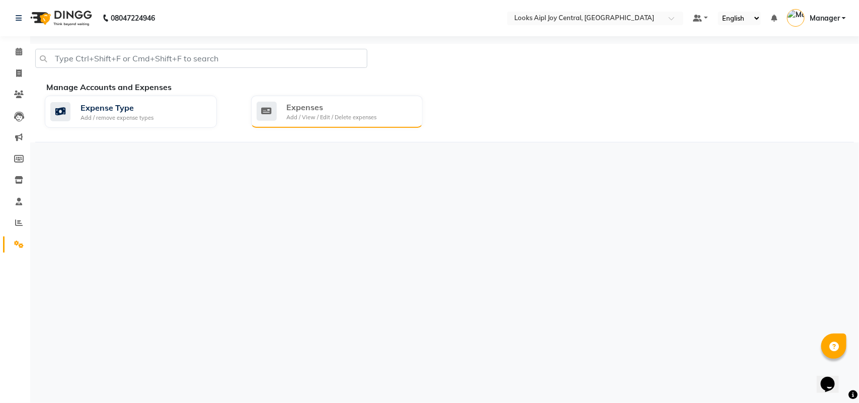
click at [374, 105] on div "Expenses" at bounding box center [332, 107] width 90 height 12
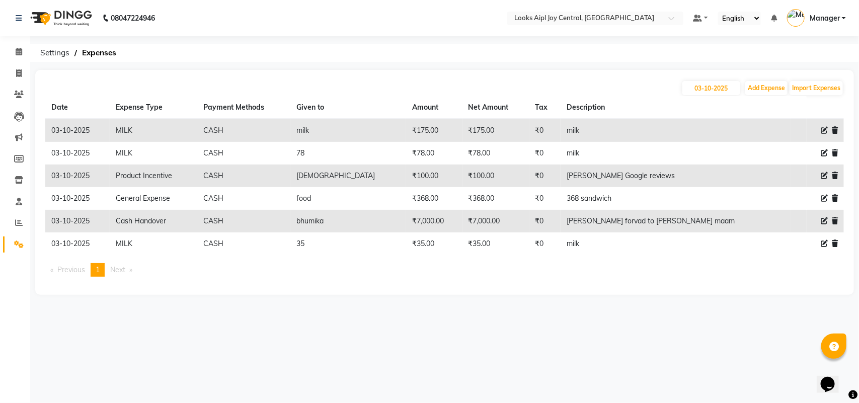
click at [835, 197] on icon at bounding box center [834, 198] width 6 height 7
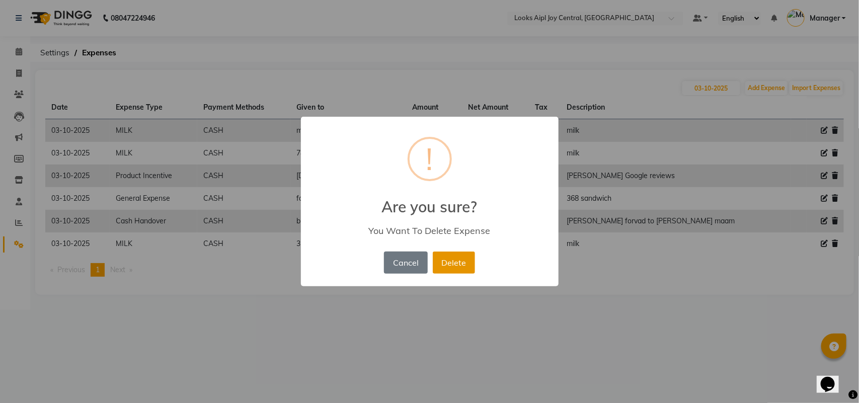
click at [448, 263] on button "Delete" at bounding box center [454, 263] width 42 height 22
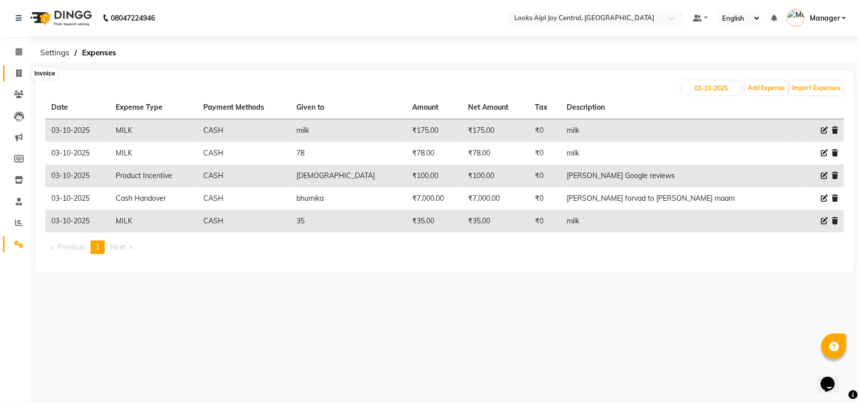
click at [23, 72] on span at bounding box center [19, 74] width 18 height 12
select select "service"
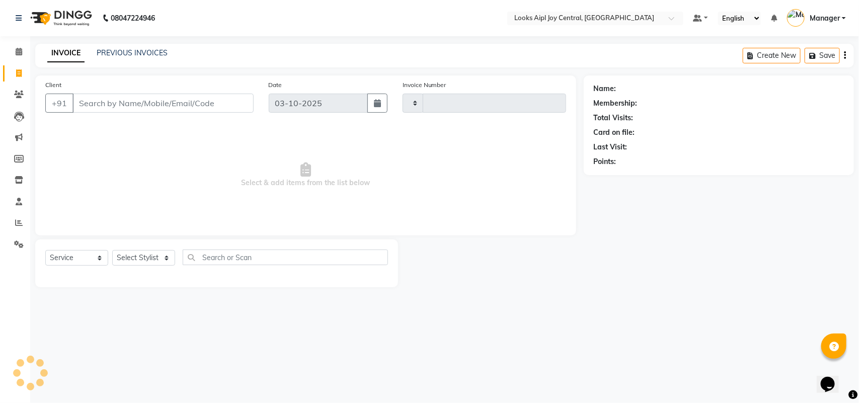
type input "0496"
select select "6032"
click at [16, 70] on icon at bounding box center [19, 73] width 6 height 8
select select "service"
type input "0496"
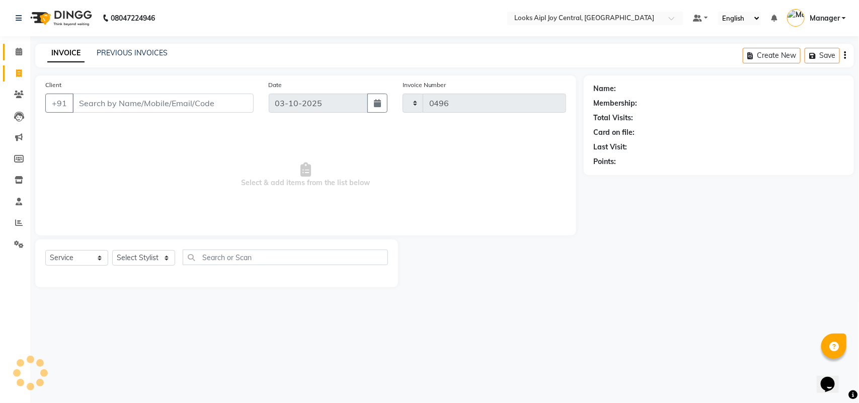
select select "6032"
click at [16, 53] on icon at bounding box center [19, 52] width 7 height 8
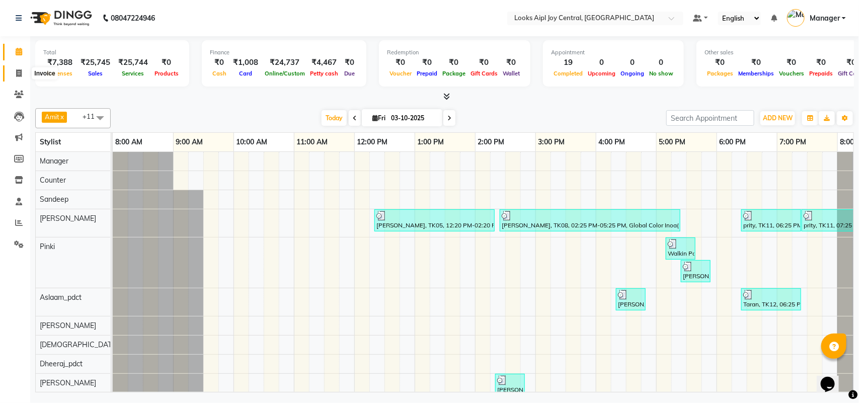
click at [24, 71] on span at bounding box center [19, 74] width 18 height 12
select select "service"
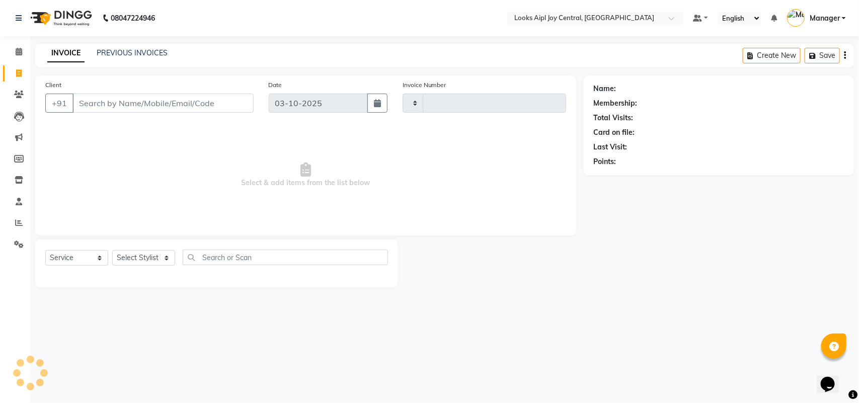
type input "0496"
select select "6032"
click at [14, 215] on link "Reports" at bounding box center [15, 223] width 24 height 17
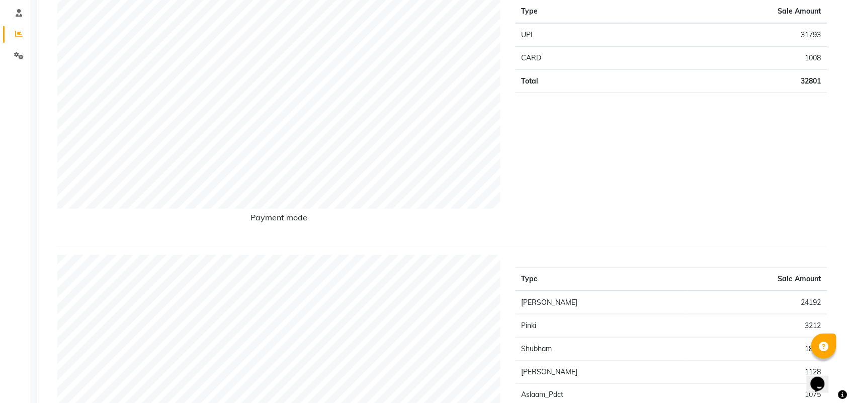
scroll to position [63, 0]
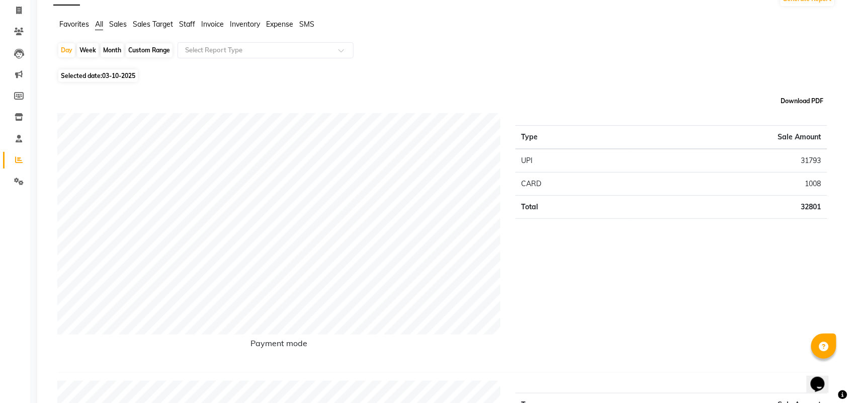
click at [799, 104] on button "Download PDF" at bounding box center [803, 101] width 48 height 14
